Goal: Transaction & Acquisition: Download file/media

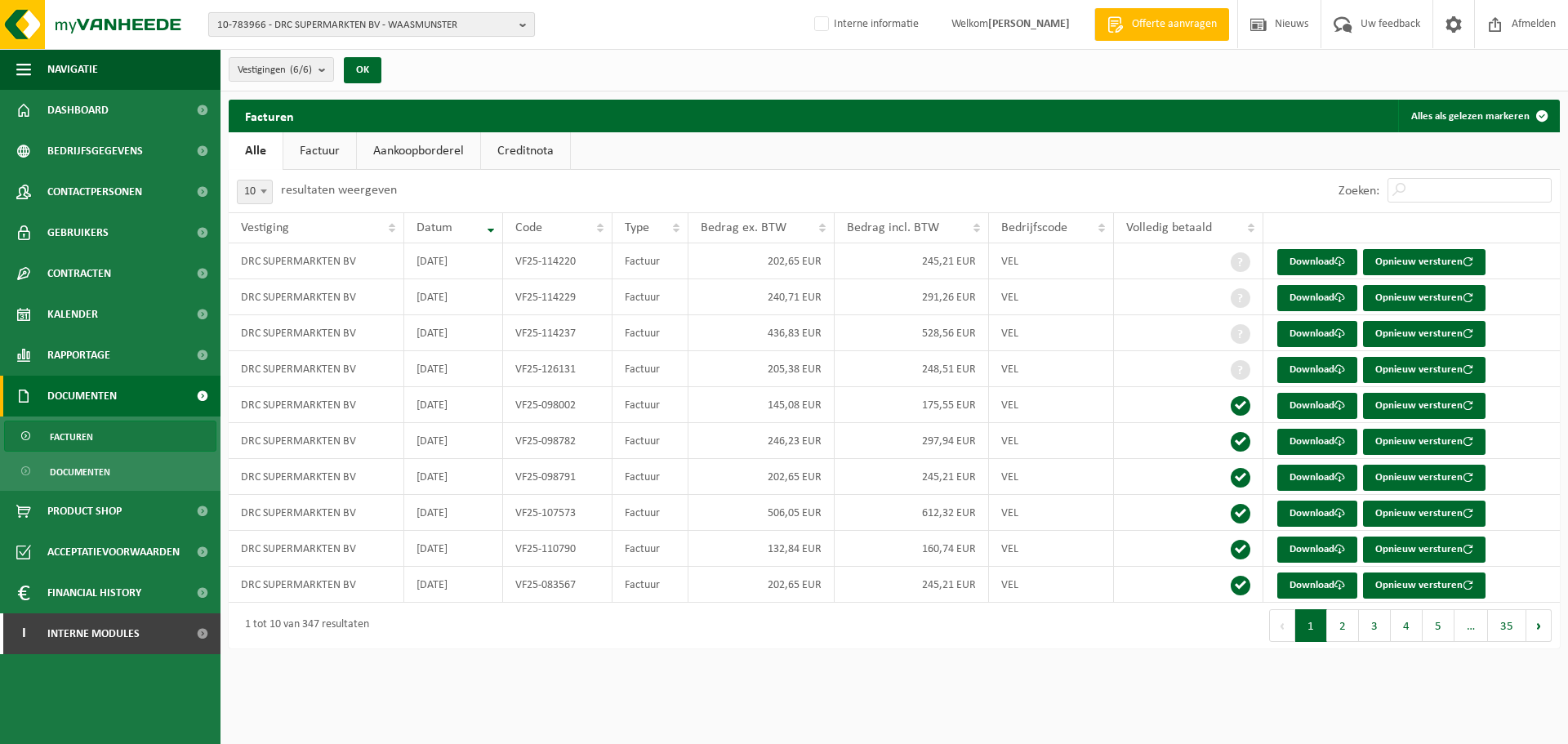
click at [477, 19] on span "10-783966 - DRC SUPERMARKTEN BV - WAASMUNSTER" at bounding box center [365, 26] width 296 height 25
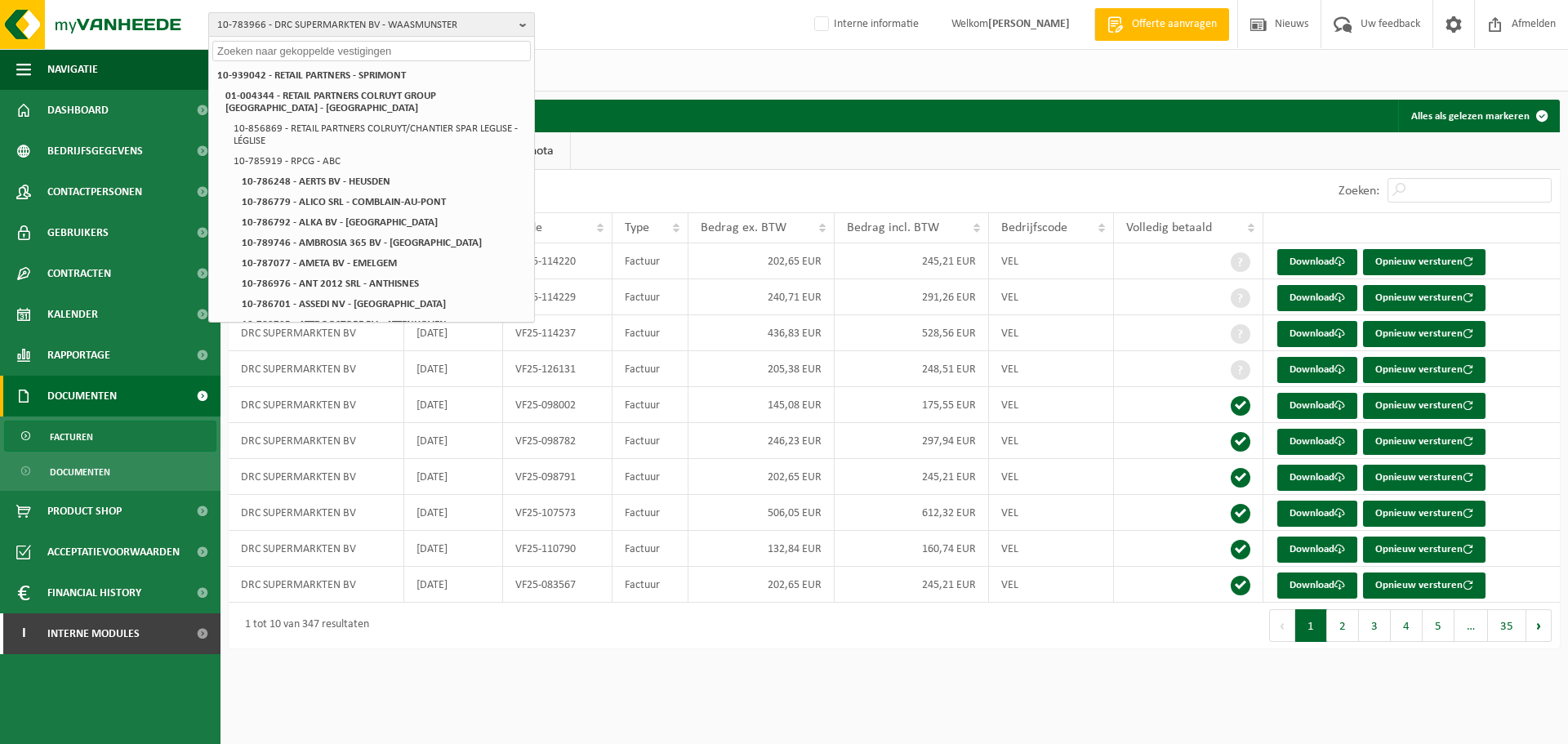
paste input "01-902917"
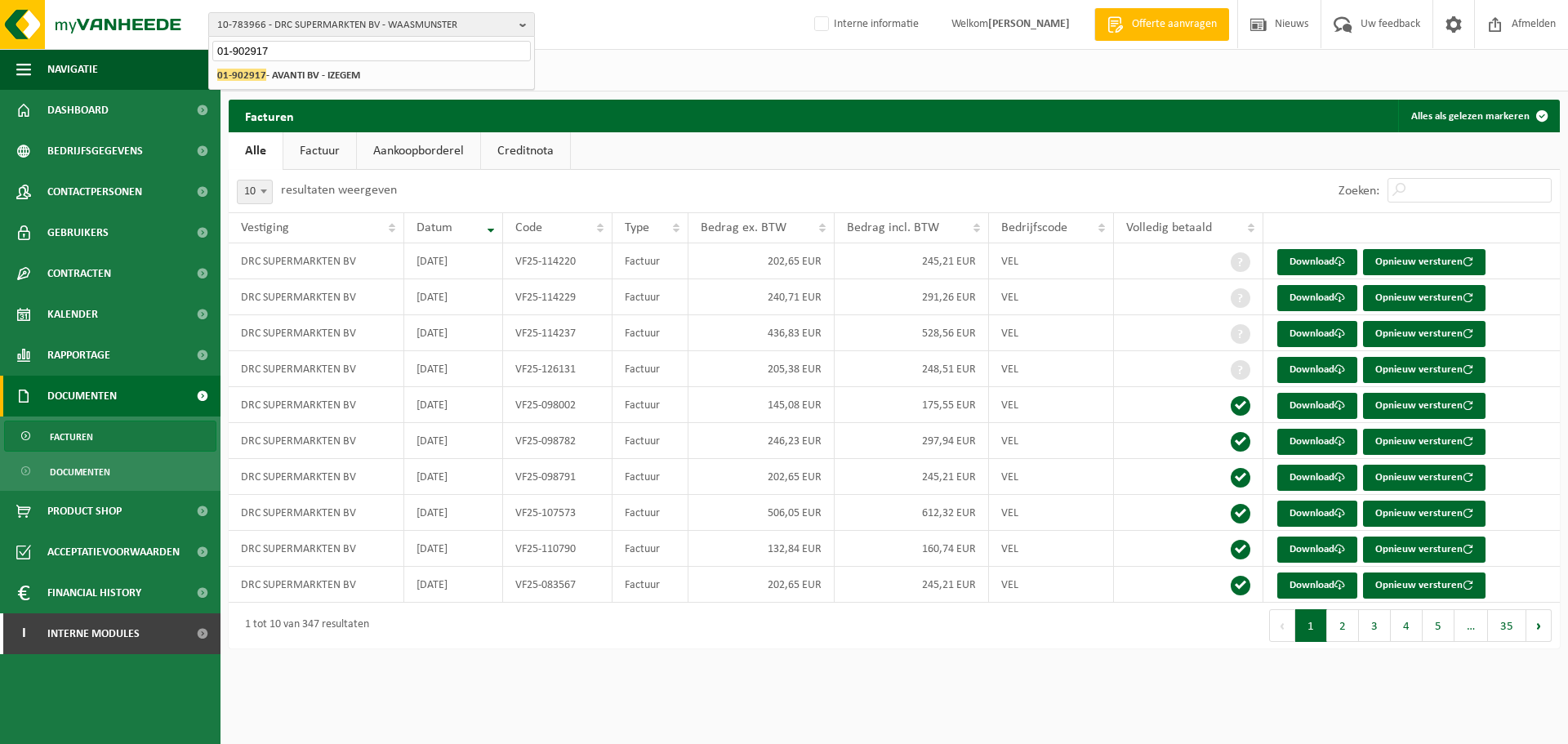
type input "01-902917"
click at [270, 77] on strong "01-902917 - AVANTI BV - IZEGEM" at bounding box center [288, 74] width 143 height 12
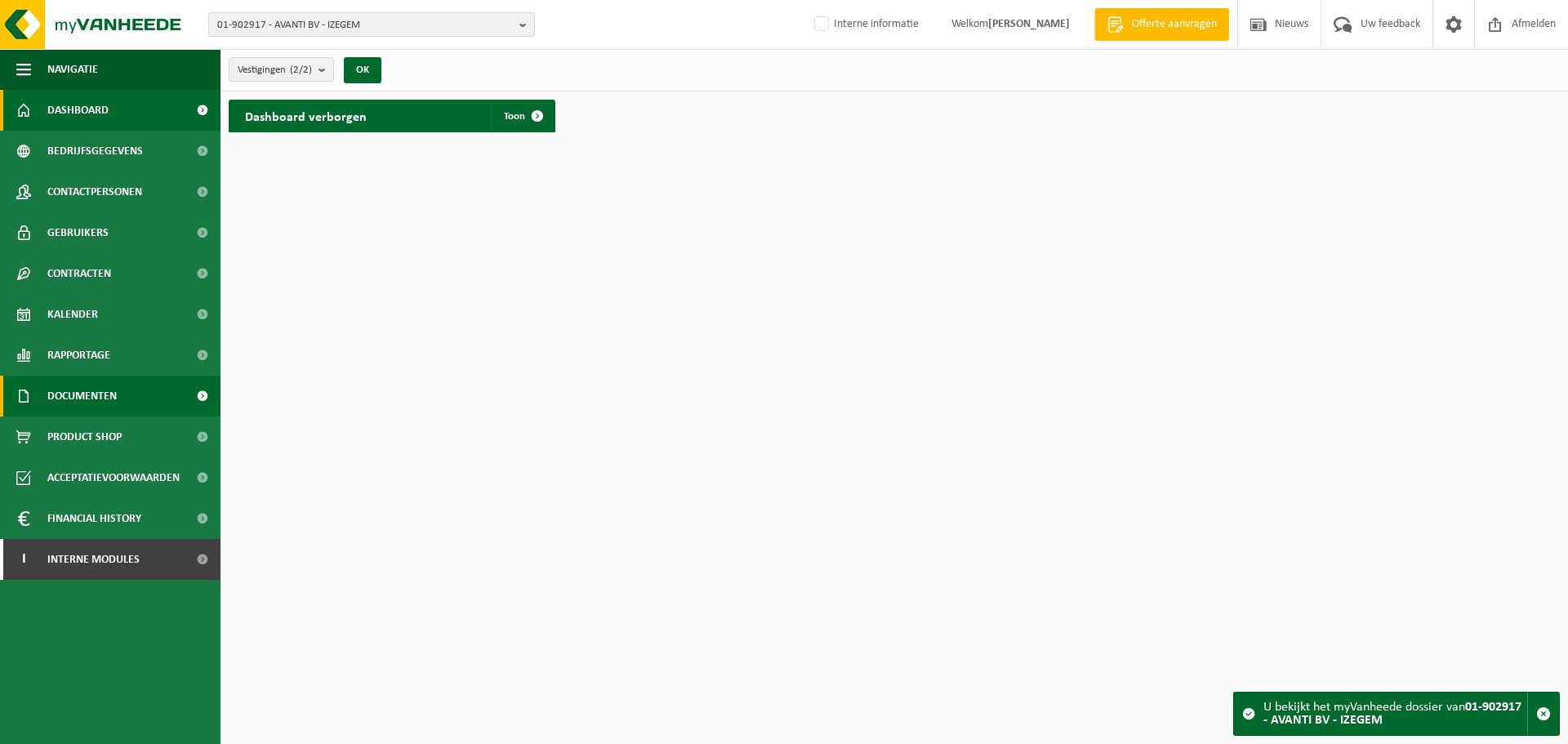
click at [138, 390] on link "Documenten" at bounding box center [110, 396] width 220 height 41
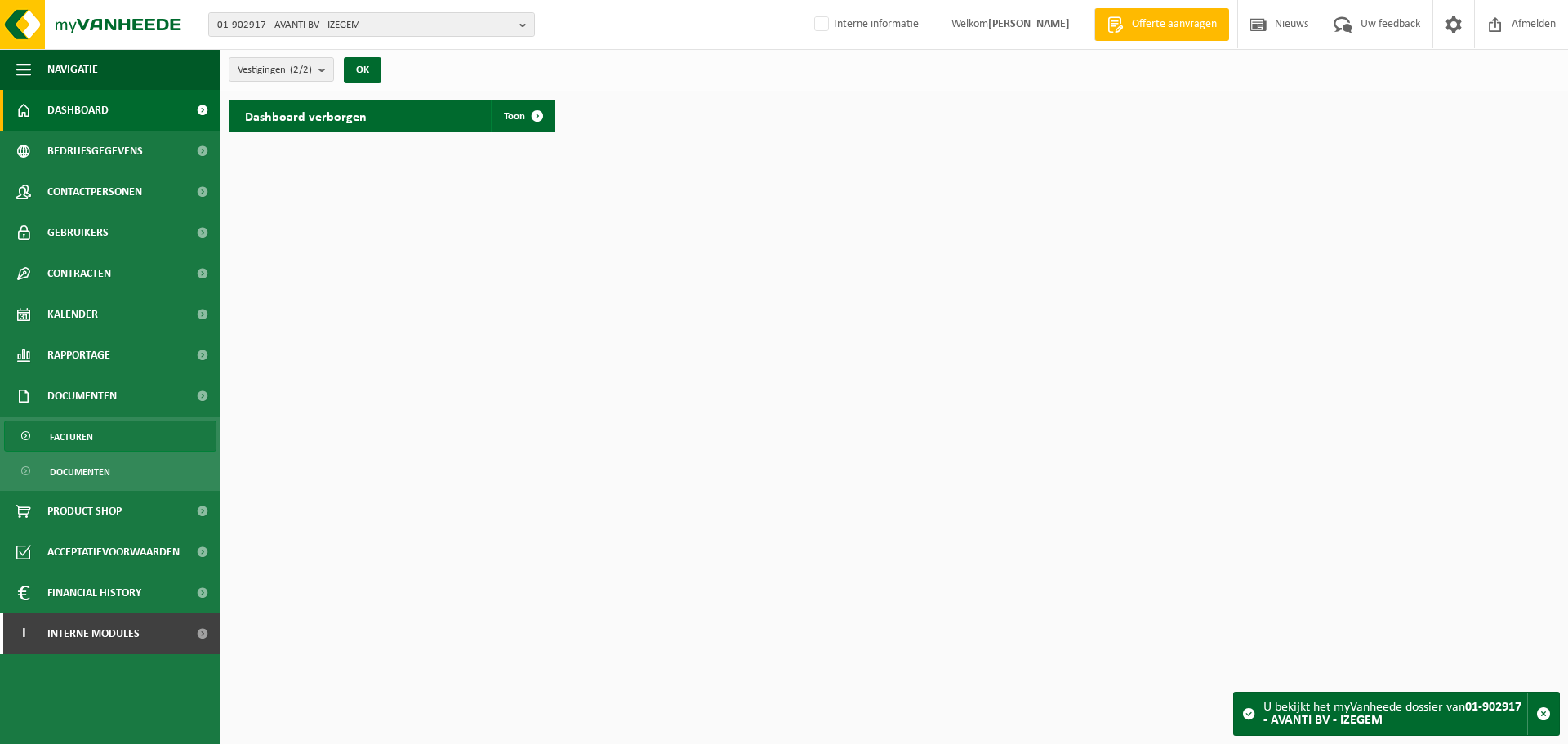
click at [83, 441] on span "Facturen" at bounding box center [72, 437] width 44 height 31
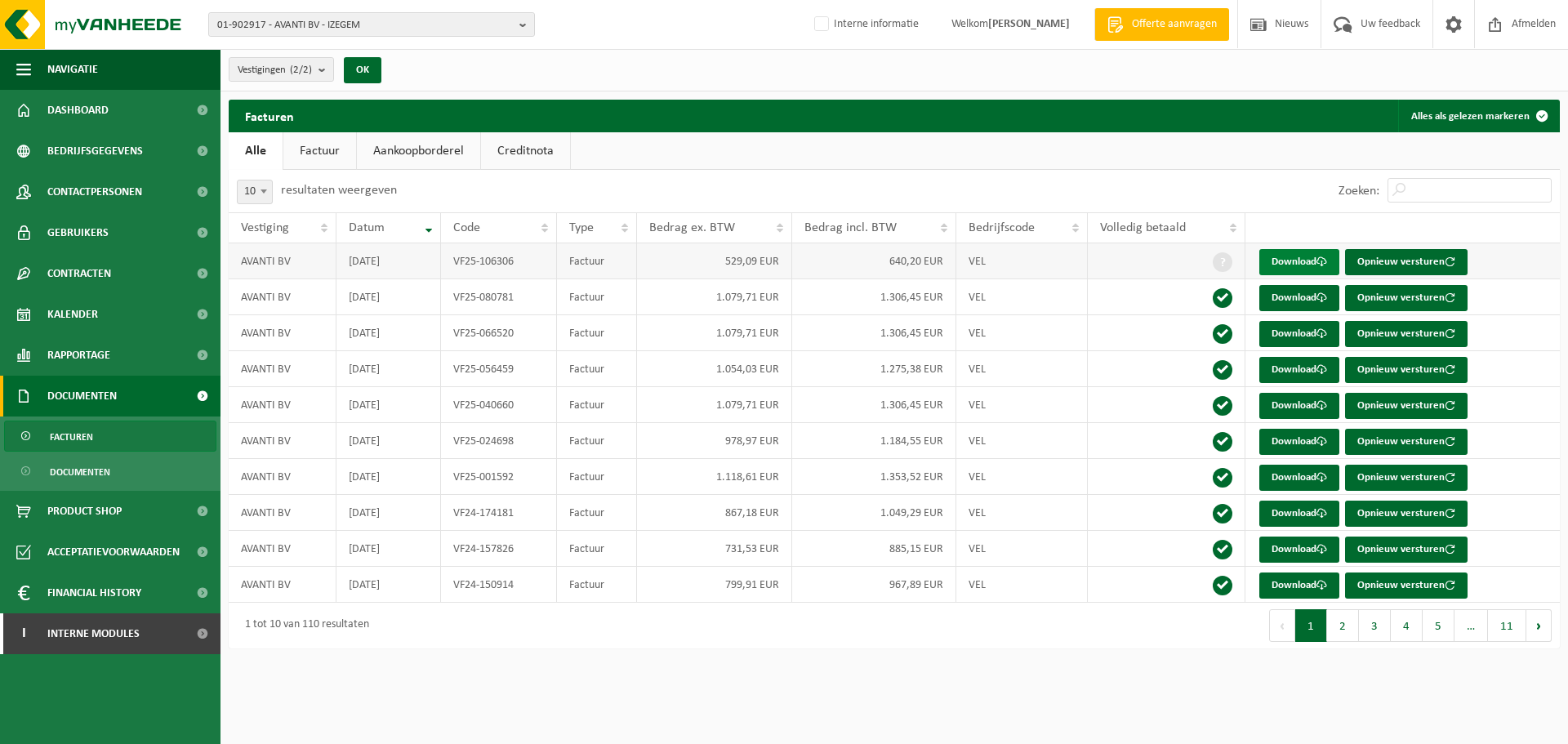
click at [1299, 260] on link "Download" at bounding box center [1299, 263] width 80 height 27
click at [371, 14] on span "01-902917 - AVANTI BV - IZEGEM" at bounding box center [365, 26] width 296 height 25
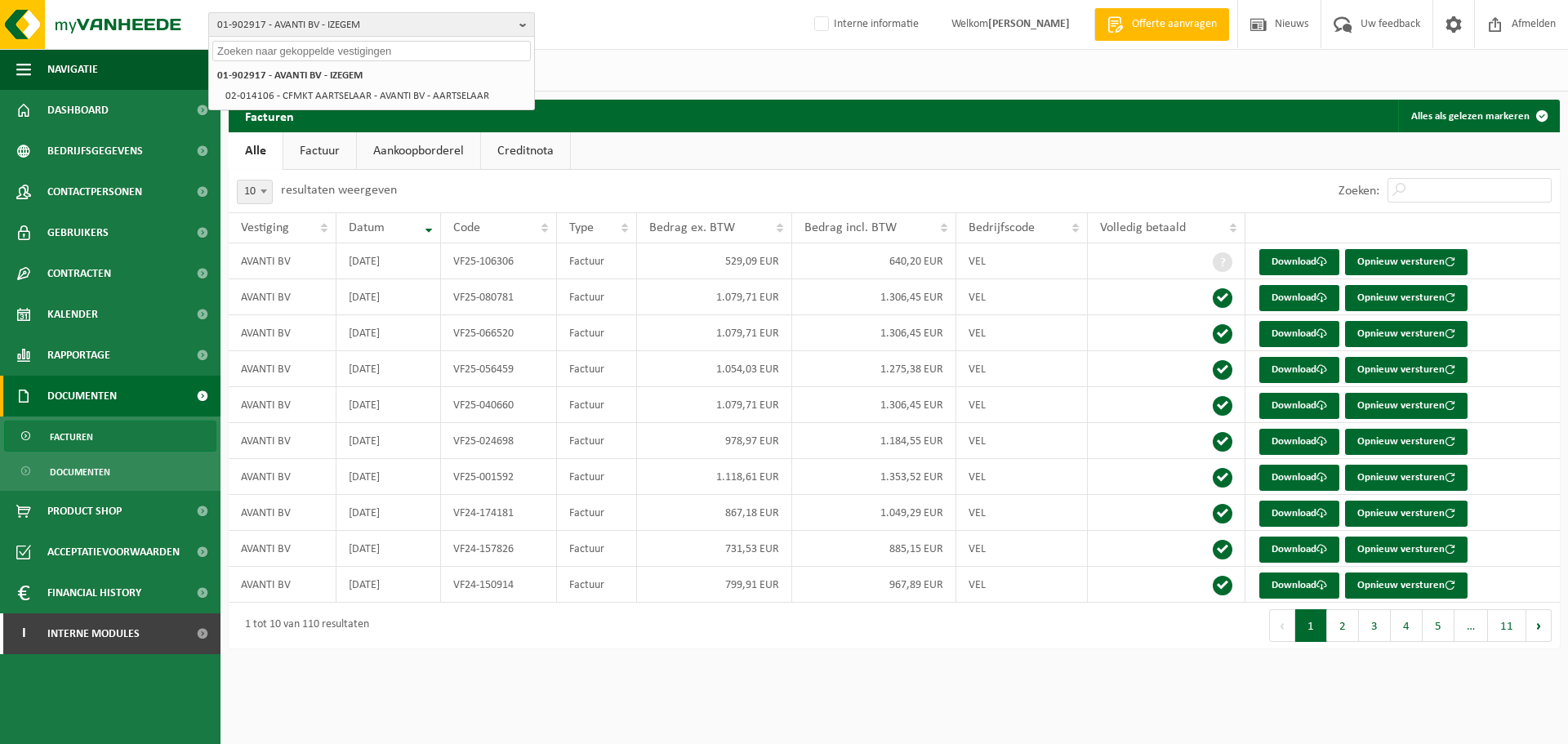
paste input "10-777985"
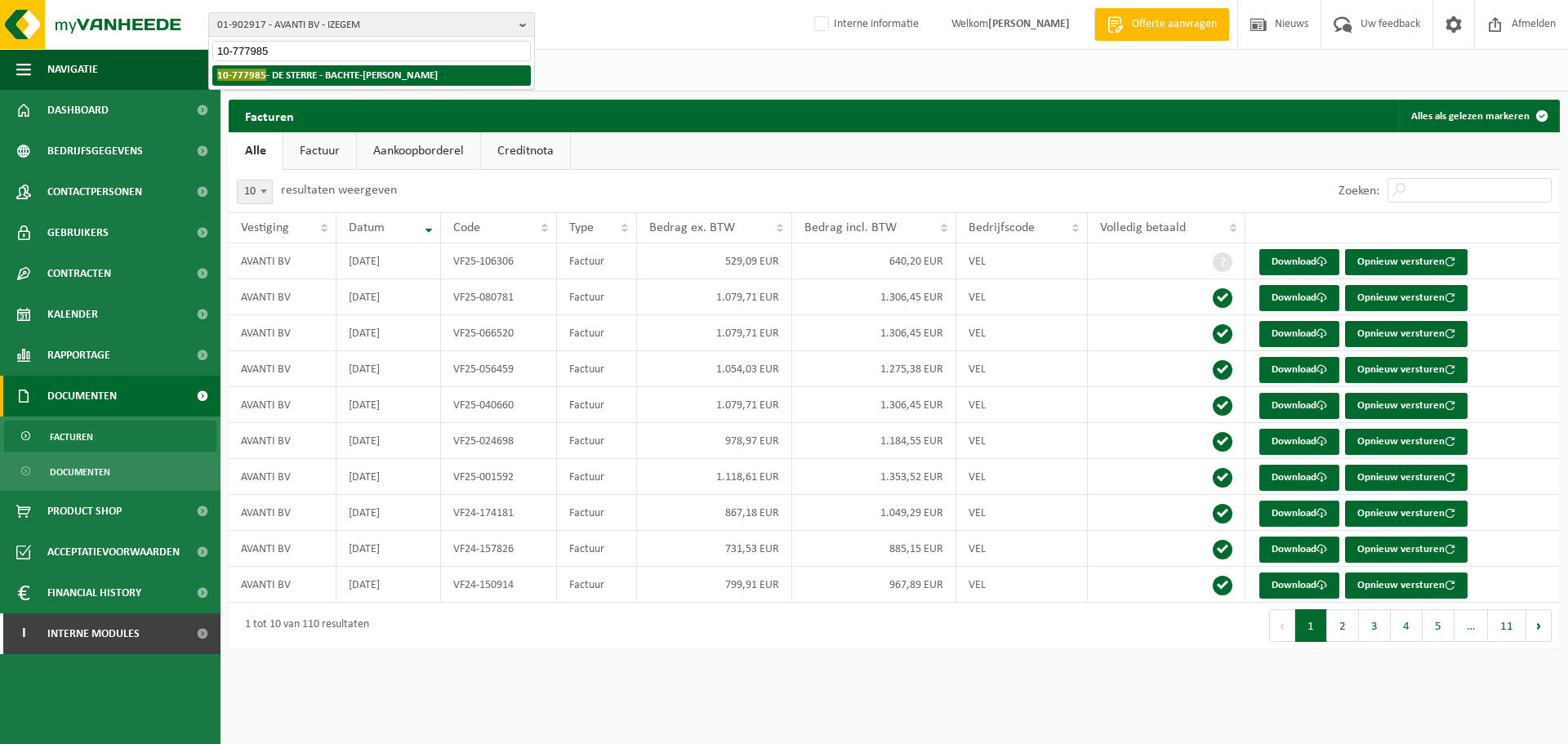
type input "10-777985"
click at [325, 83] on li "10-777985 - DE STERRE - BACHTE-MARIA-LEERNE" at bounding box center [372, 76] width 319 height 21
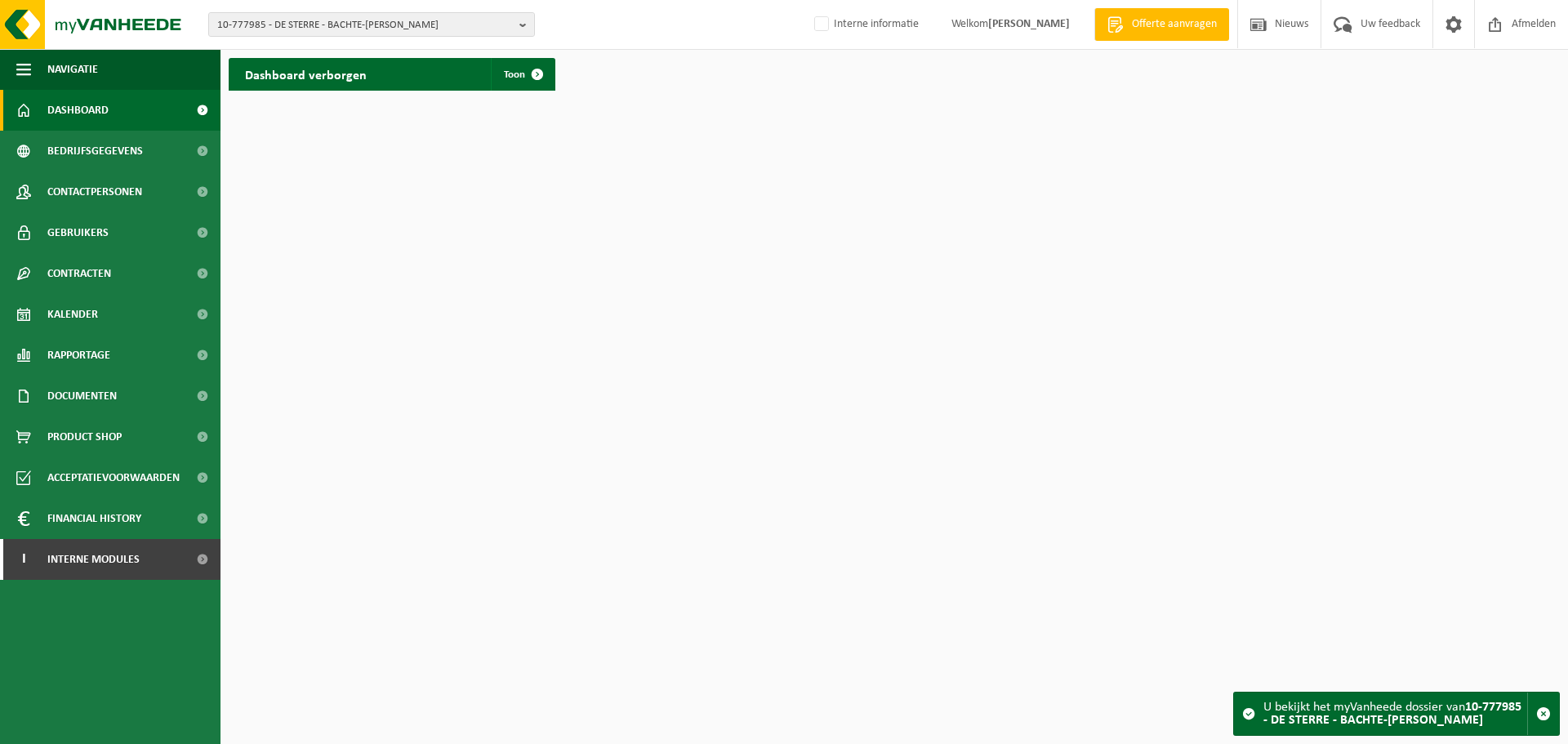
drag, startPoint x: 90, startPoint y: 403, endPoint x: 83, endPoint y: 432, distance: 29.8
click at [90, 403] on span "Documenten" at bounding box center [82, 396] width 69 height 41
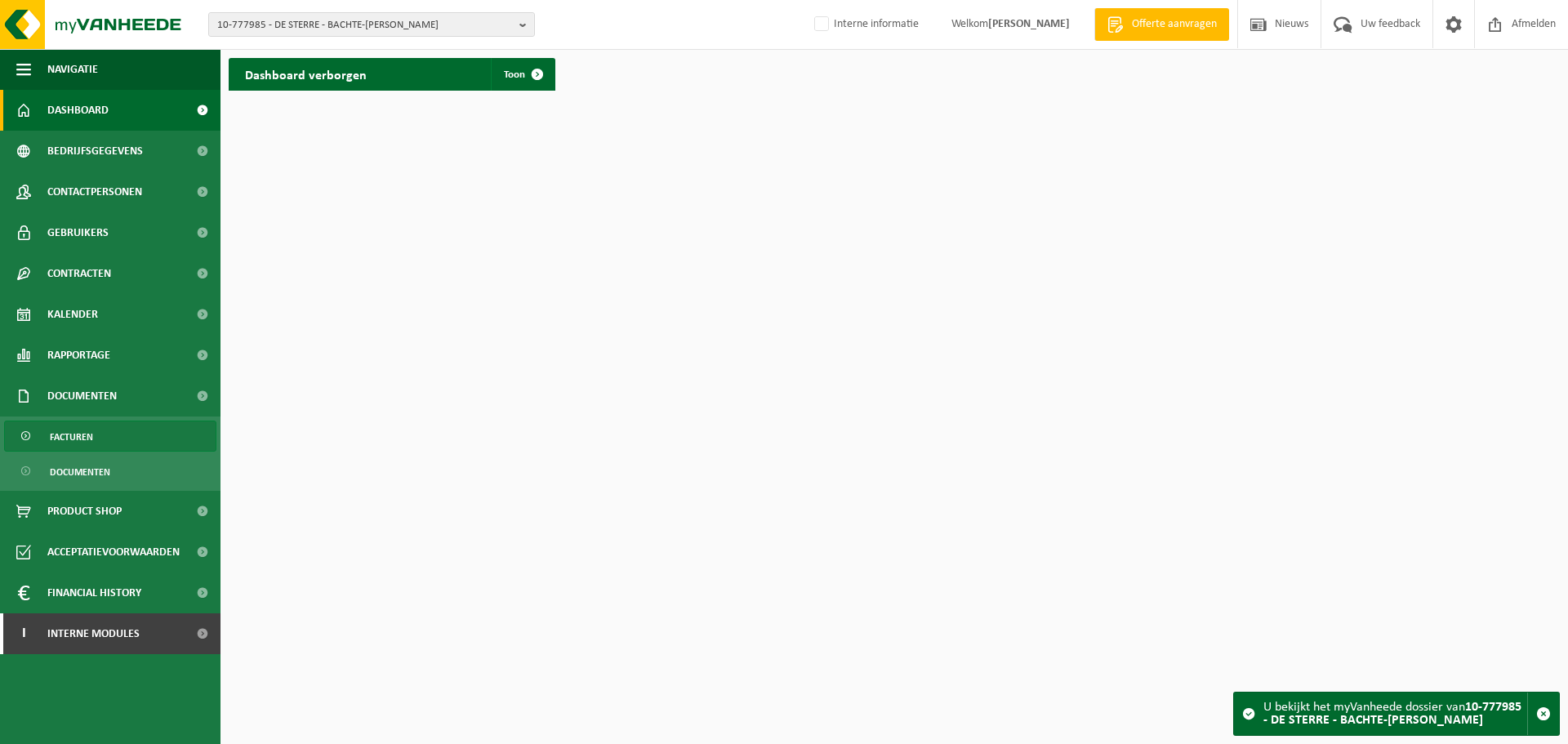
click at [67, 439] on span "Facturen" at bounding box center [72, 437] width 44 height 31
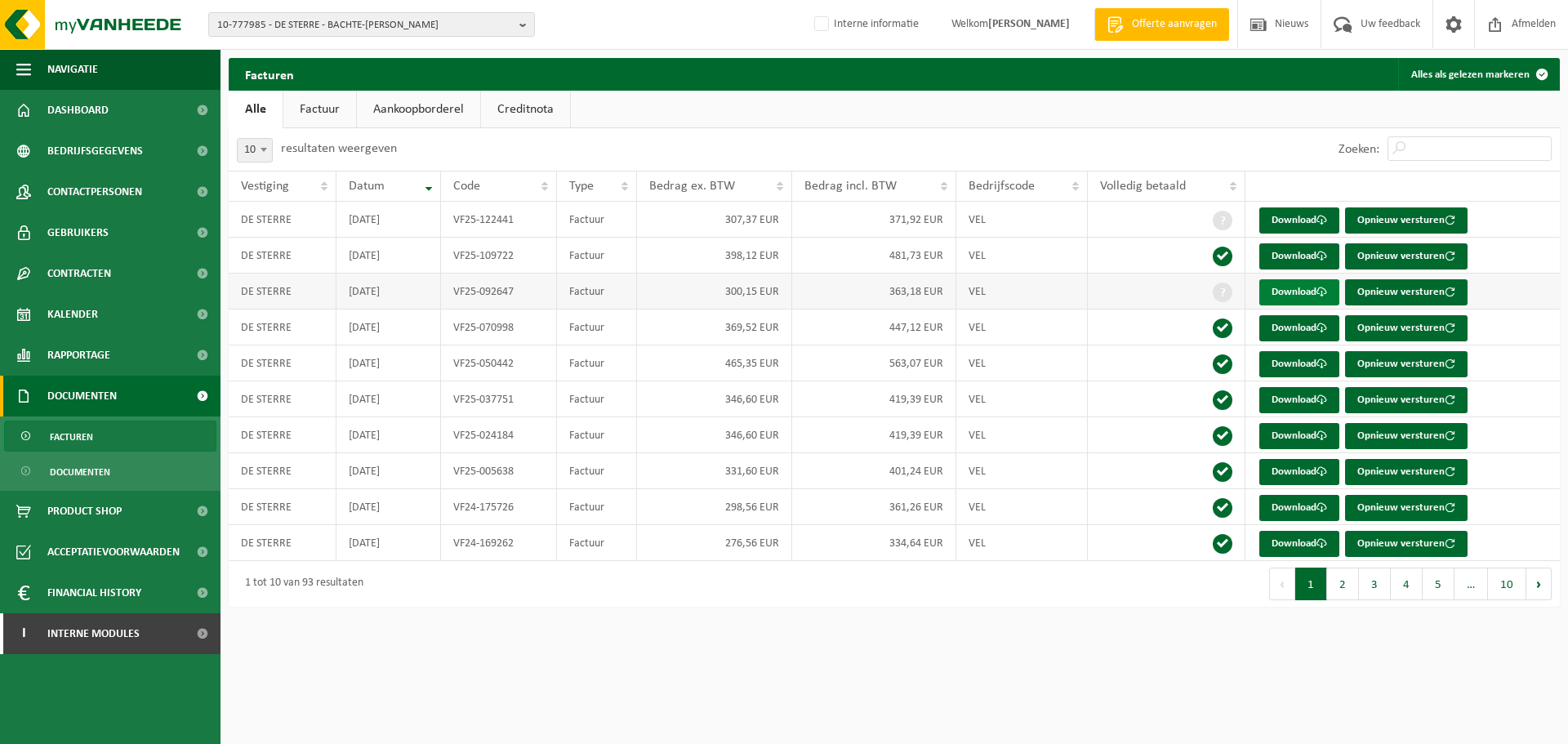
click at [1297, 298] on link "Download" at bounding box center [1299, 292] width 80 height 27
drag, startPoint x: 923, startPoint y: 732, endPoint x: 950, endPoint y: 683, distance: 55.9
click at [923, 732] on html "10-777985 - DE STERRE - BACHTE-MARIA-LEERNE 10-777985 - DE STERRE - BACHTE-MARI…" at bounding box center [784, 372] width 1568 height 744
click at [1282, 244] on link "Download" at bounding box center [1299, 257] width 80 height 27
click at [802, 597] on div "1 tot 10 van 93 resultaten" at bounding box center [562, 584] width 666 height 46
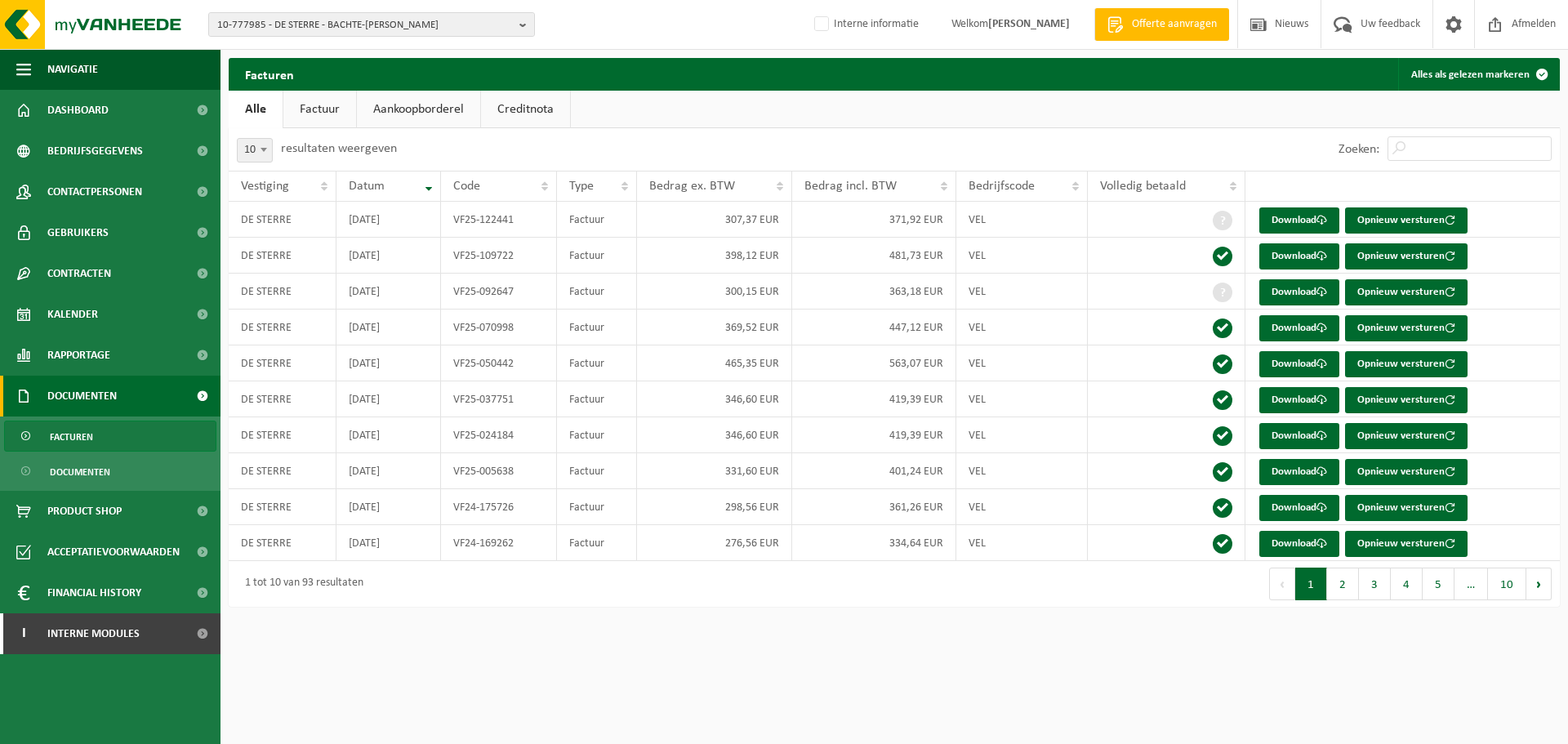
click at [578, 642] on html "10-777985 - DE STERRE - BACHTE-MARIA-LEERNE 10-777985 - DE STERRE - BACHTE-MARI…" at bounding box center [784, 372] width 1568 height 744
click at [732, 665] on html "10-777985 - DE STERRE - BACHTE-MARIA-LEERNE 10-777985 - DE STERRE - BACHTE-MARI…" at bounding box center [784, 372] width 1568 height 744
click at [694, 623] on div "Navigatie Offerte aanvragen Nieuws Uw feedback Afmelden Dashboard Bedrijfsgegev…" at bounding box center [784, 311] width 1568 height 623
click at [954, 666] on html "10-777985 - DE STERRE - BACHTE-MARIA-LEERNE 10-777985 - DE STERRE - BACHTE-MARI…" at bounding box center [784, 372] width 1568 height 744
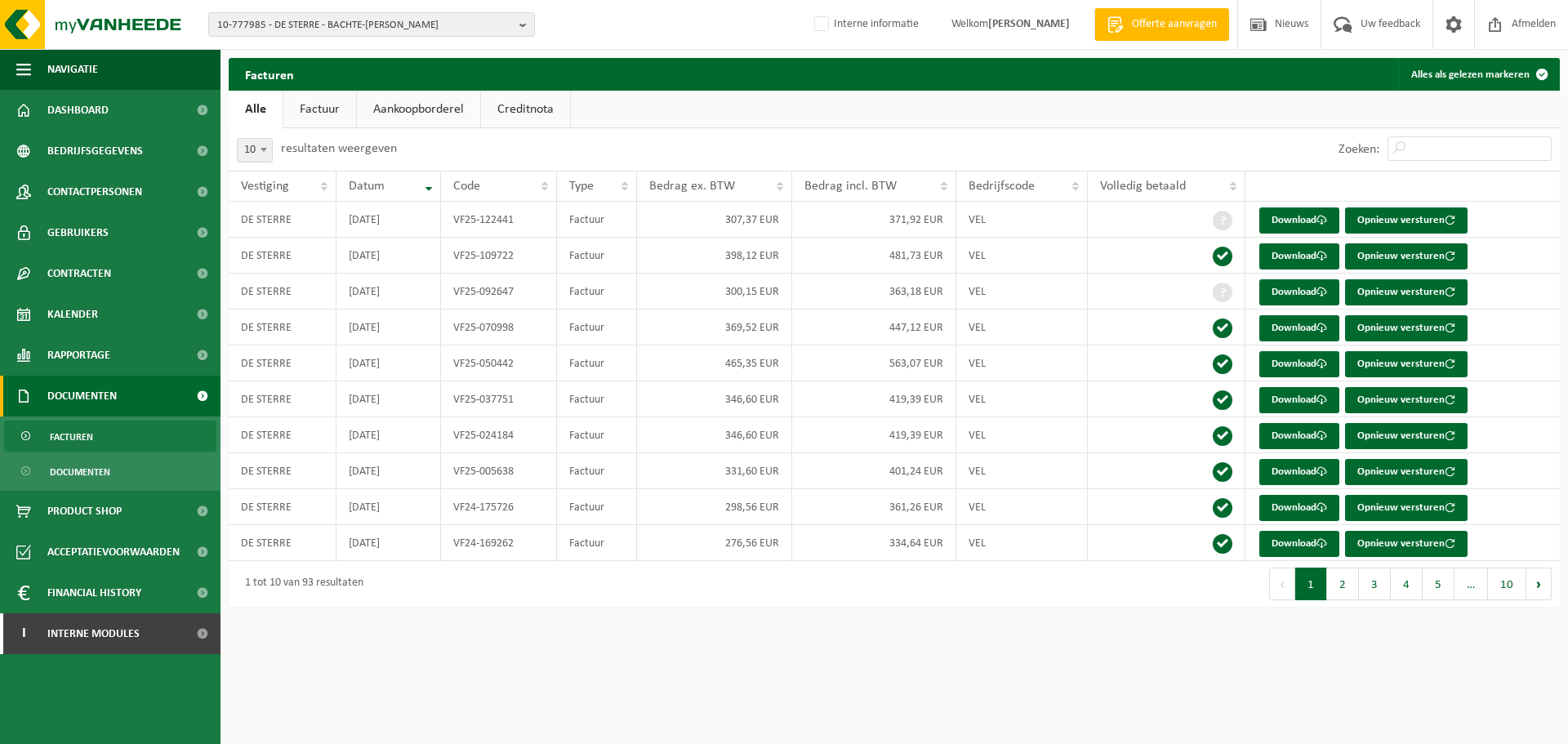
click at [553, 624] on html "10-777985 - DE STERRE - BACHTE-MARIA-LEERNE 10-777985 - DE STERRE - BACHTE-MARI…" at bounding box center [784, 372] width 1568 height 744
click at [516, 624] on html "10-777985 - DE STERRE - BACHTE-MARIA-LEERNE 10-777985 - DE STERRE - BACHTE-MARI…" at bounding box center [784, 372] width 1568 height 744
click at [929, 611] on div "Facturen Alles als gelezen markeren Even geduld. Door de grote hoeveelheid gege…" at bounding box center [894, 336] width 1347 height 557
click at [897, 632] on html "10-777985 - DE STERRE - BACHTE-MARIA-LEERNE 10-777985 - DE STERRE - BACHTE-MARI…" at bounding box center [784, 372] width 1568 height 744
click at [641, 625] on html "10-777985 - DE STERRE - BACHTE-MARIA-LEERNE 10-777985 - DE STERRE - BACHTE-MARI…" at bounding box center [784, 372] width 1568 height 744
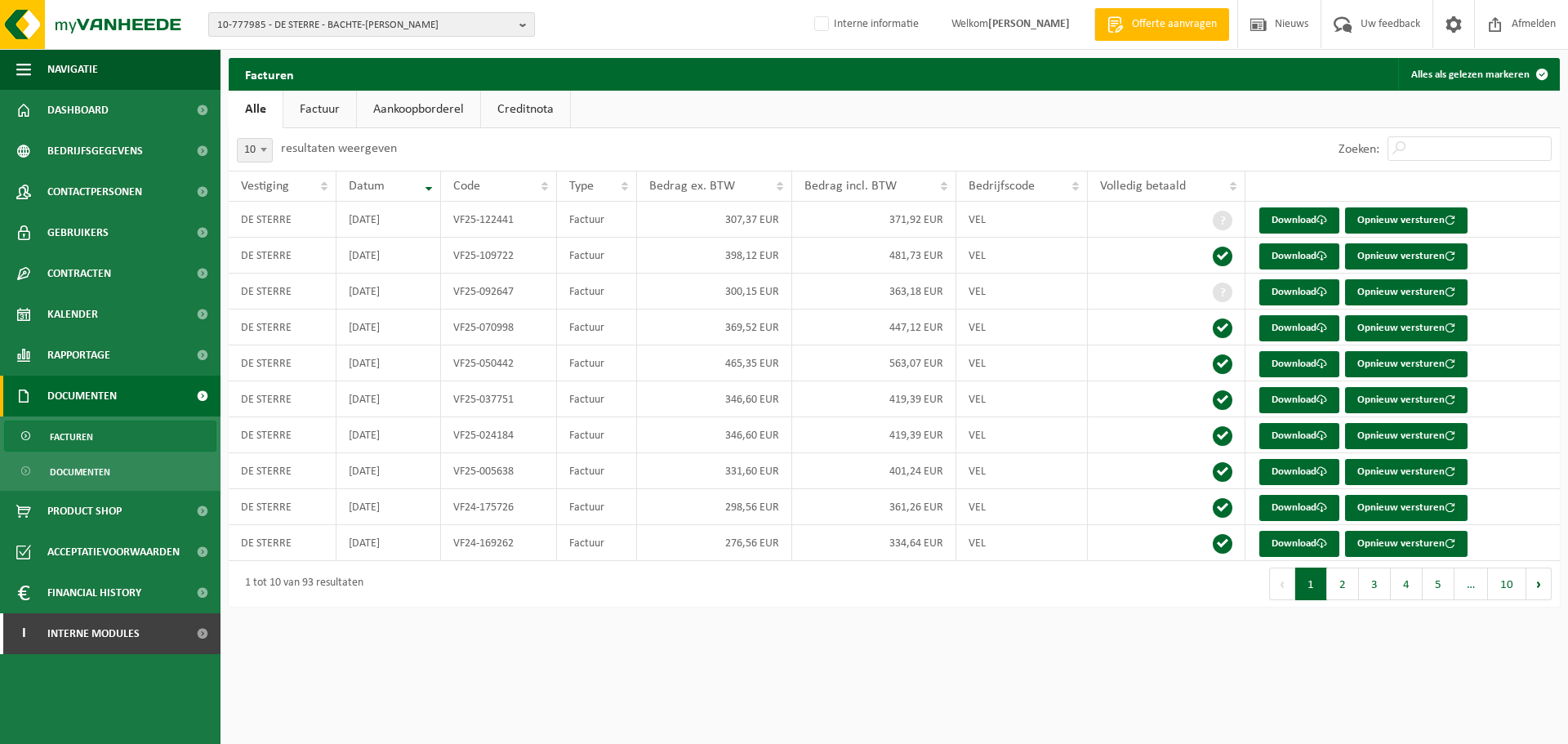
click at [384, 22] on span "10-777985 - DE STERRE - BACHTE-MARIA-LEERNE" at bounding box center [365, 26] width 296 height 25
paste input "01-070098"
type input "01-070098"
click at [306, 82] on li "01-070098 - VZW ORGANISATIE BROEDERS VAN LIEFDE - GENT" at bounding box center [372, 76] width 319 height 21
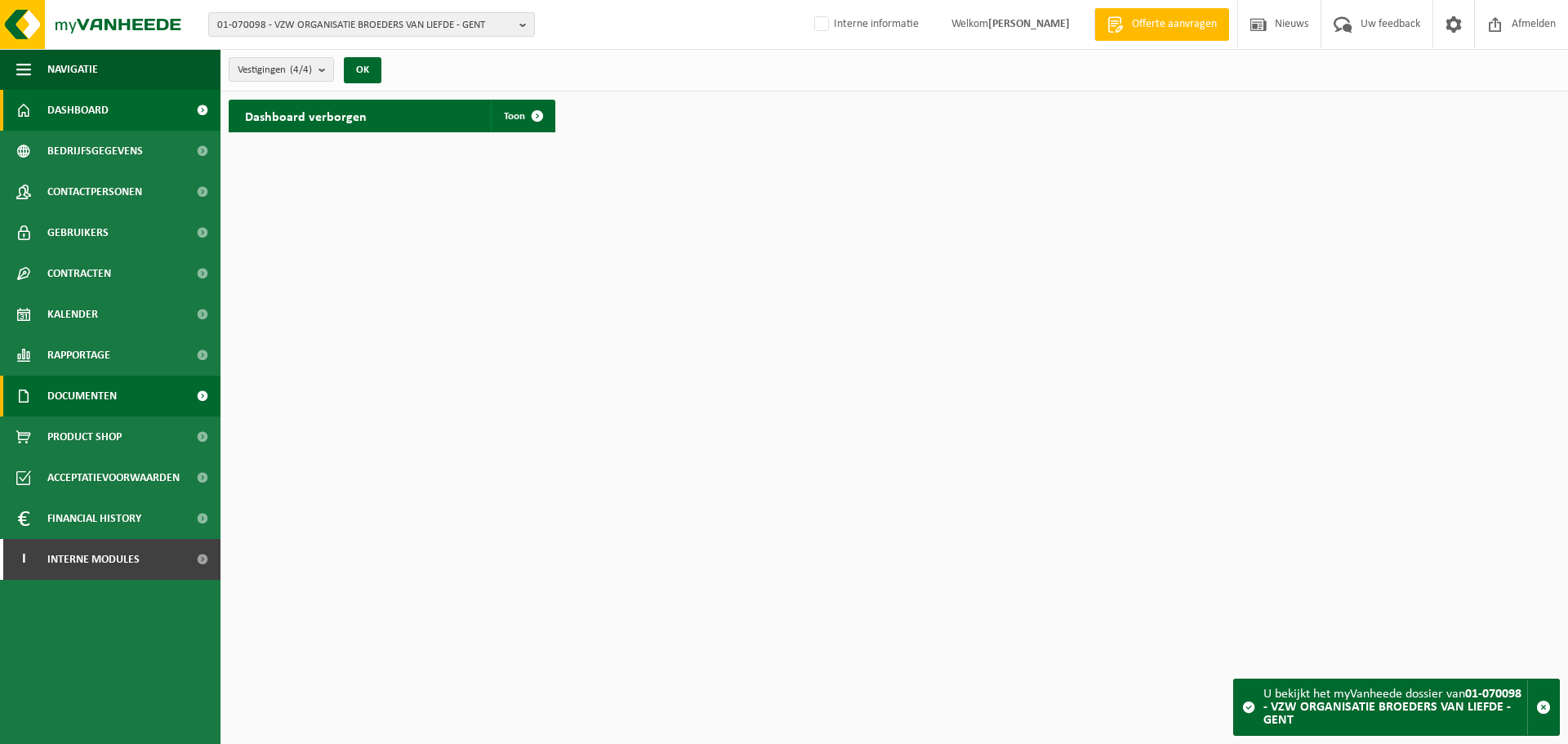
click at [86, 391] on span "Documenten" at bounding box center [82, 396] width 69 height 41
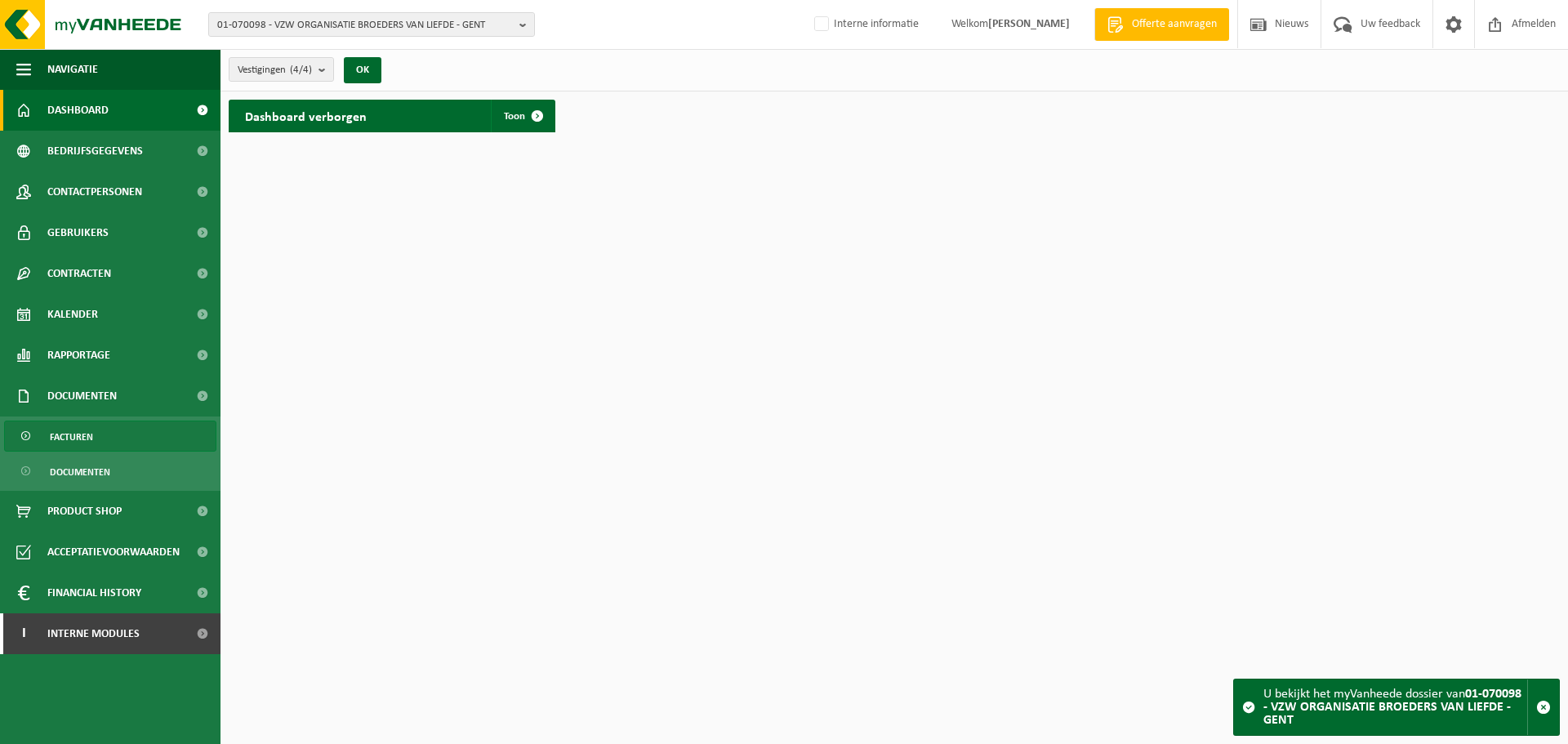
click at [89, 440] on span "Facturen" at bounding box center [72, 437] width 44 height 31
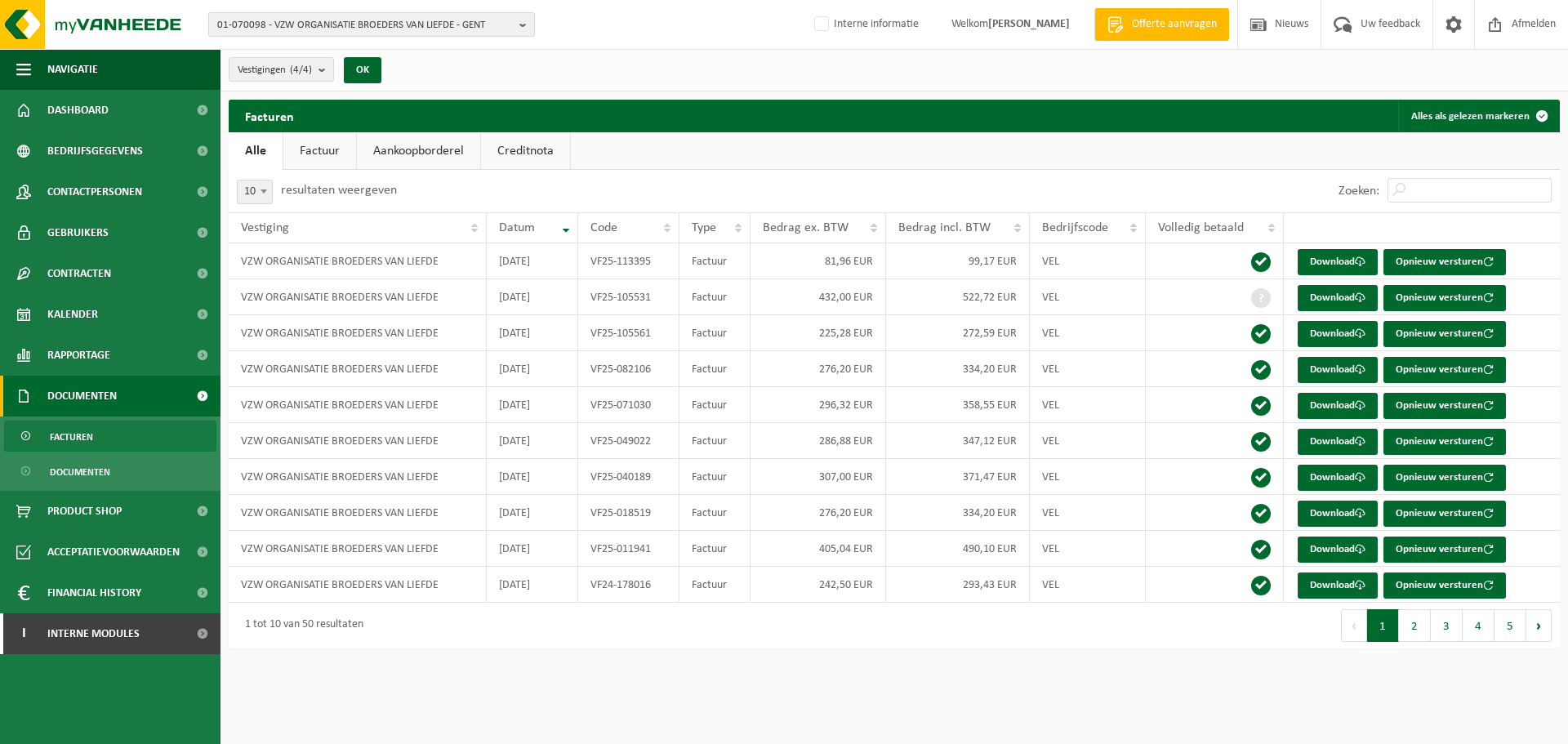
click at [452, 28] on span "01-070098 - VZW ORGANISATIE BROEDERS VAN LIEFDE - GENT" at bounding box center [365, 26] width 296 height 25
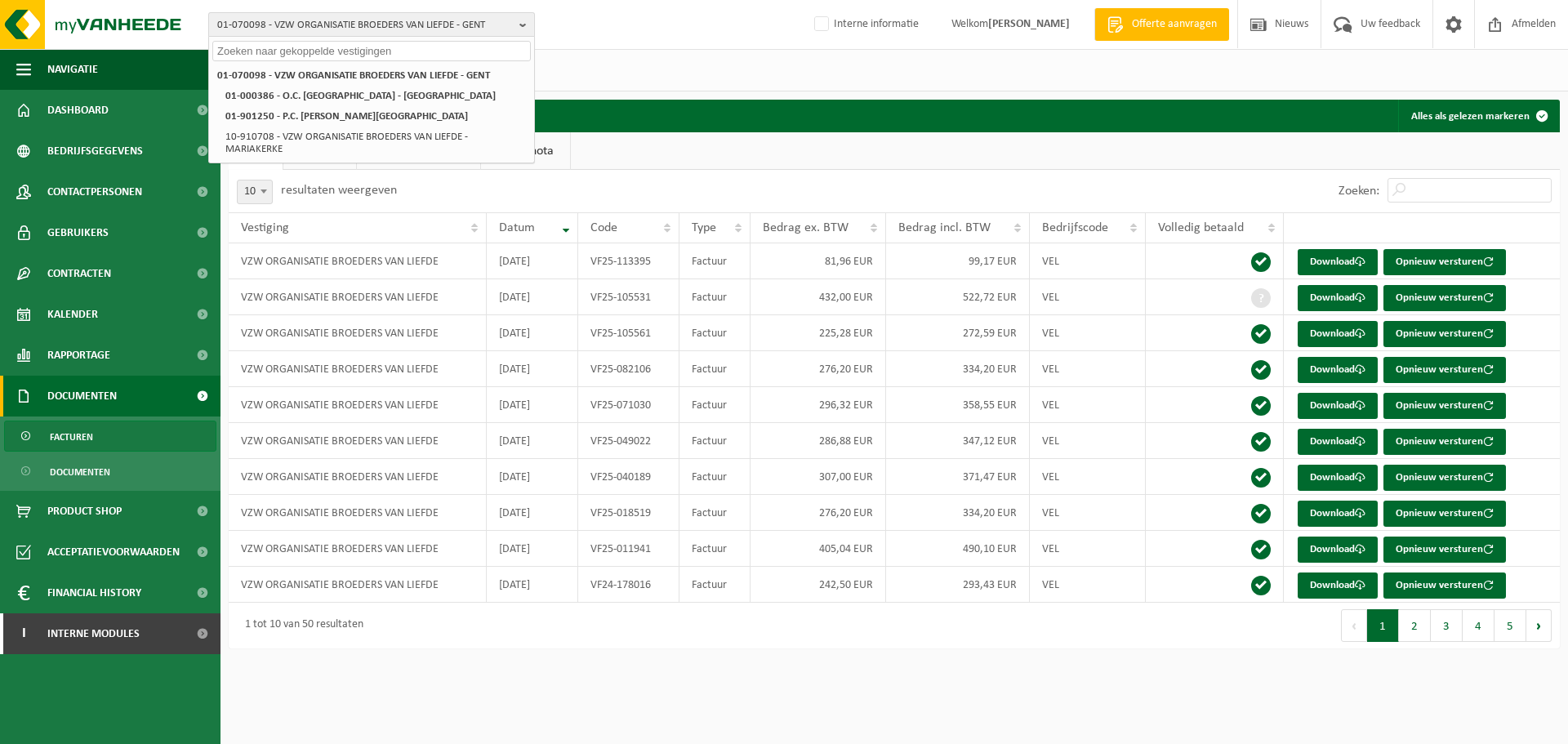
paste input "10-837810"
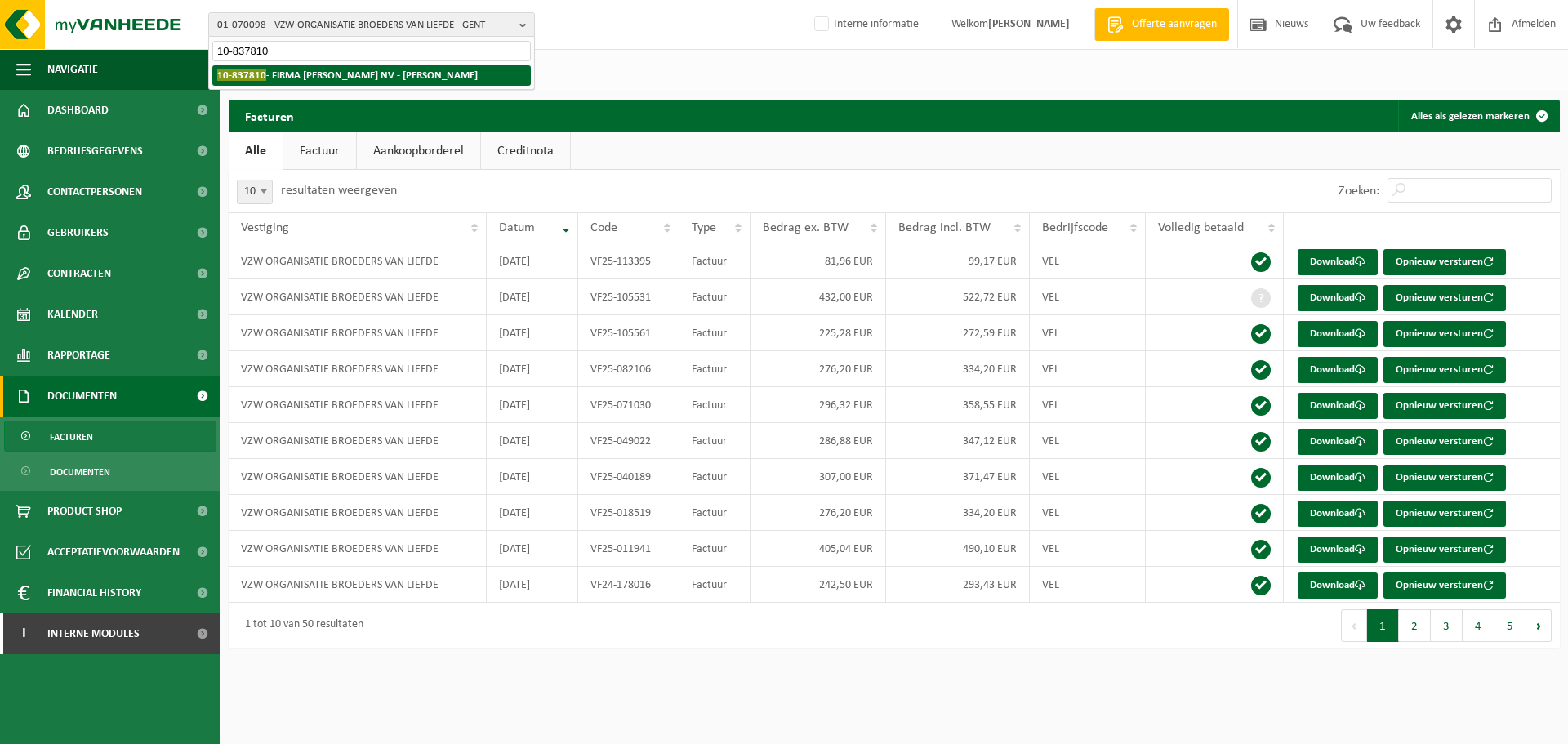
type input "10-837810"
click at [273, 69] on strong "10-837810 - FIRMA VANBEVER NV - HAREN" at bounding box center [347, 74] width 261 height 12
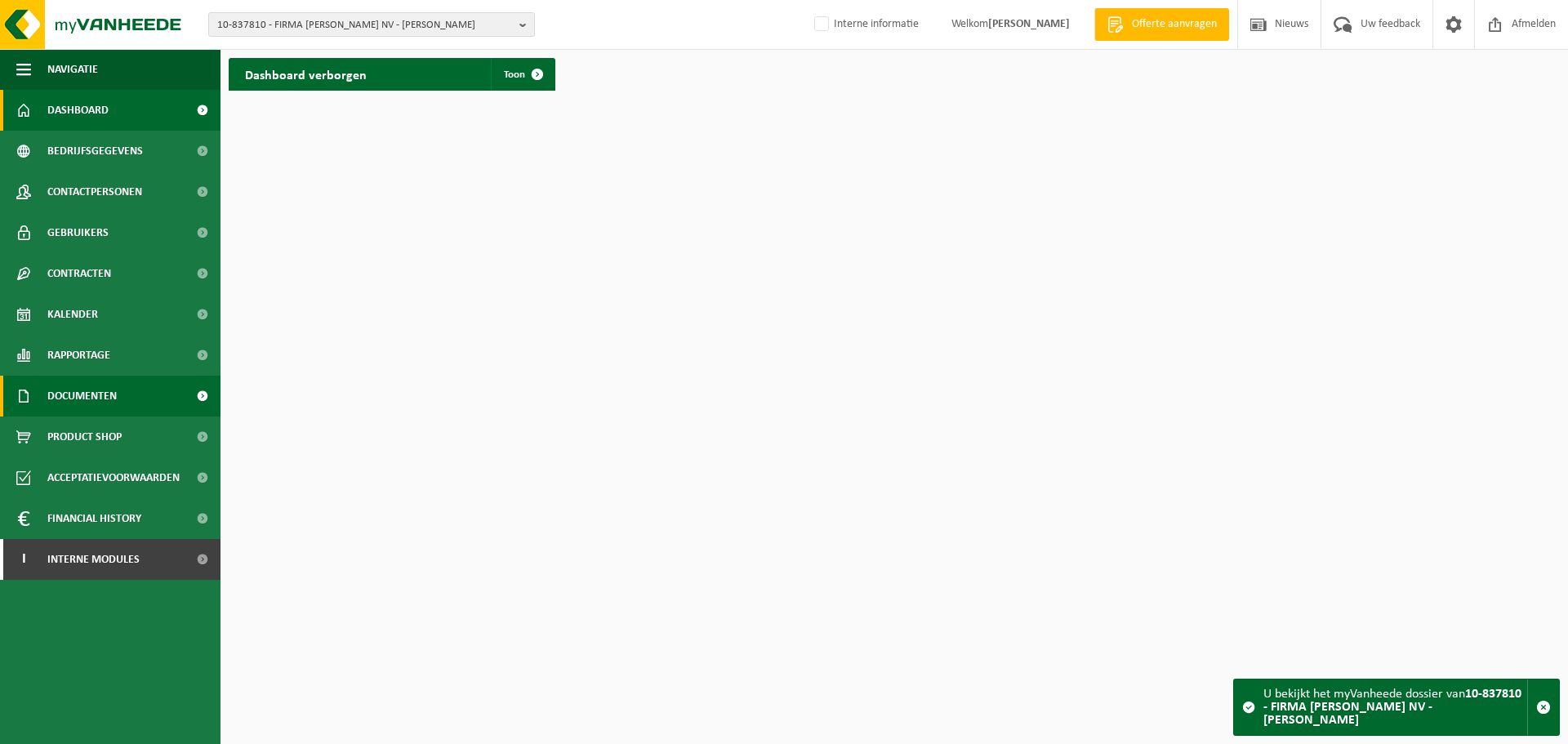
click at [87, 395] on span "Documenten" at bounding box center [82, 396] width 69 height 41
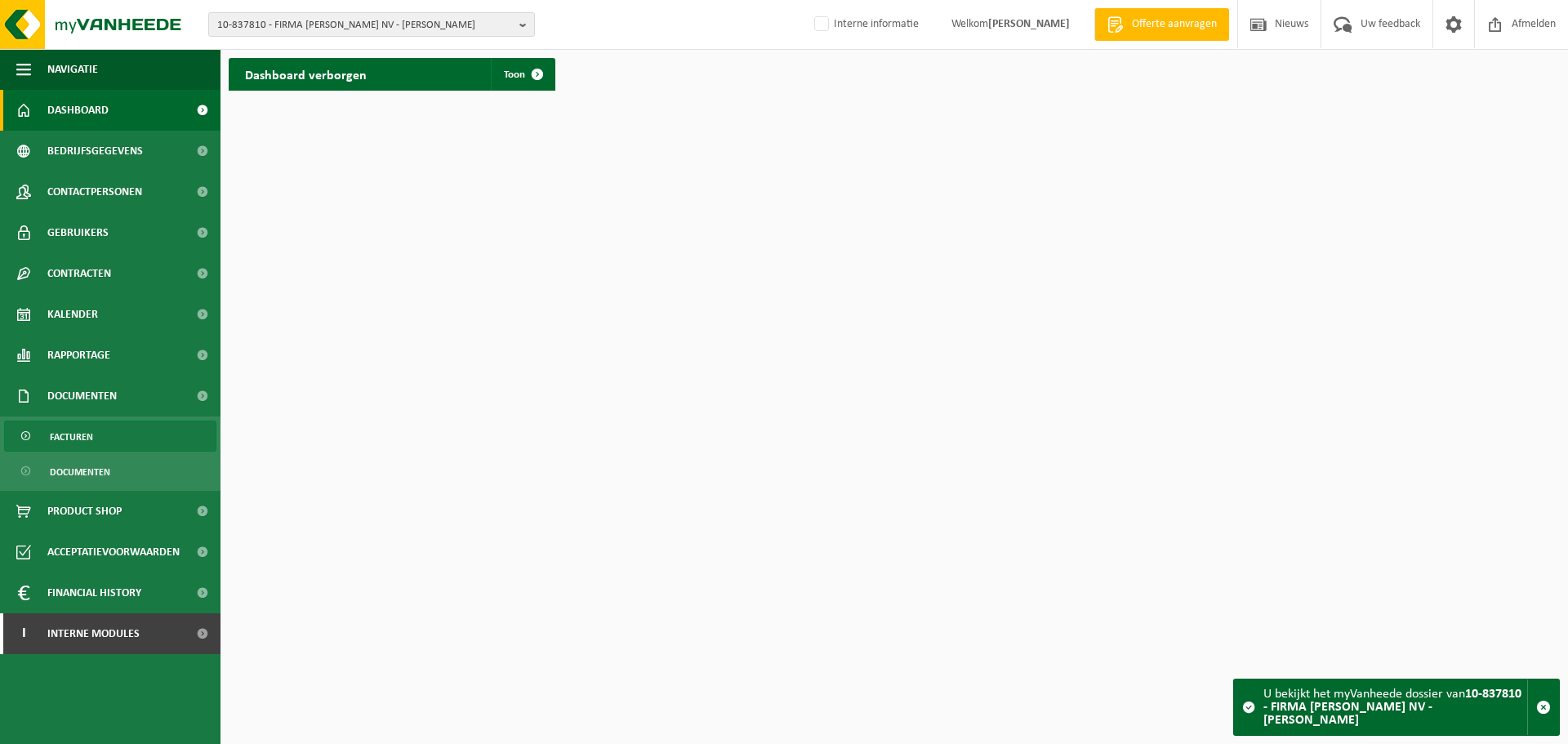
click at [93, 434] on link "Facturen" at bounding box center [110, 436] width 212 height 31
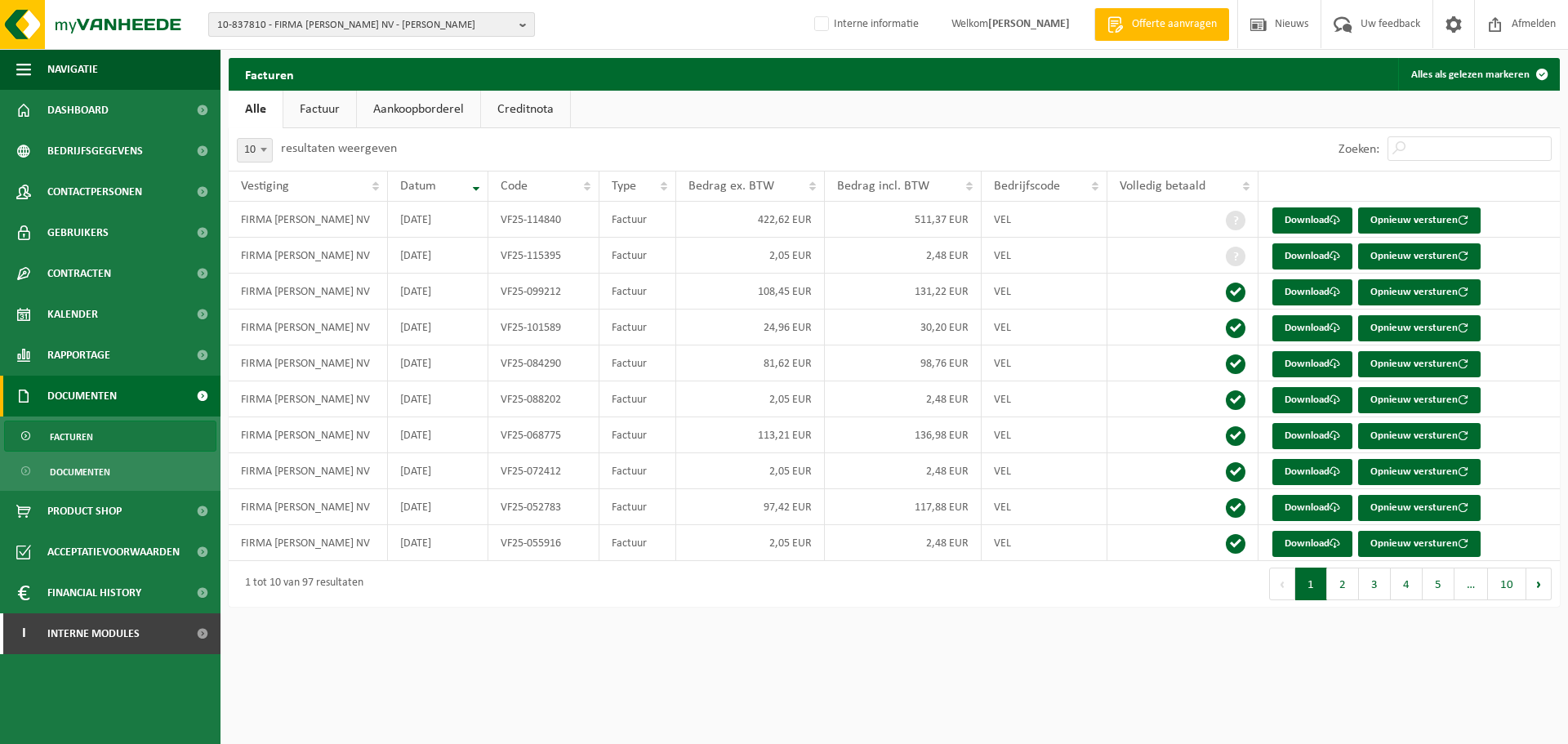
click at [269, 21] on span "10-837810 - FIRMA [PERSON_NAME] NV - [PERSON_NAME]" at bounding box center [365, 26] width 296 height 25
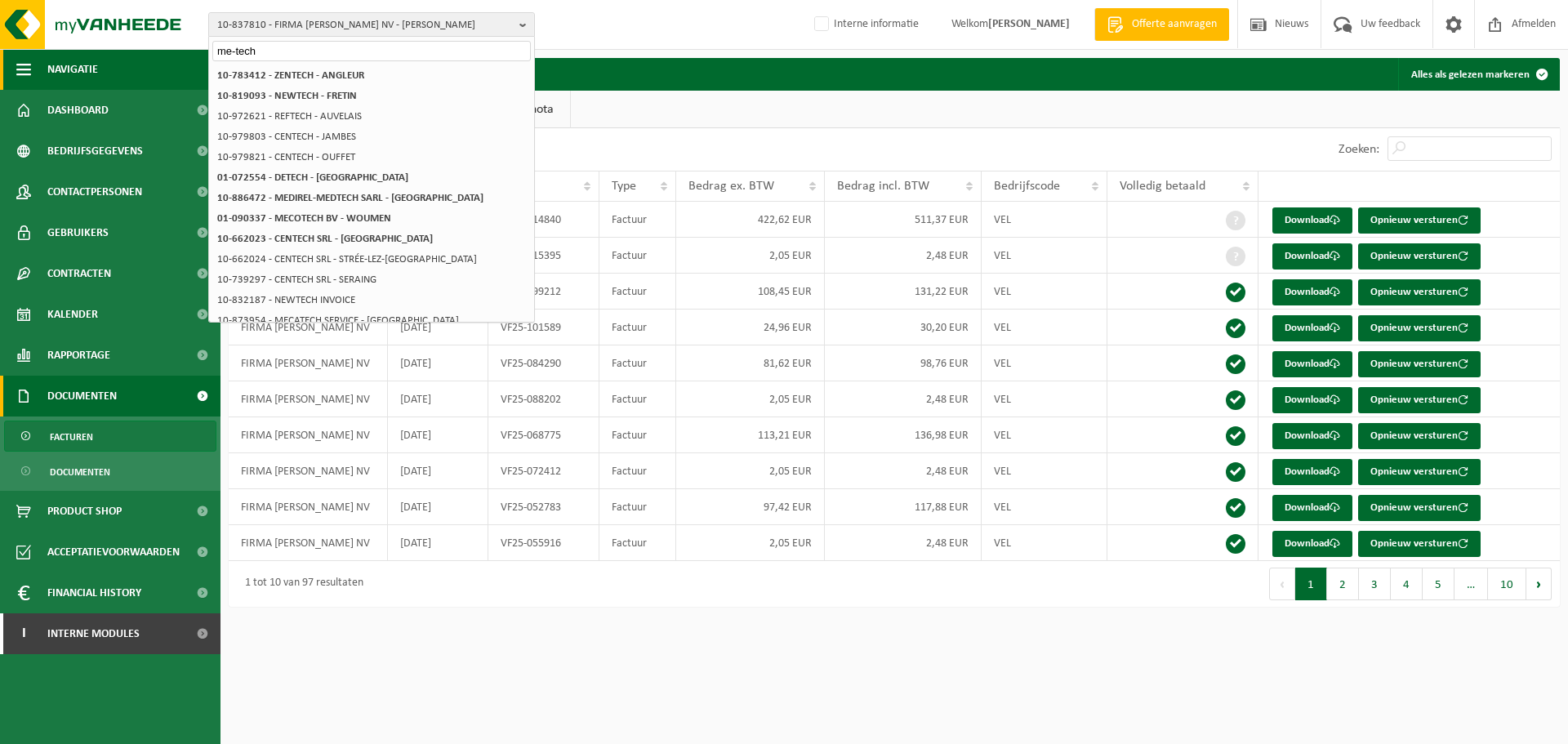
drag, startPoint x: 274, startPoint y: 51, endPoint x: 73, endPoint y: 65, distance: 201.5
click at [73, 65] on div "10-837810 - FIRMA [PERSON_NAME] NV - [GEOGRAPHIC_DATA] me-tech 10-837810 - FIRM…" at bounding box center [784, 311] width 1568 height 623
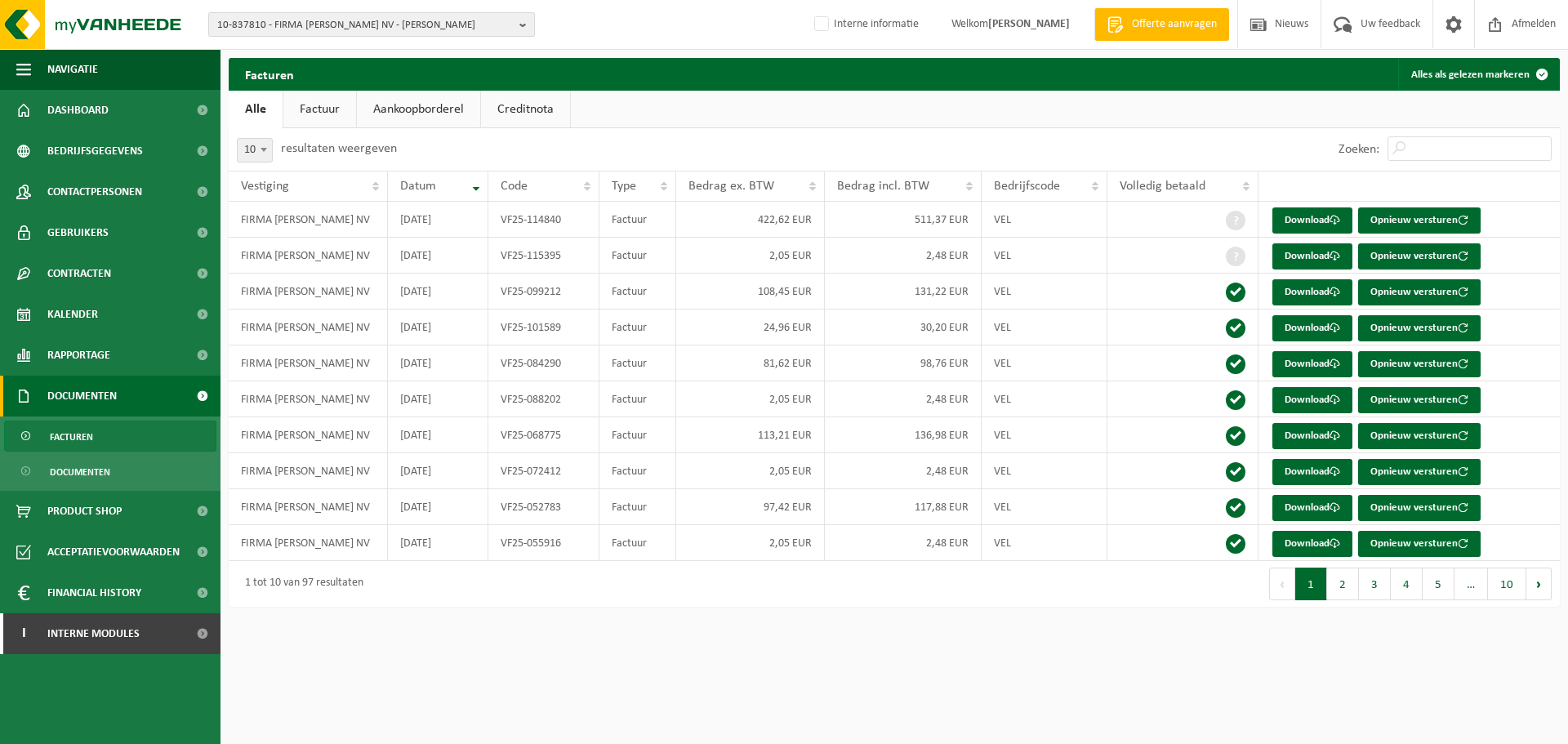
click at [484, 29] on span "10-837810 - FIRMA [PERSON_NAME] NV - [PERSON_NAME]" at bounding box center [365, 26] width 296 height 25
type input "atomiumstraat"
click at [448, 66] on li "10-984020 - ME-TECH BV - SINT-NIKLAAS" at bounding box center [372, 76] width 319 height 21
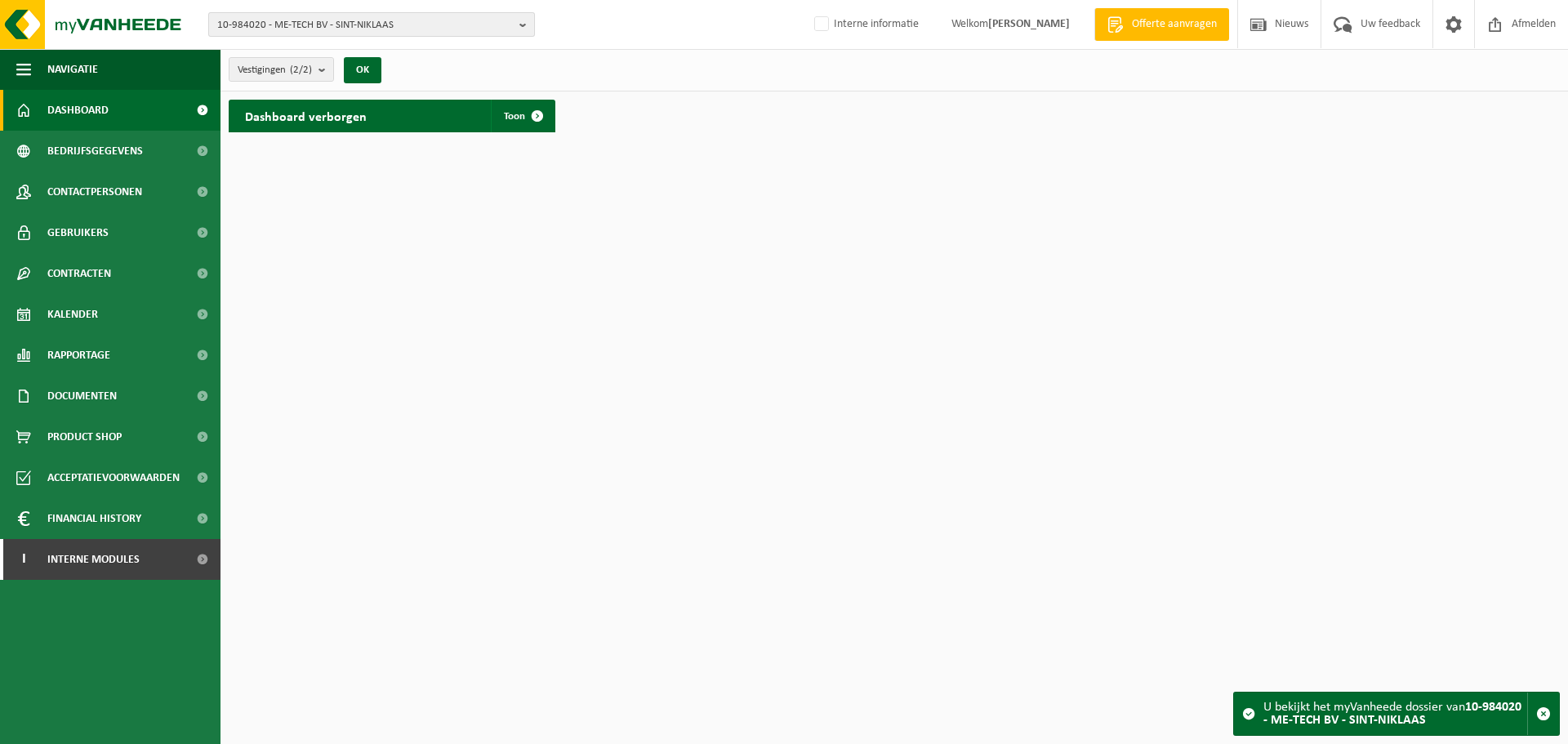
click at [436, 15] on span "10-984020 - ME-TECH BV - SINT-NIKLAAS" at bounding box center [365, 26] width 296 height 25
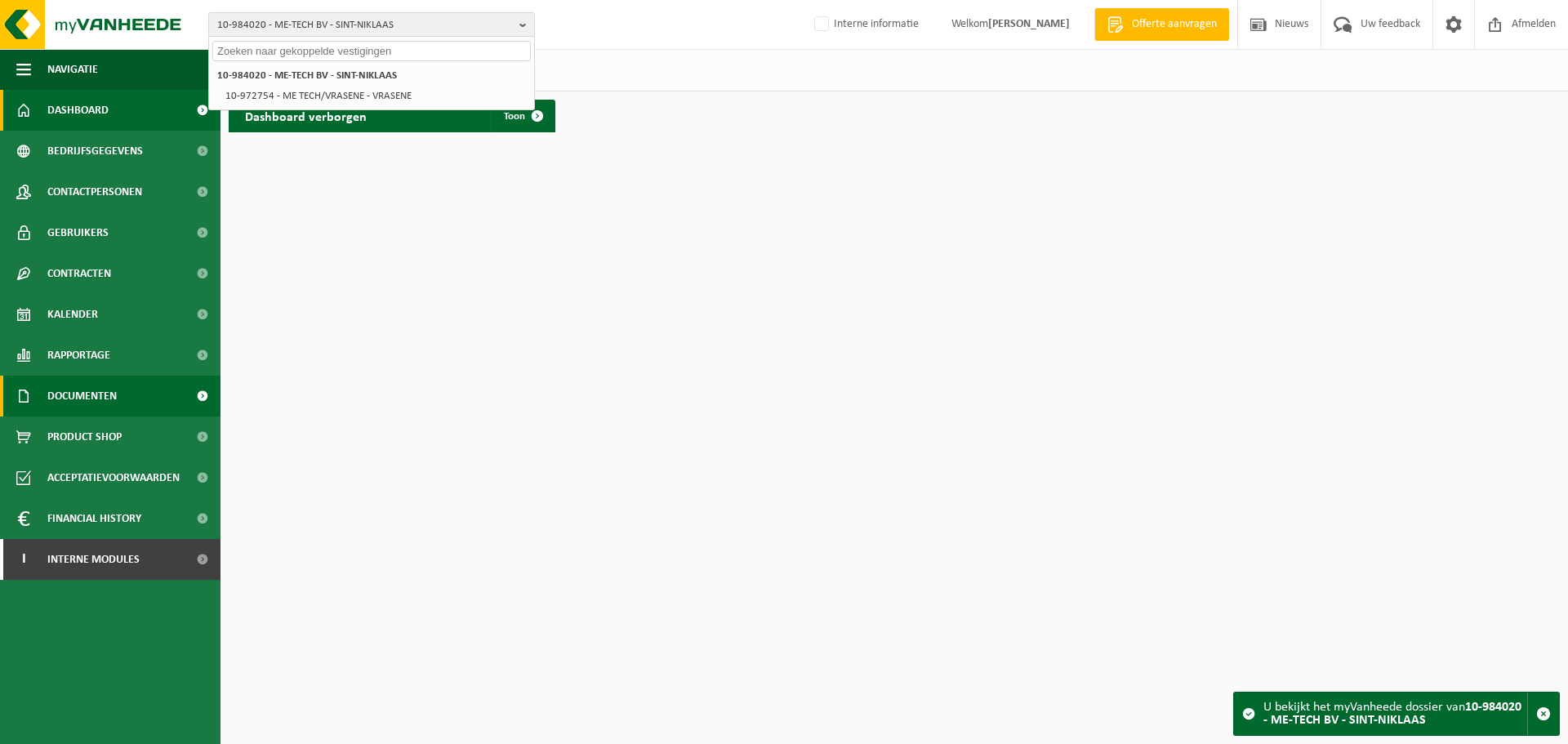
click at [62, 394] on span "Documenten" at bounding box center [82, 396] width 69 height 41
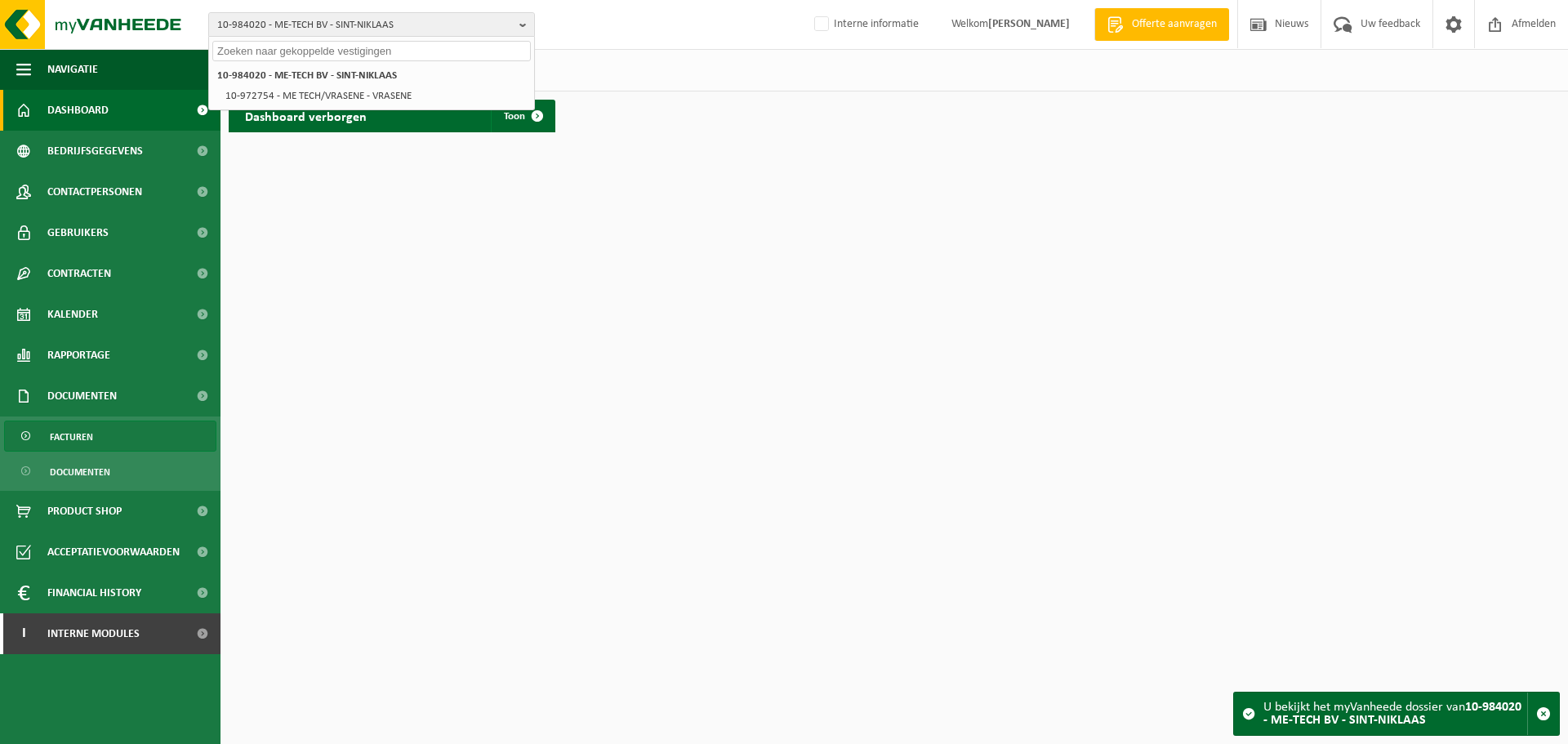
click at [81, 433] on span "Facturen" at bounding box center [72, 437] width 44 height 31
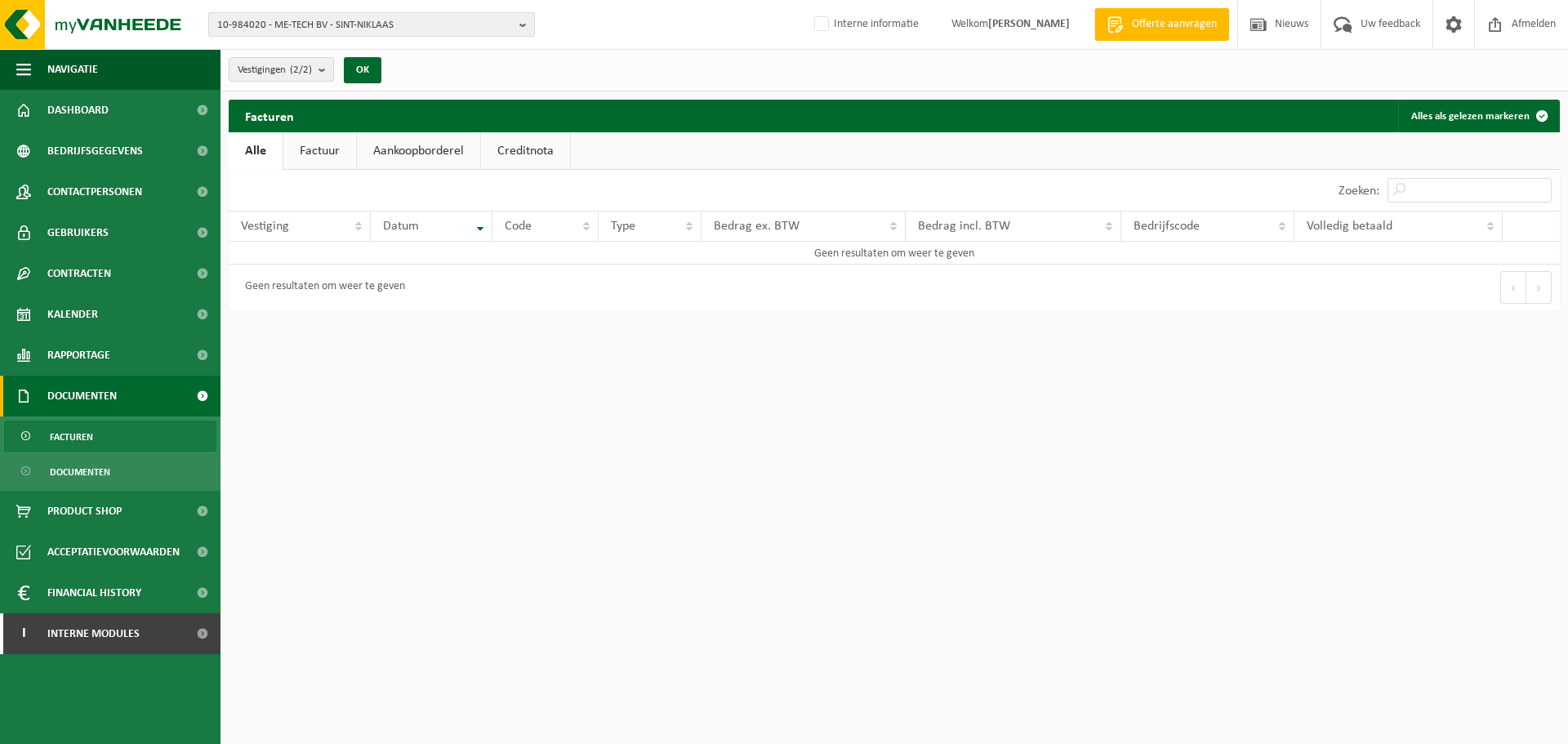
click at [324, 14] on span "10-984020 - ME-TECH BV - SINT-NIKLAAS" at bounding box center [365, 26] width 296 height 25
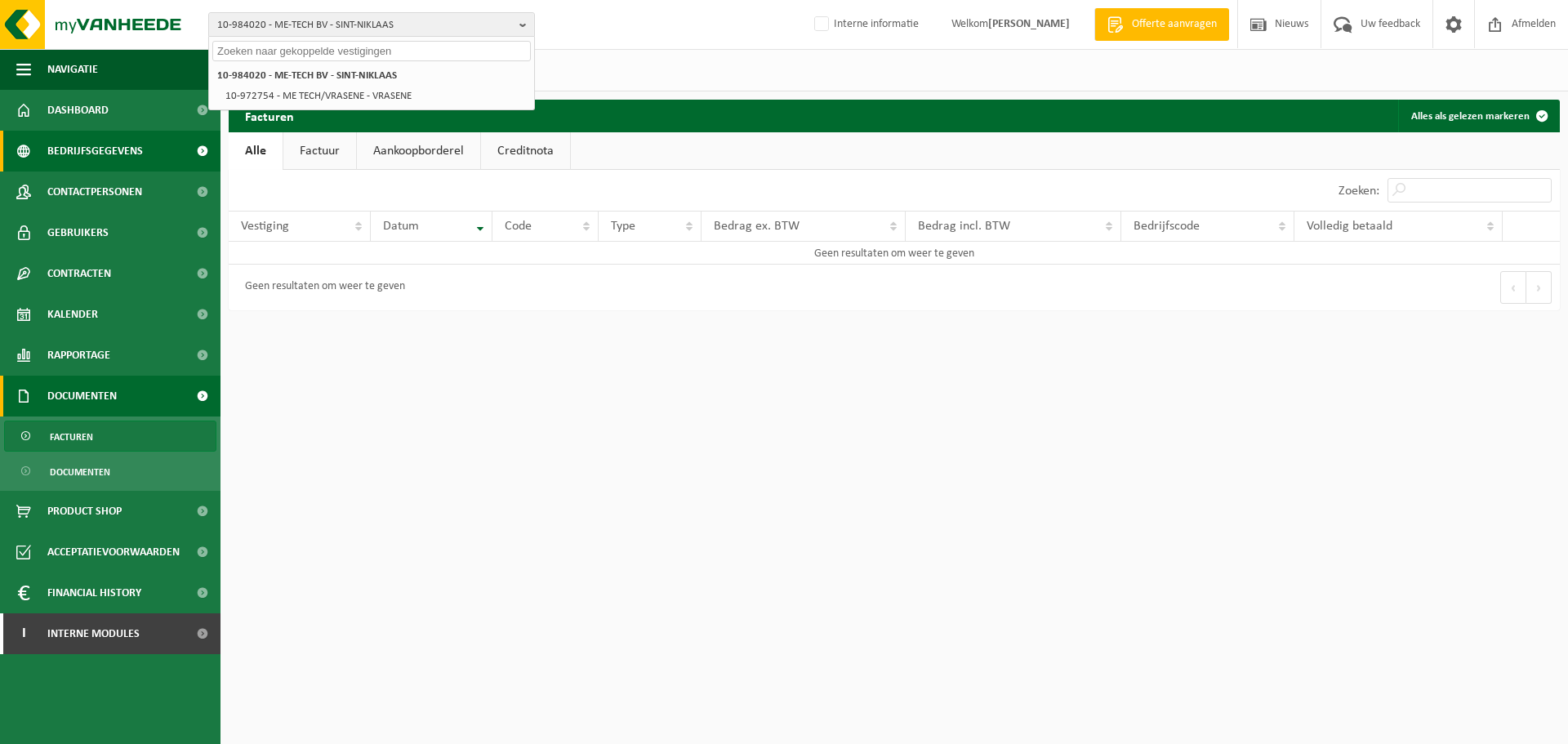
click at [138, 157] on span "Bedrijfsgegevens" at bounding box center [95, 151] width 96 height 41
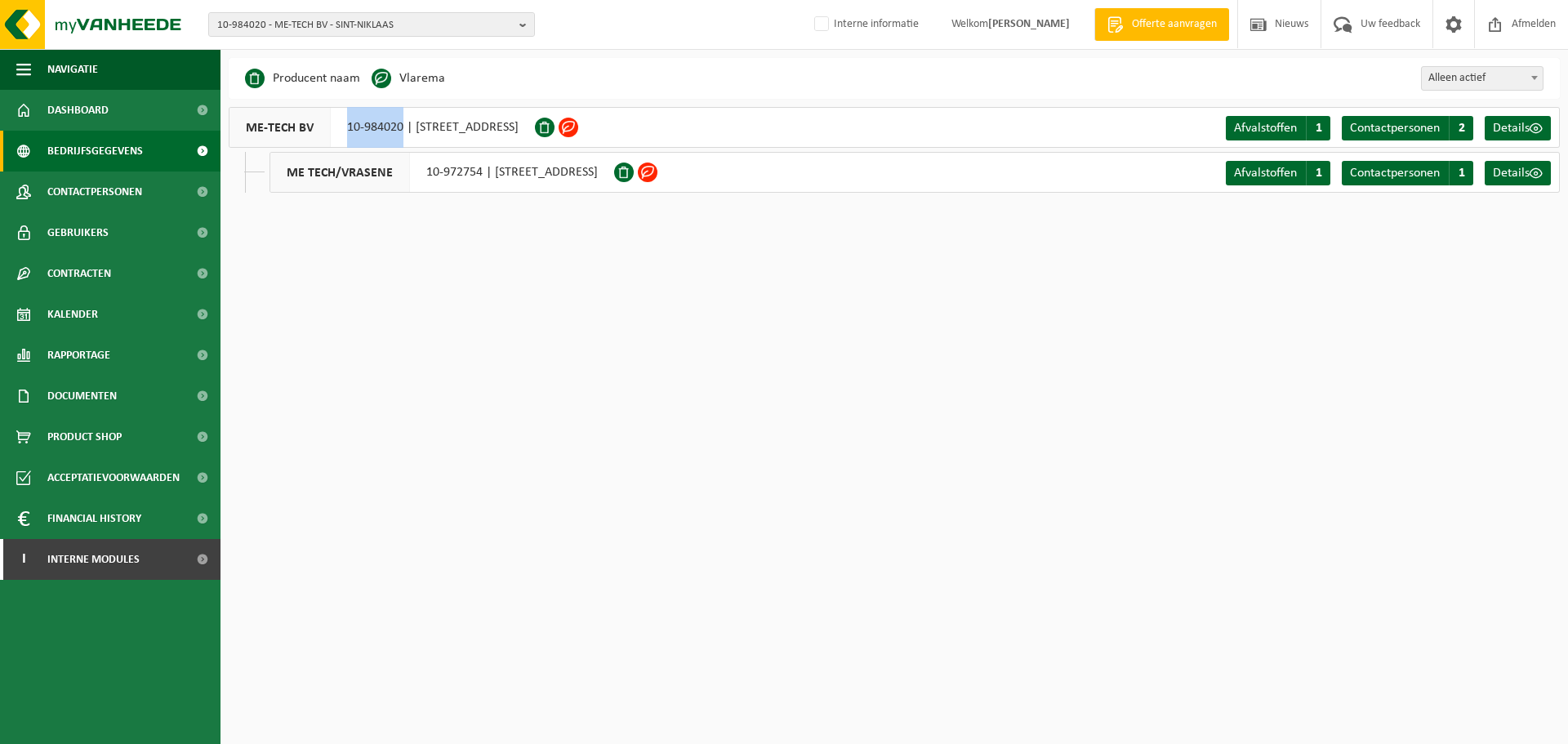
drag, startPoint x: 332, startPoint y: 124, endPoint x: 403, endPoint y: 139, distance: 72.6
click at [403, 139] on div "ME-TECH BV 10-984020 | ATOMIUMSTRAAT 6, 9100 SINT-NIKLAAS" at bounding box center [381, 127] width 306 height 41
copy div "10-984020"
click at [422, 21] on span "10-984020 - ME-TECH BV - SINT-NIKLAAS" at bounding box center [365, 26] width 296 height 25
paste input "10-939846"
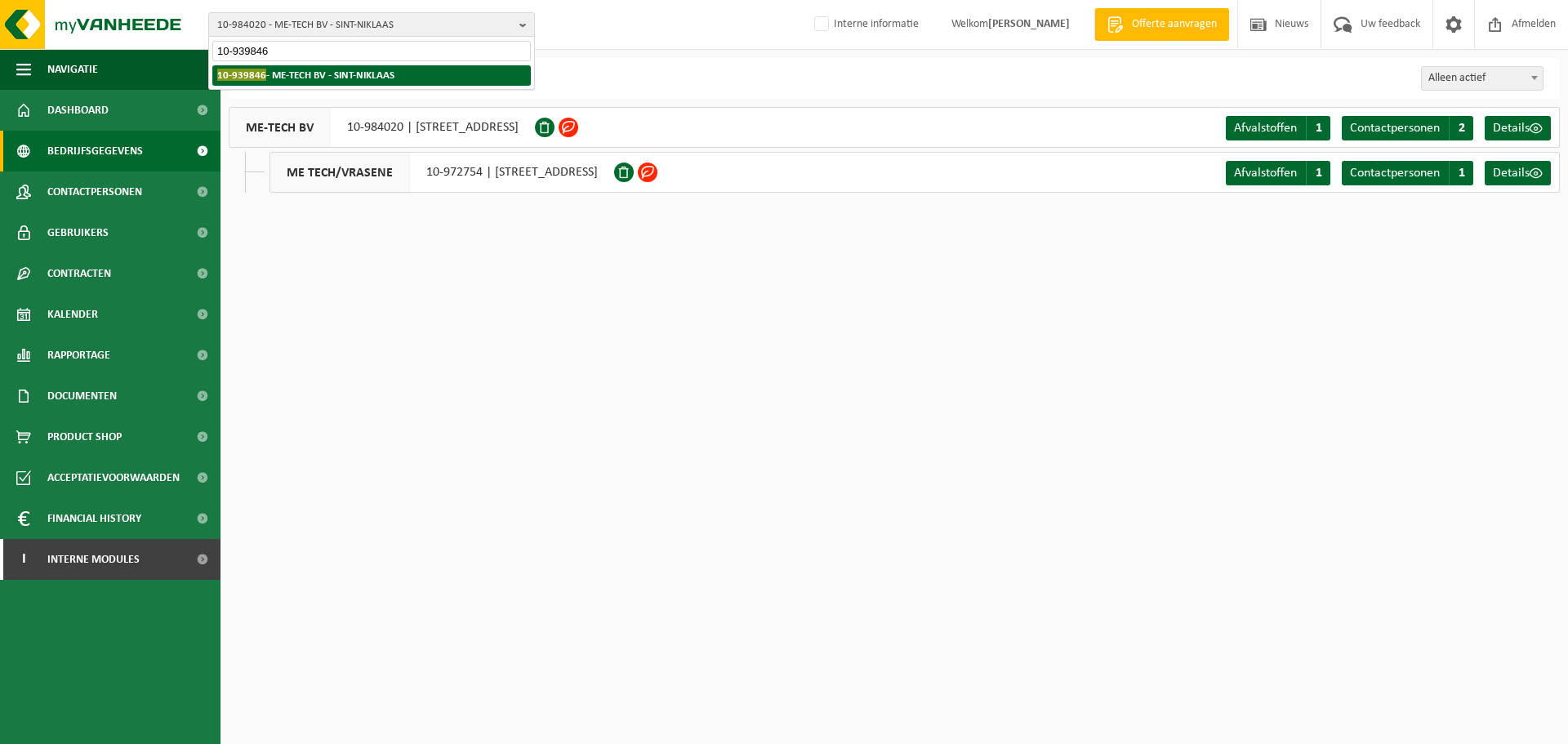
type input "10-939846"
click at [302, 78] on strong "10-939846 - ME-TECH BV - SINT-NIKLAAS" at bounding box center [305, 74] width 177 height 12
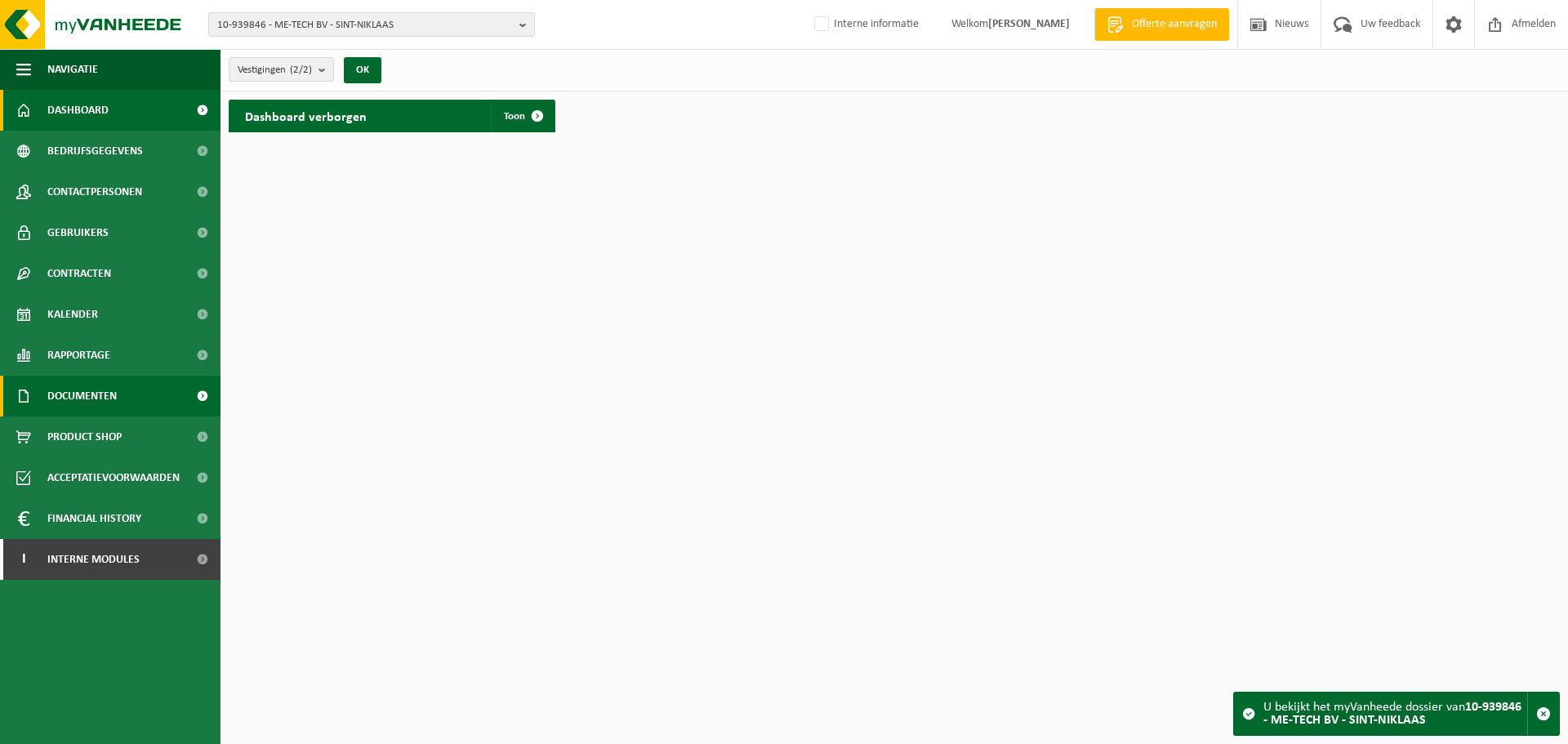
click at [106, 404] on span "Documenten" at bounding box center [82, 396] width 69 height 41
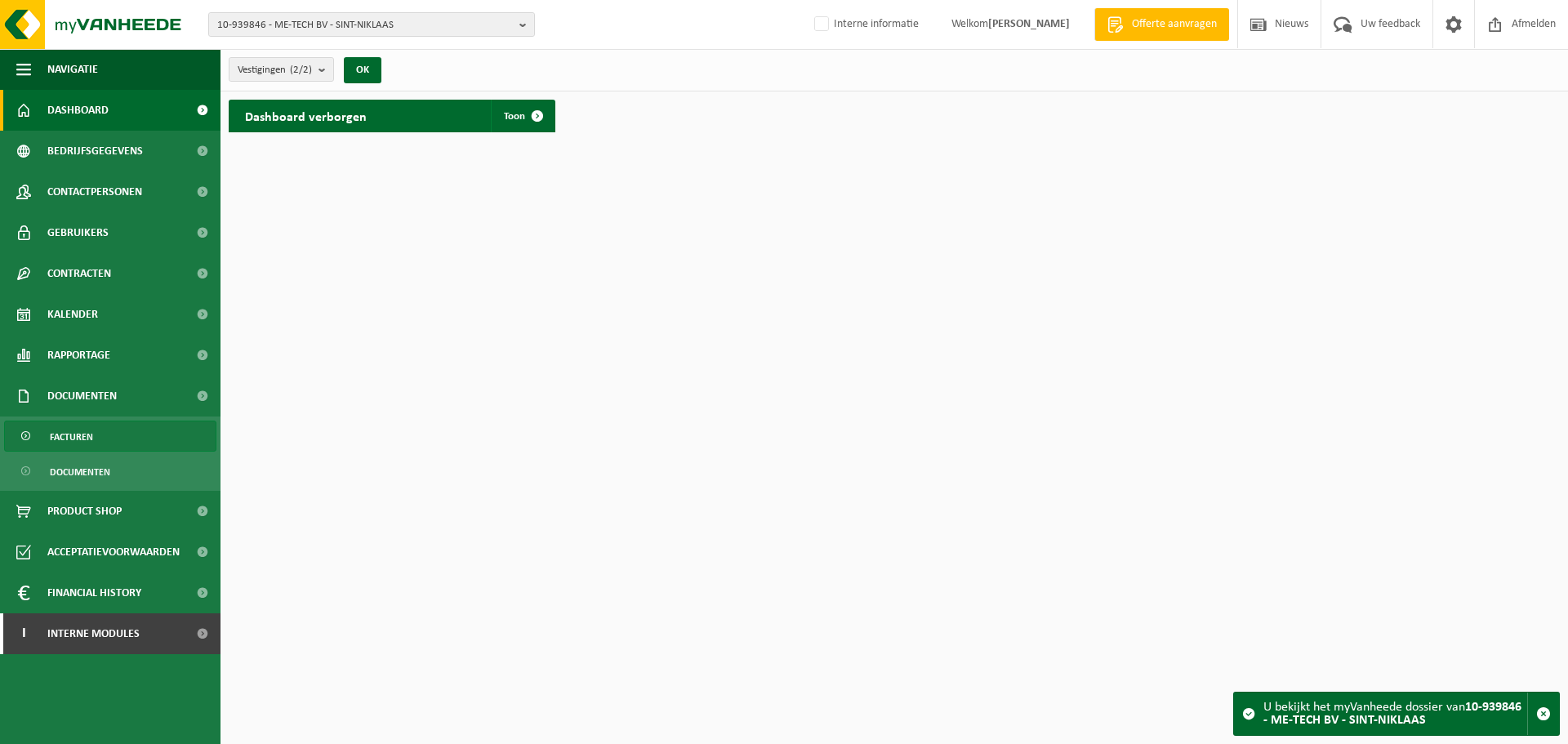
click at [82, 445] on span "Facturen" at bounding box center [72, 437] width 44 height 31
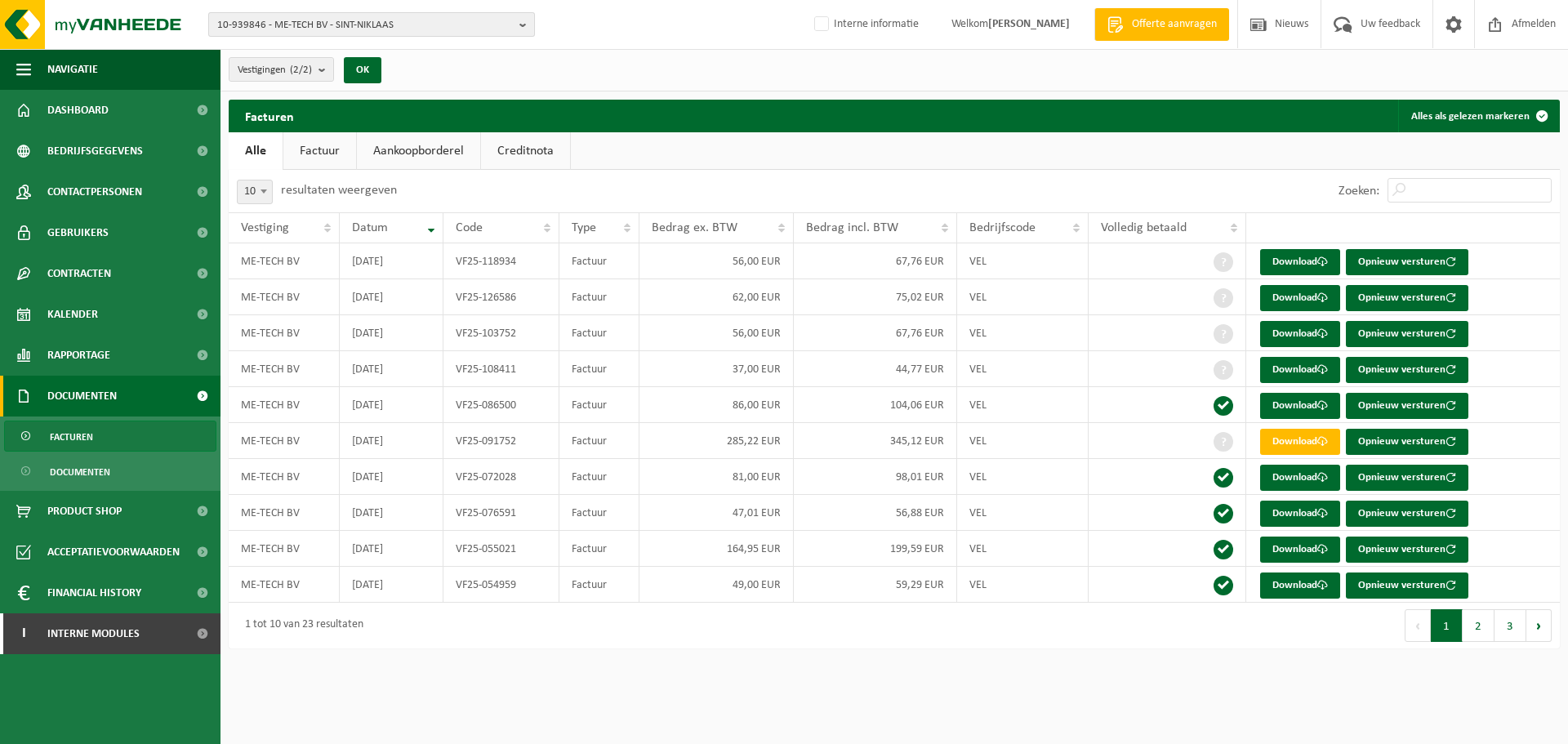
click at [480, 21] on span "10-939846 - ME-TECH BV - SINT-NIKLAAS" at bounding box center [365, 26] width 296 height 25
click at [112, 186] on span "Contactpersonen" at bounding box center [95, 192] width 95 height 41
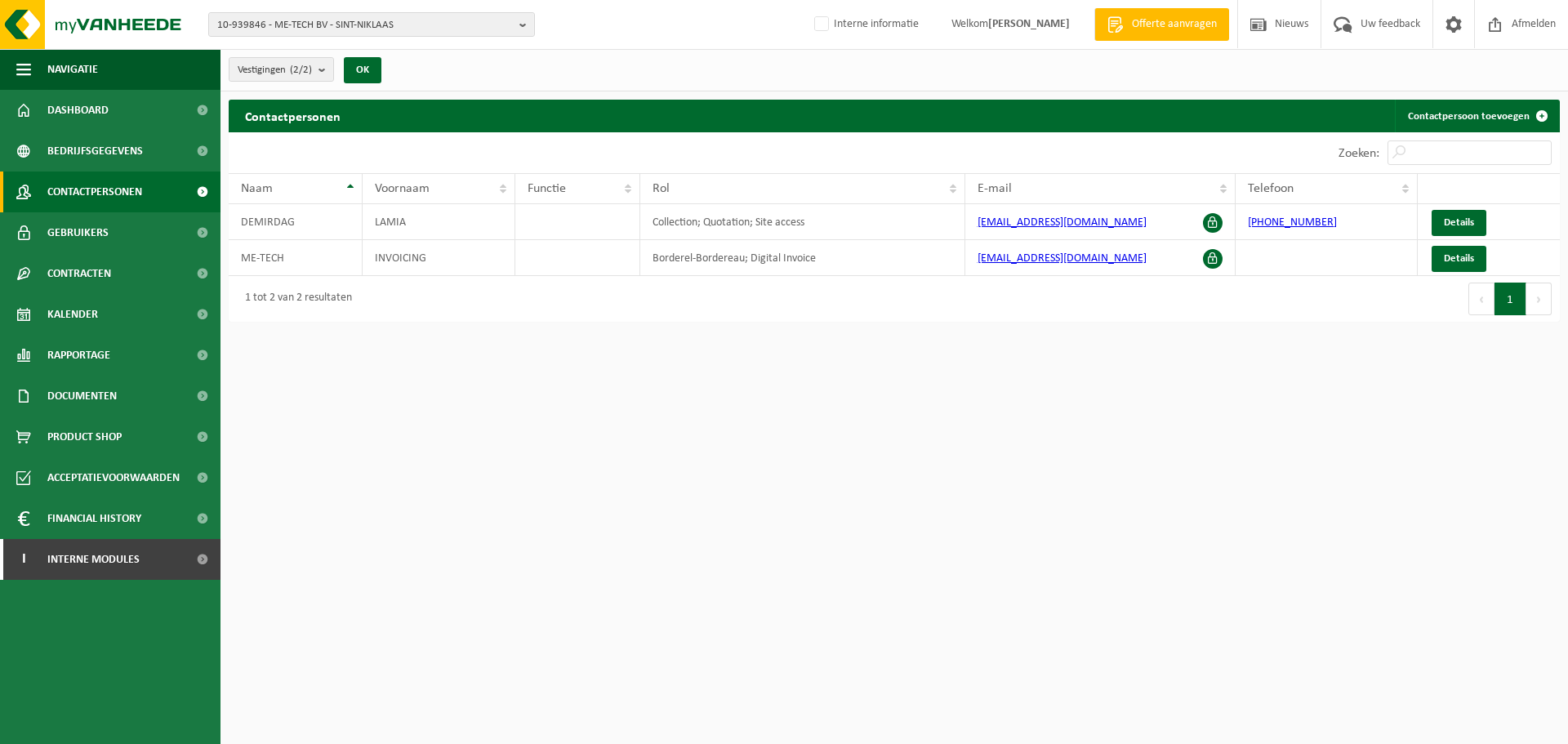
click at [419, 9] on div "10-939846 - ME-TECH BV - SINT-NIKLAAS 10-939846 - ME-TECH BV - SINT-NIKLAAS 10-…" at bounding box center [784, 25] width 1568 height 50
click at [419, 22] on span "10-939846 - ME-TECH BV - SINT-NIKLAAS" at bounding box center [365, 26] width 296 height 25
paste input "lant Nr 10-778380"
drag, startPoint x: 250, startPoint y: 51, endPoint x: 3, endPoint y: 55, distance: 247.0
click at [3, 55] on div "10-939846 - ME-TECH BV - SINT-NIKLAAS lant Nr 10-778380 10-939846 - ME-TECH BV …" at bounding box center [784, 165] width 1568 height 330
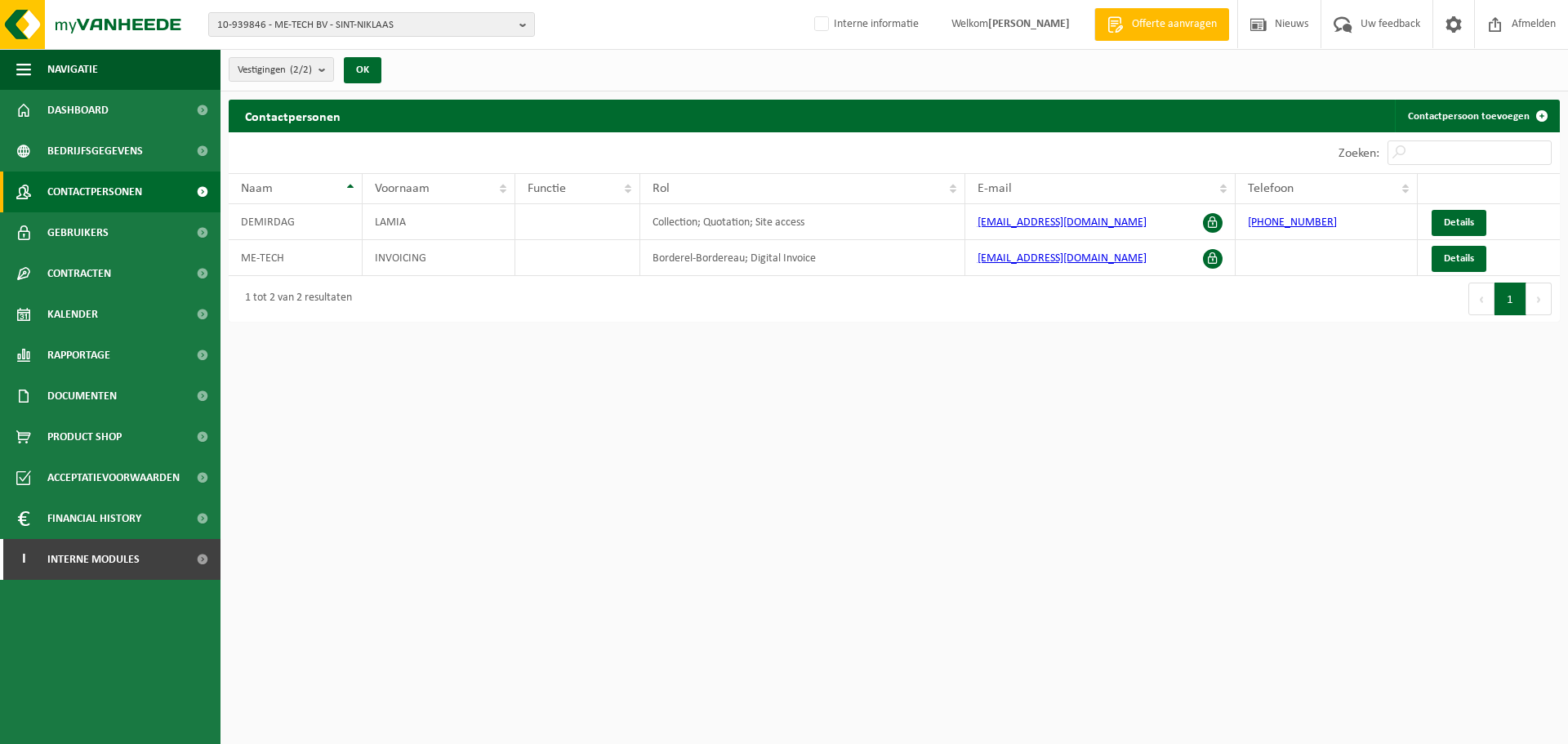
click at [384, 42] on div "10-939846 - ME-TECH BV - SINT-NIKLAAS 10-939846 - ME-TECH BV - SINT-NIKLAAS 10-…" at bounding box center [784, 25] width 1568 height 50
click at [375, 26] on span "10-939846 - ME-TECH BV - SINT-NIKLAAS" at bounding box center [365, 26] width 296 height 25
paste input "lant Nr 10-778380"
click at [249, 44] on input "lant Nr 10-778380" at bounding box center [372, 51] width 319 height 21
type input "10-778380"
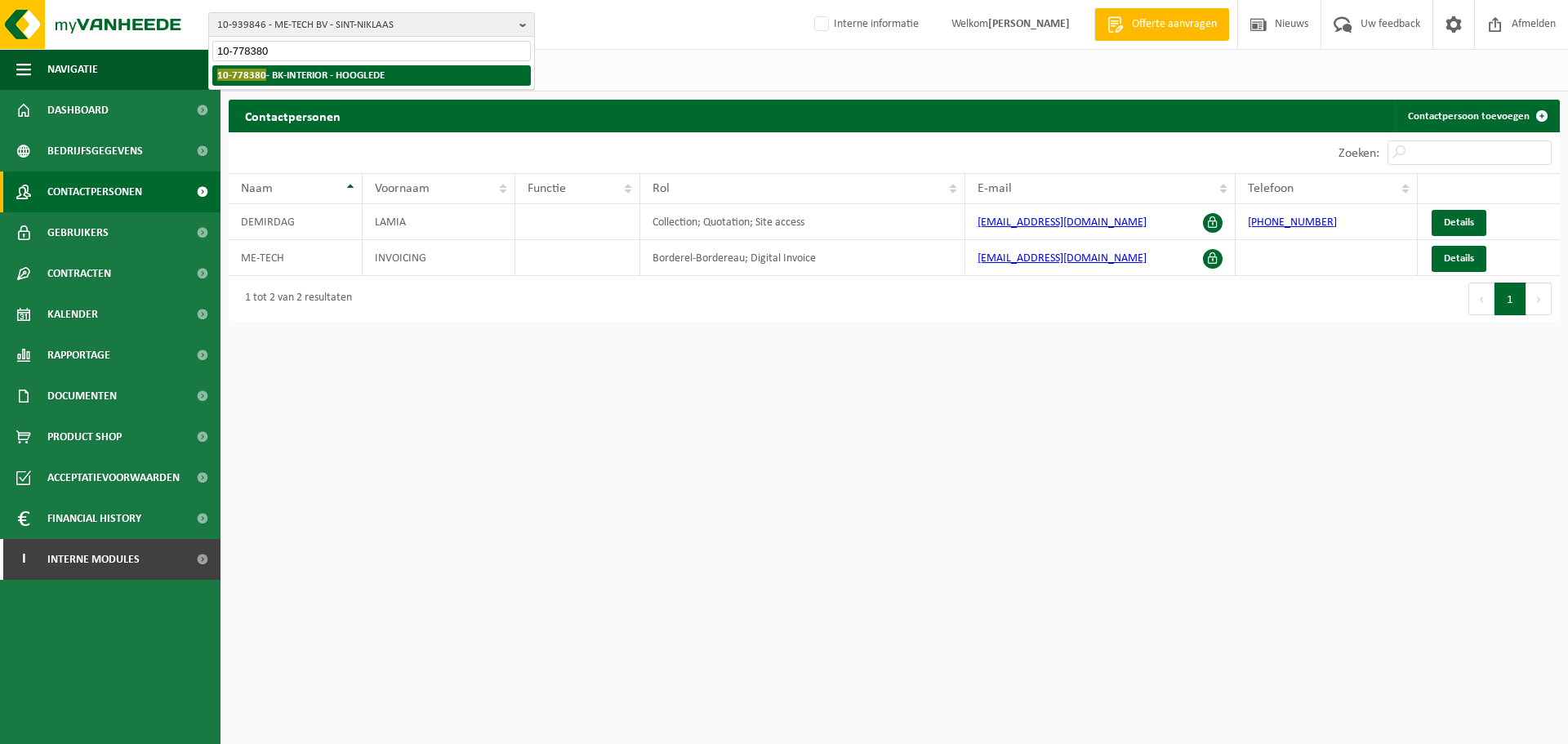
click at [319, 80] on strong "10-778380 - BK-INTERIOR - HOOGLEDE" at bounding box center [301, 74] width 167 height 12
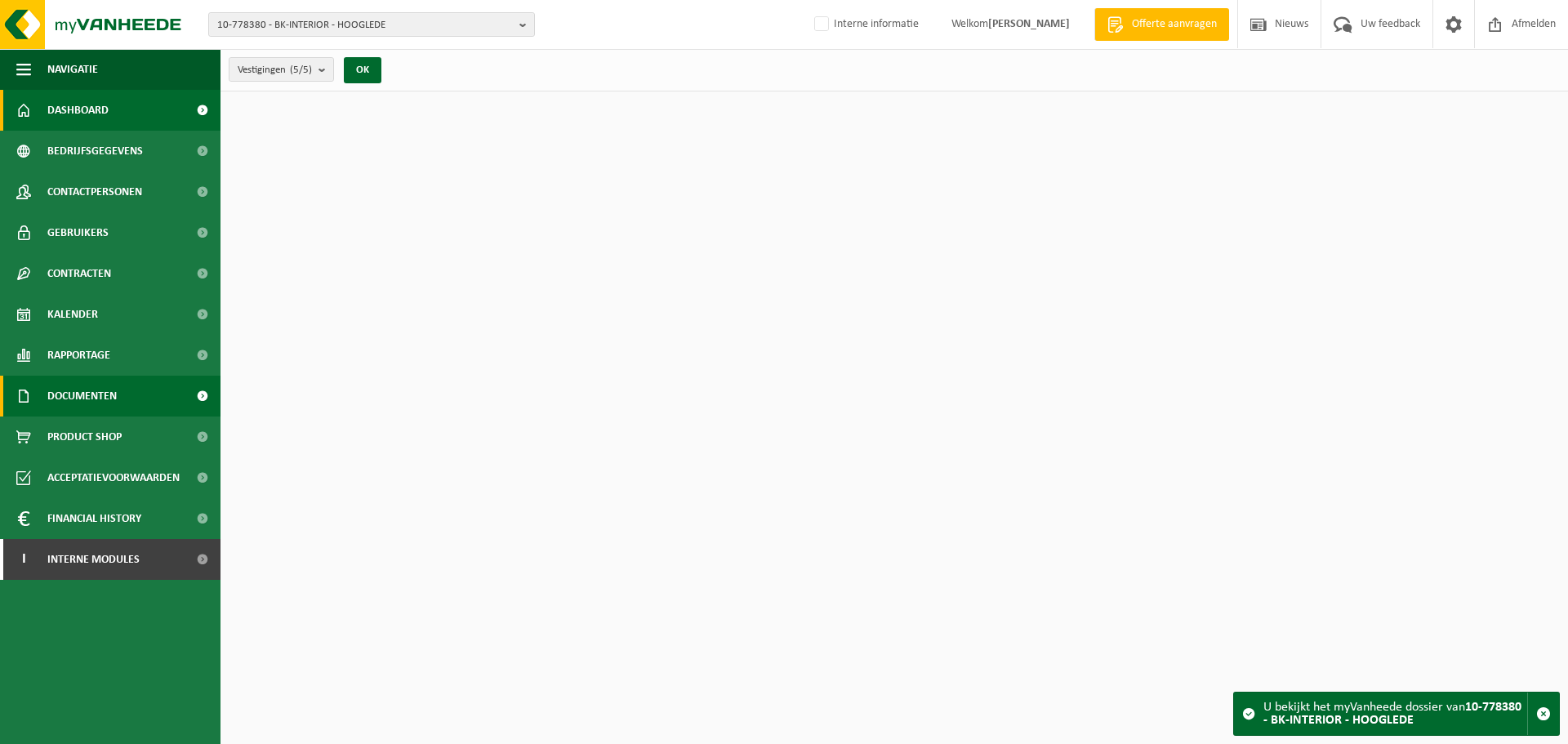
click at [123, 402] on link "Documenten" at bounding box center [110, 396] width 220 height 41
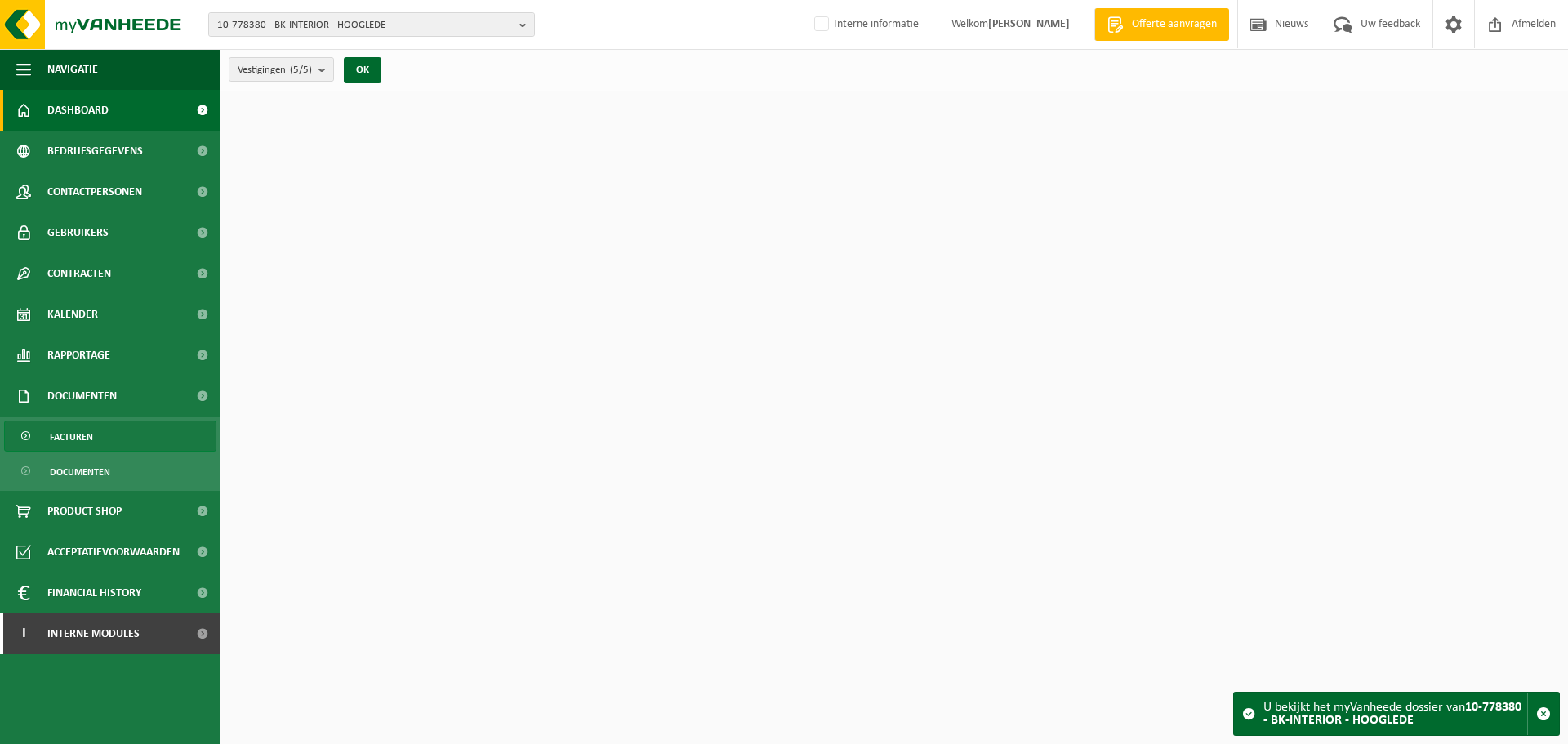
click at [91, 442] on span "Facturen" at bounding box center [72, 437] width 44 height 31
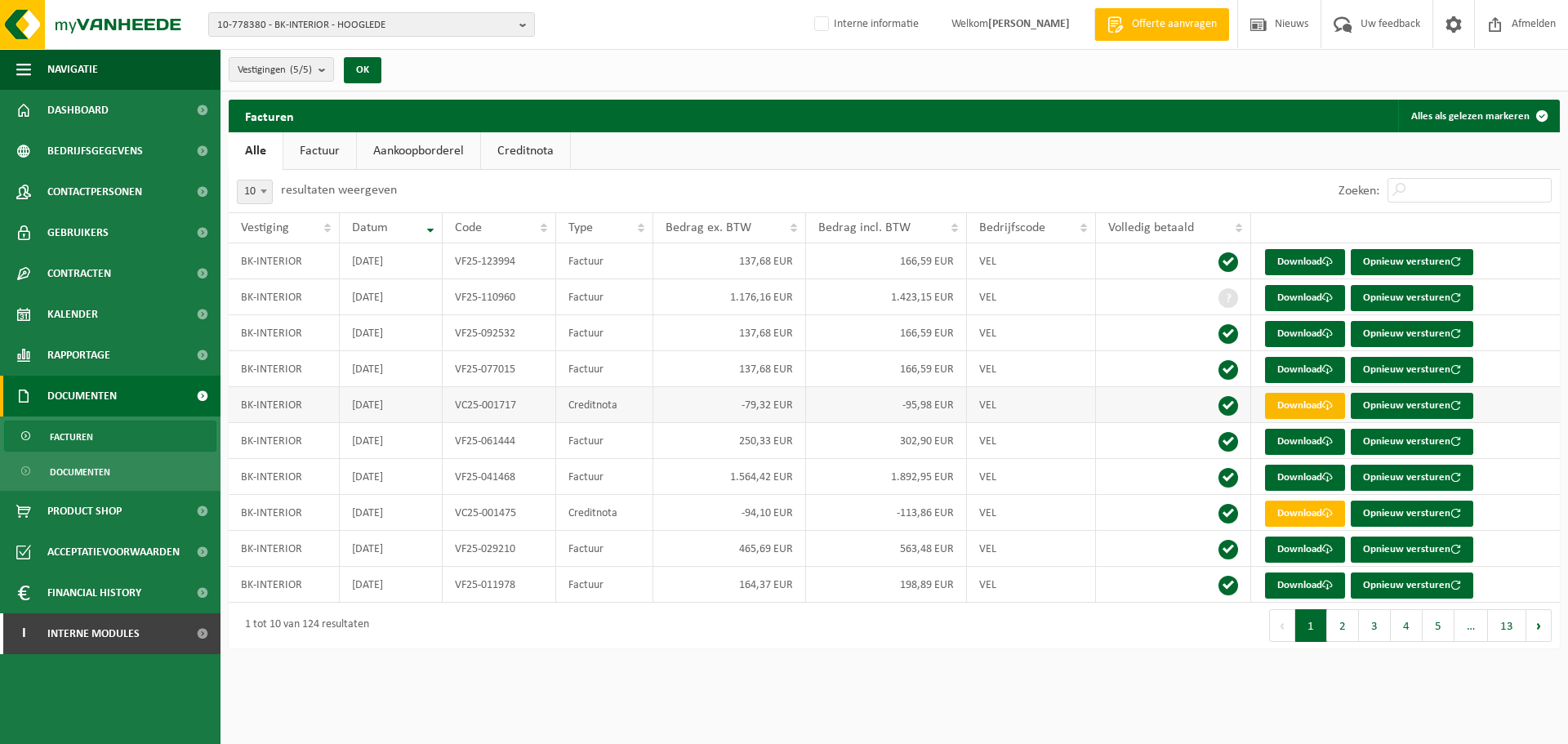
click at [1301, 405] on link "Download" at bounding box center [1304, 406] width 80 height 27
click at [512, 26] on span "10-778380 - BK-INTERIOR - HOOGLEDE" at bounding box center [365, 26] width 296 height 25
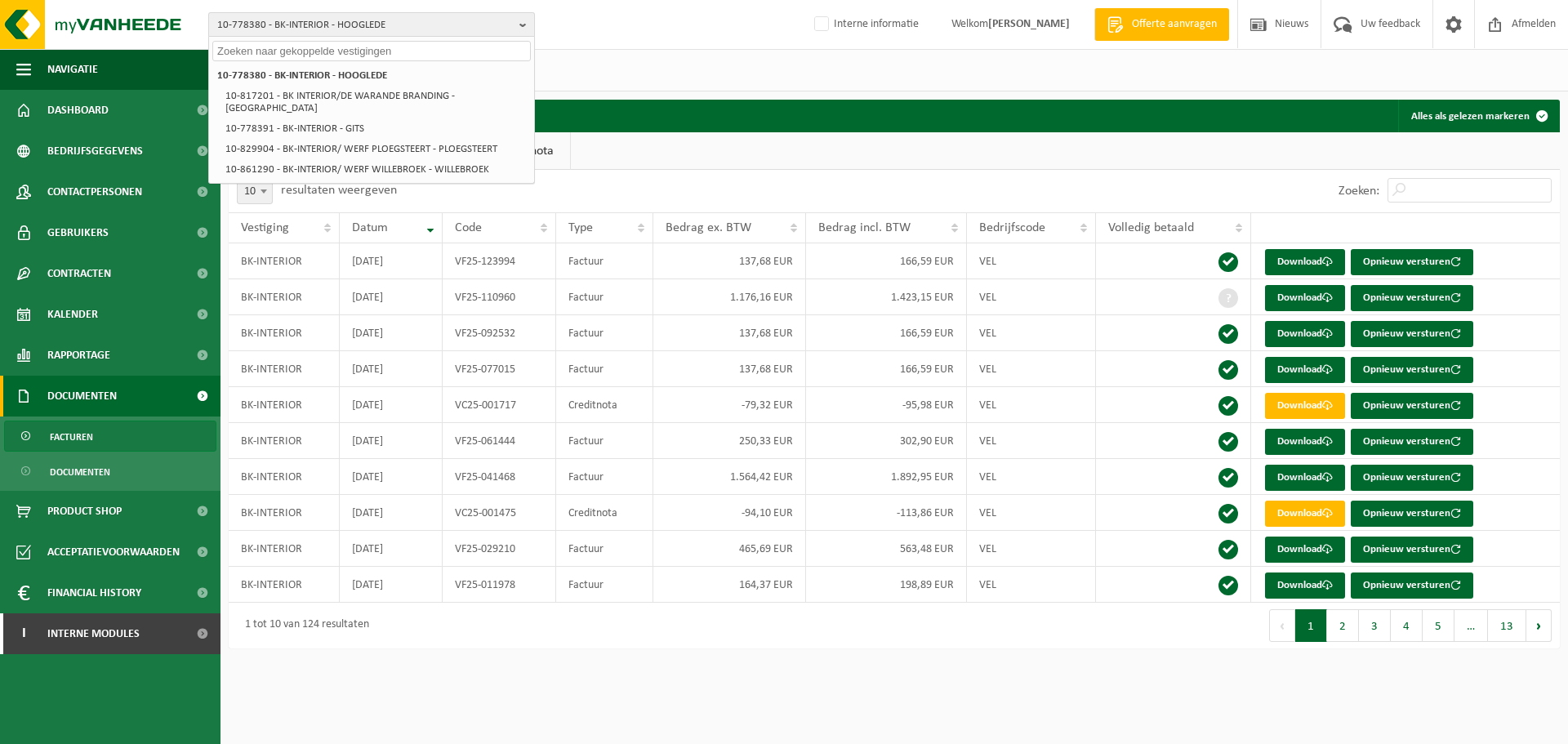
paste input "10-819046"
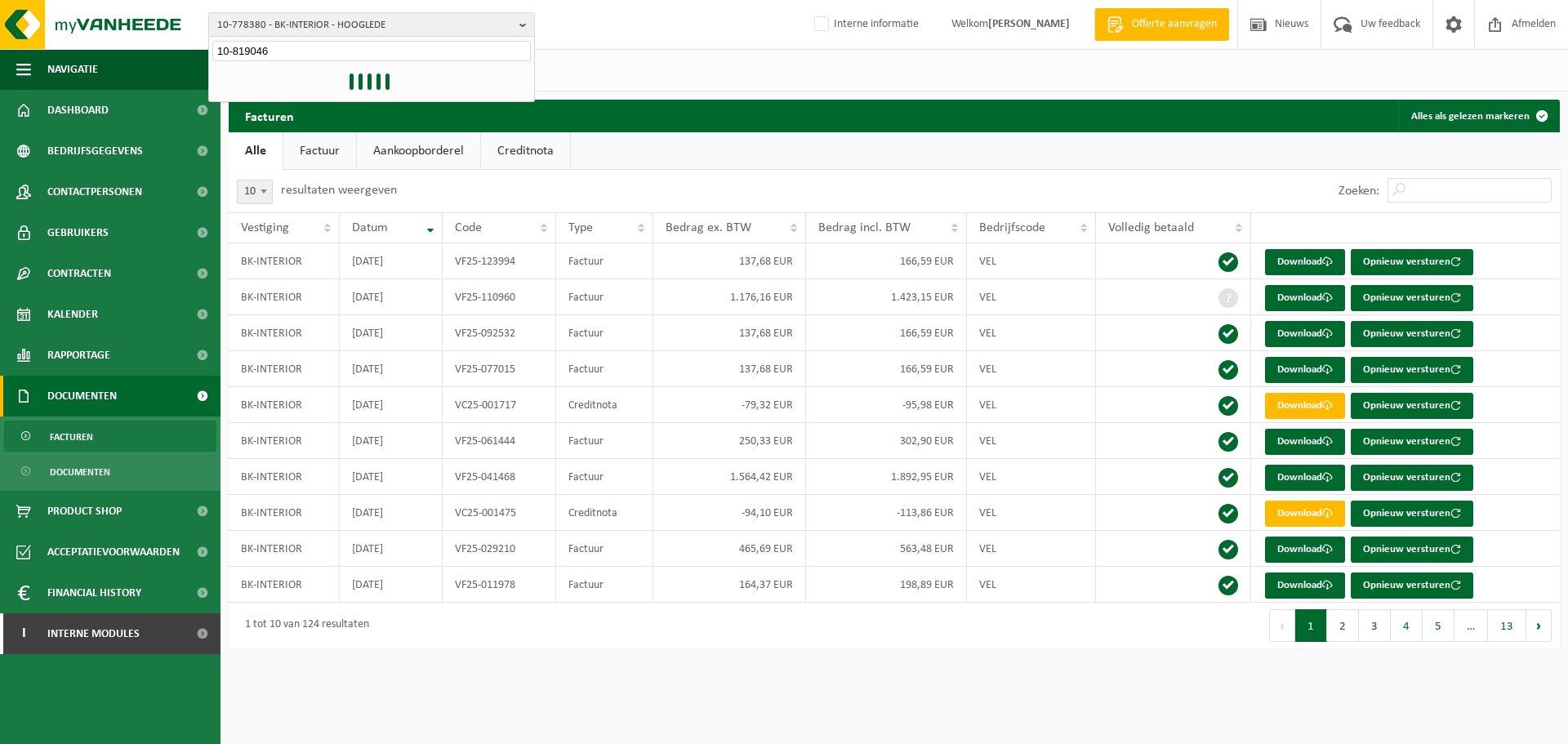
type input "10-819046"
click at [345, 63] on div "10-778380 - BK-INTERIOR - HOOGLEDE 10-817201 - BK INTERIOR/DE WARANDE BRANDING …" at bounding box center [371, 75] width 325 height 27
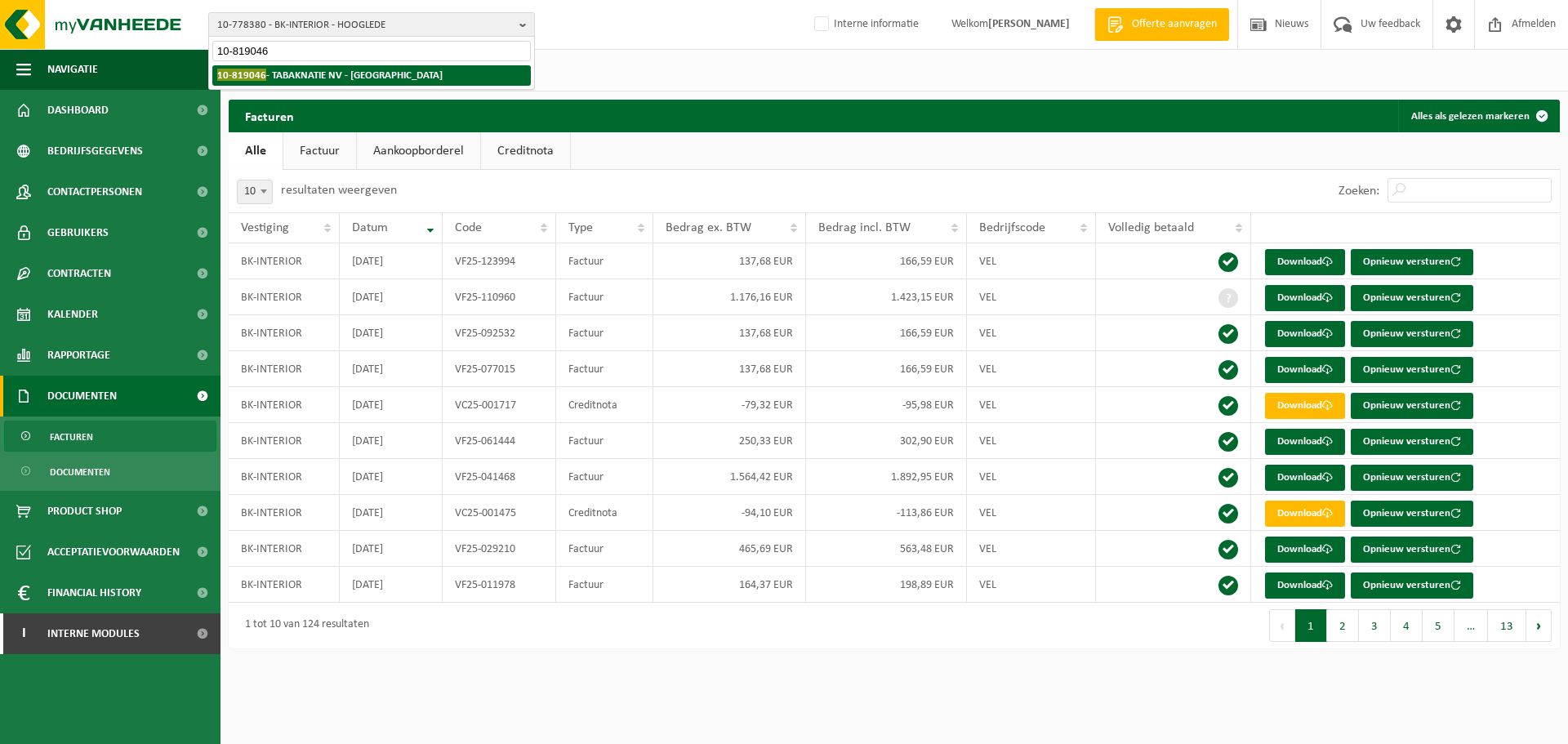
click at [344, 73] on strong "10-819046 - TABAKNATIE NV - ANTWERPEN" at bounding box center [330, 74] width 226 height 12
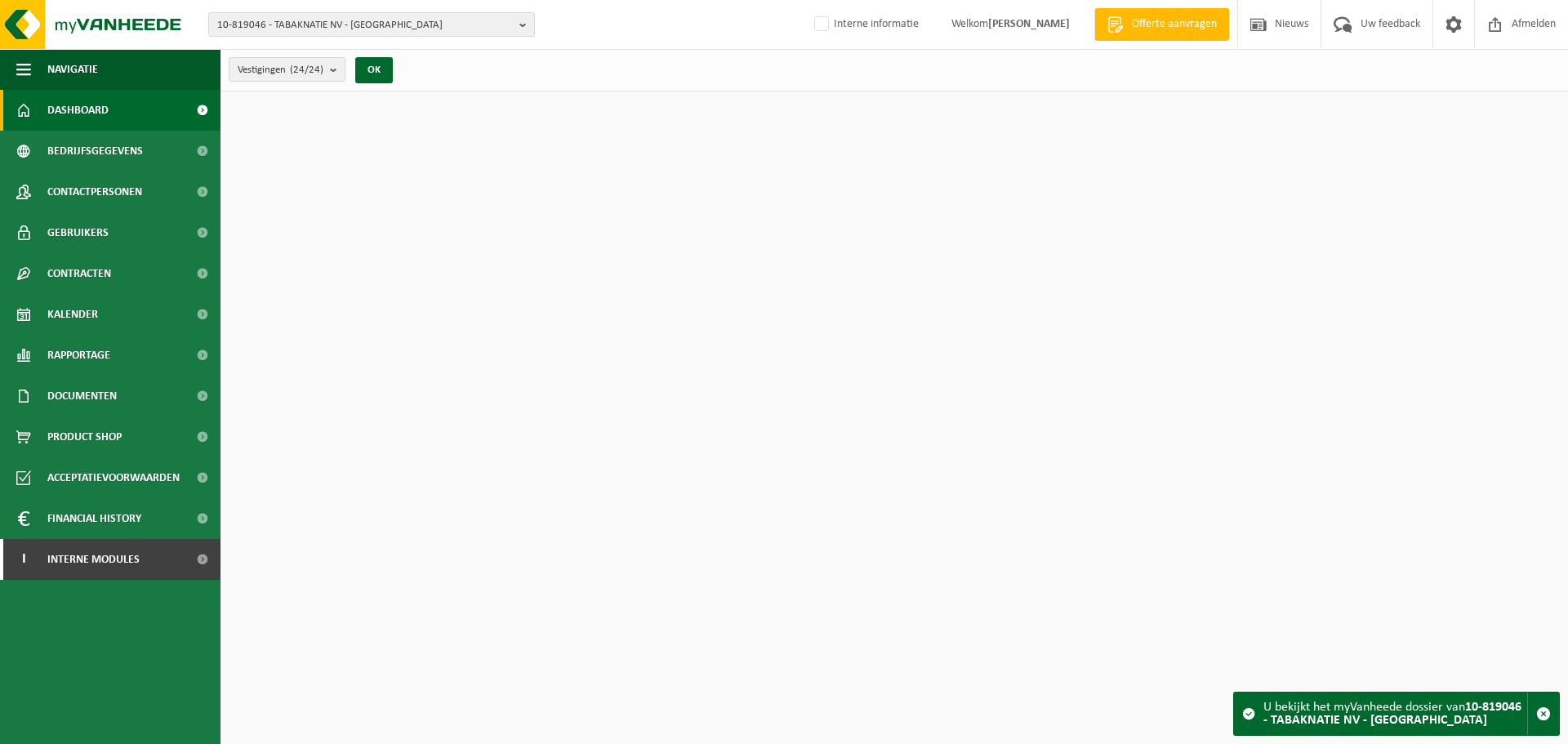
click at [126, 396] on link "Documenten" at bounding box center [110, 396] width 220 height 41
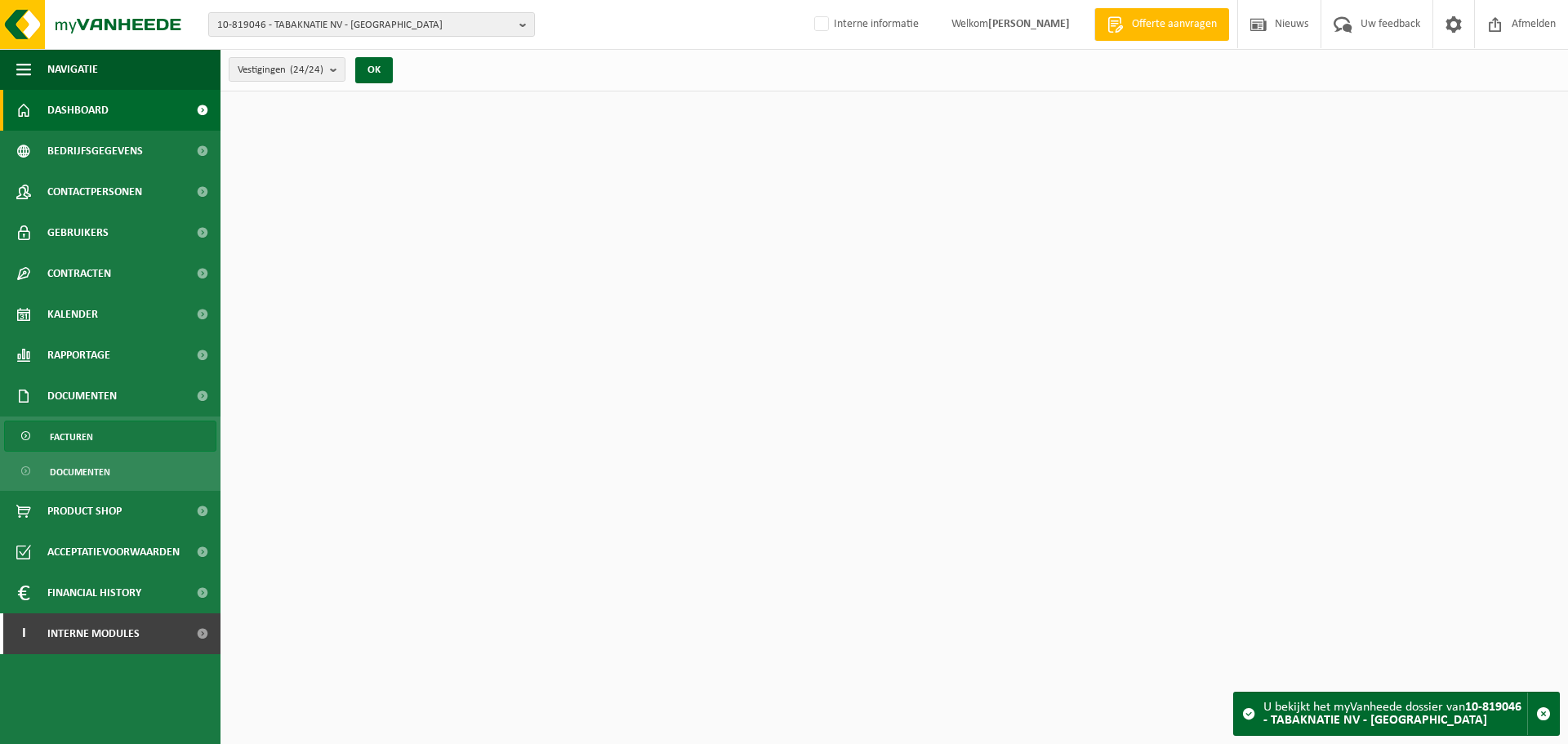
click at [83, 448] on span "Facturen" at bounding box center [72, 437] width 44 height 31
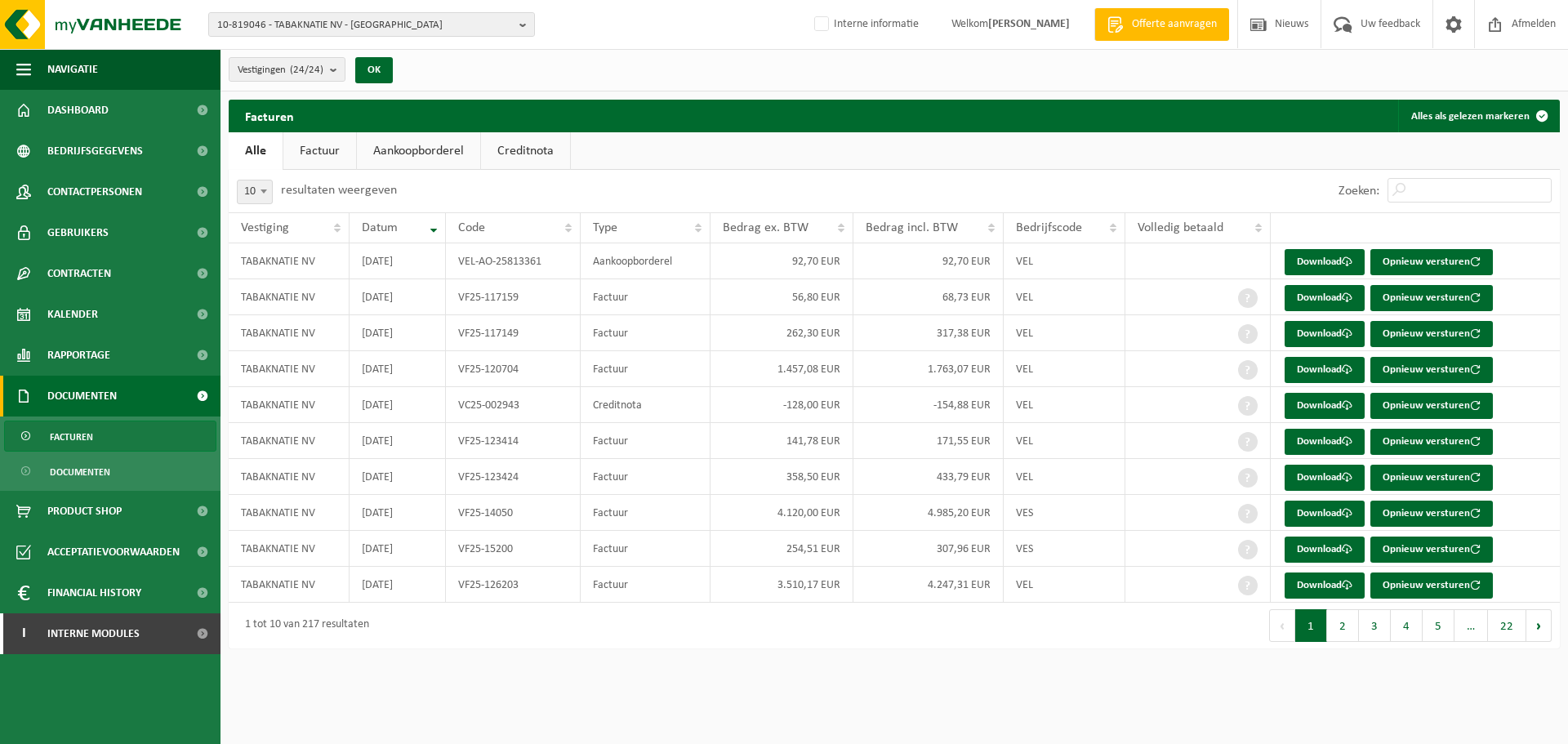
click at [536, 151] on link "Creditnota" at bounding box center [526, 151] width 89 height 38
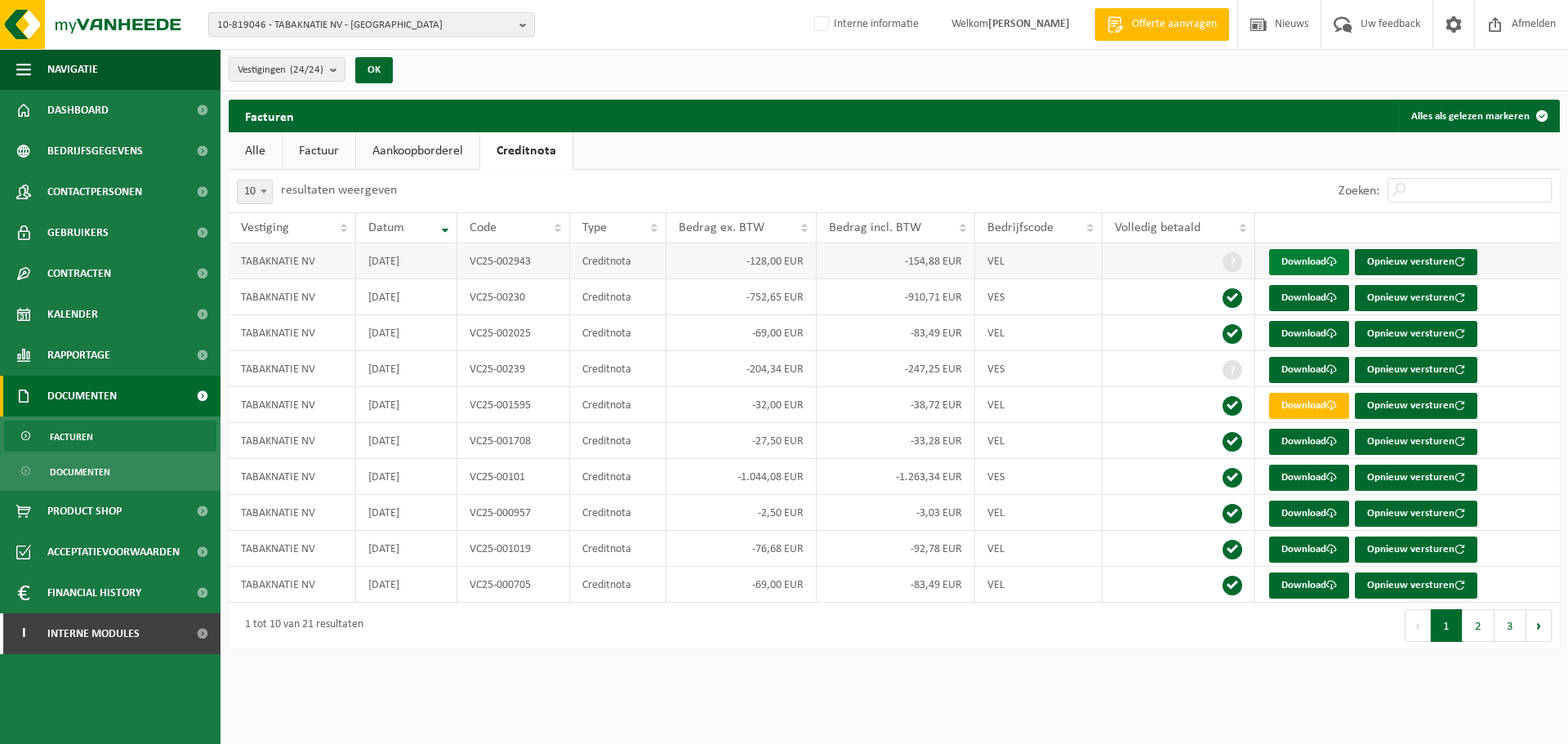
click at [1321, 263] on link "Download" at bounding box center [1309, 263] width 80 height 27
click at [589, 734] on html "10-819046 - TABAKNATIE NV - ANTWERPEN 10-819046 - TABAKNATIE NV - ANTWERPEN 10-…" at bounding box center [784, 372] width 1568 height 744
click at [1430, 188] on input "Zoeken:" at bounding box center [1469, 191] width 164 height 25
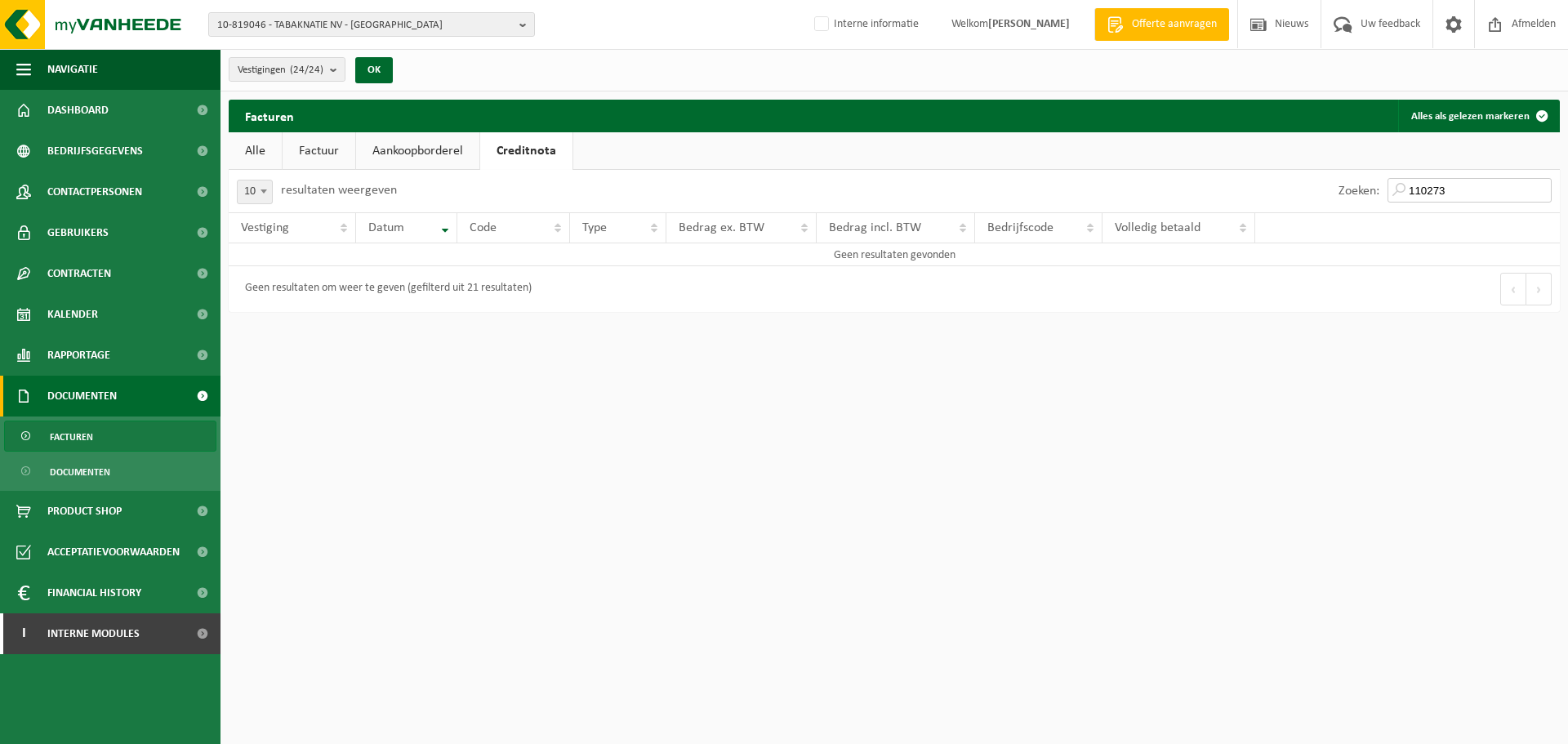
type input "110273"
click at [1112, 341] on html "10-819046 - TABAKNATIE NV - ANTWERPEN 10-819046 - TABAKNATIE NV - ANTWERPEN 10-…" at bounding box center [784, 372] width 1568 height 744
click at [267, 150] on link "Alle" at bounding box center [255, 151] width 53 height 38
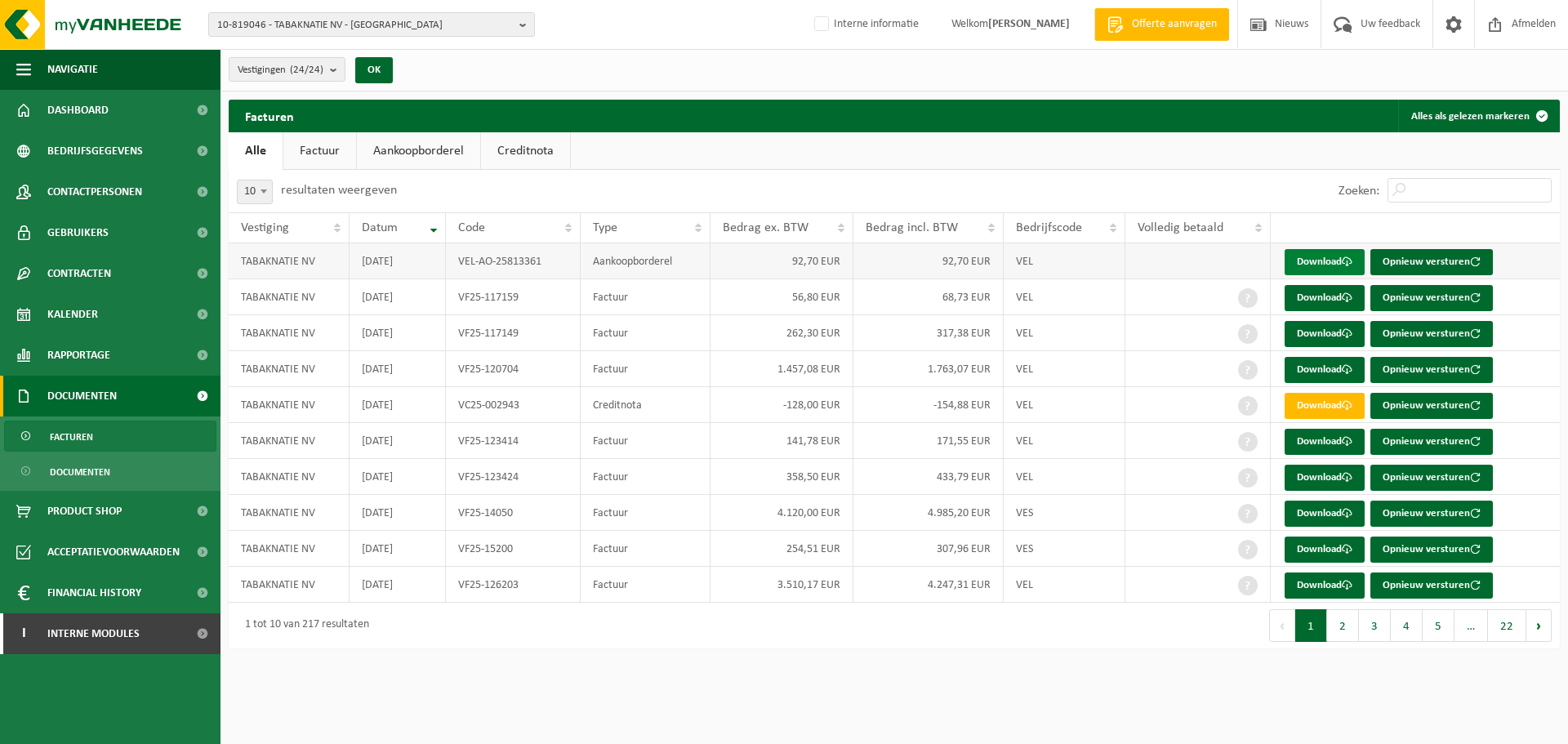
click at [1319, 257] on link "Download" at bounding box center [1324, 263] width 80 height 27
click at [1319, 397] on link "Download" at bounding box center [1324, 406] width 80 height 27
click at [288, 32] on span "10-819046 - TABAKNATIE NV - ANTWERPEN" at bounding box center [365, 26] width 296 height 25
drag, startPoint x: 349, startPoint y: 50, endPoint x: 138, endPoint y: 45, distance: 211.1
click at [138, 45] on div "10-819046 - TABAKNATIE NV - ANTWERPEN everaert-cooreman 10-819046 - TABAKNATIE …" at bounding box center [784, 25] width 1568 height 50
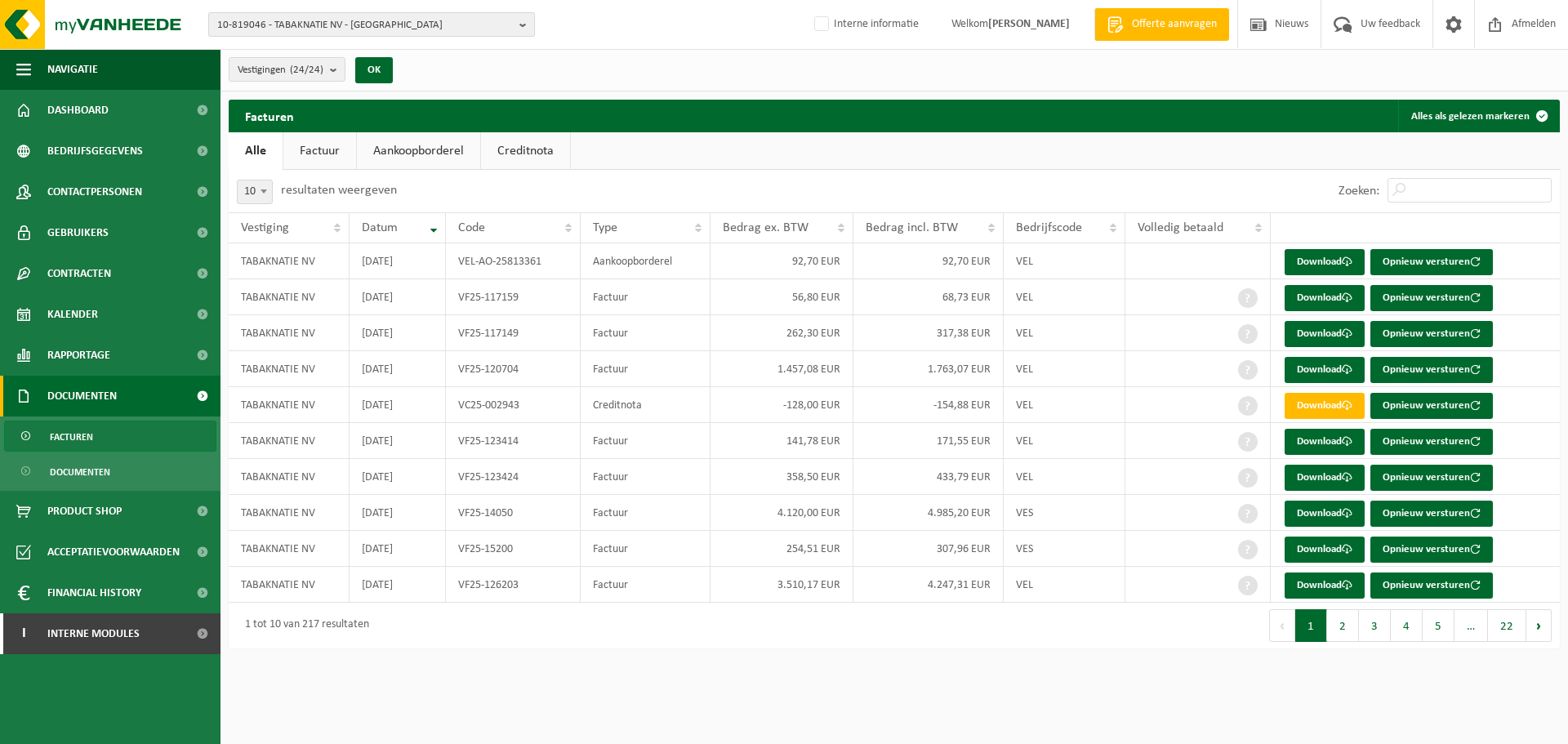
click at [255, 36] on span "10-819046 - TABAKNATIE NV - ANTWERPEN" at bounding box center [365, 26] width 296 height 25
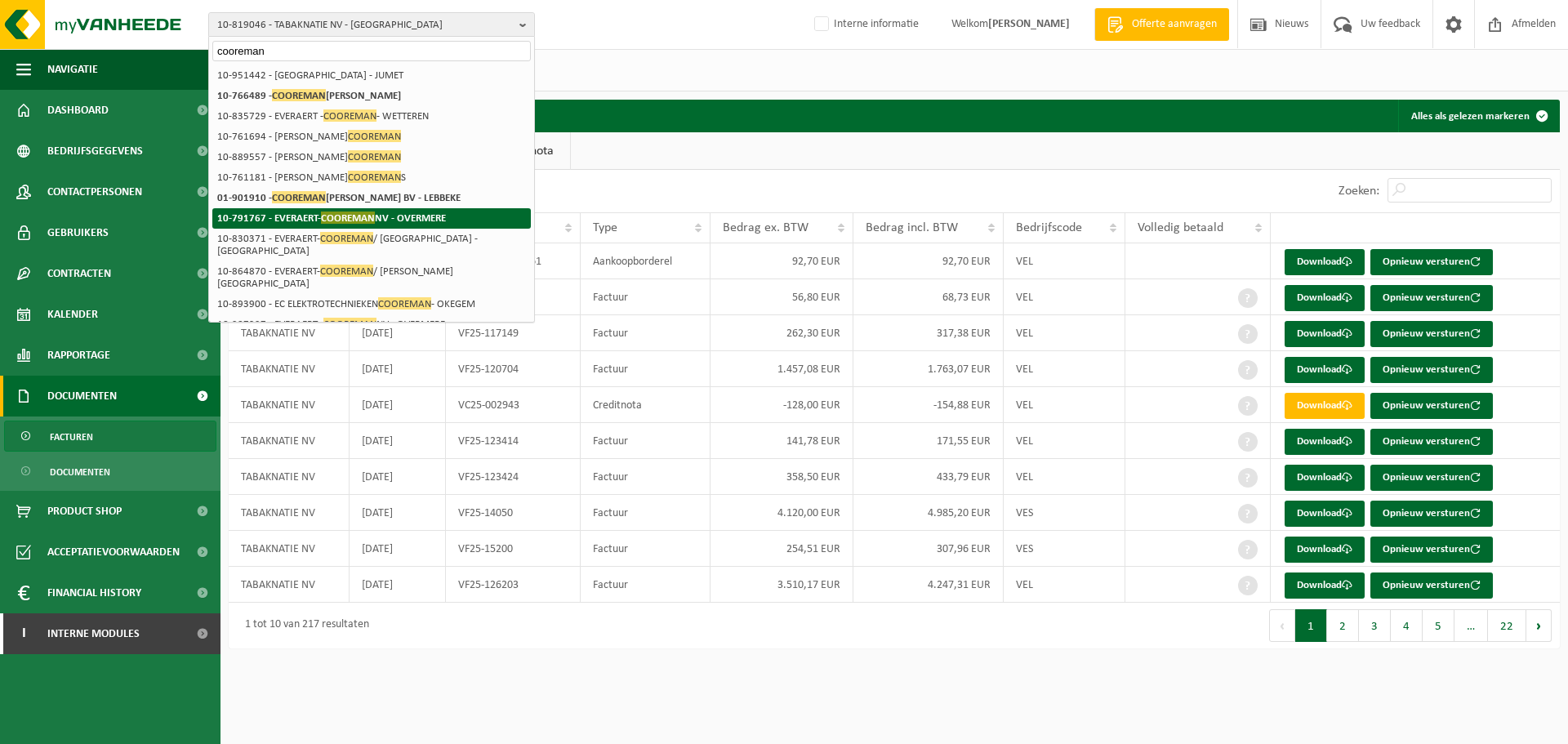
type input "cooreman"
click at [455, 223] on li "10-791767 - EVERAERT- COOREMAN NV - OVERMERE" at bounding box center [372, 219] width 319 height 21
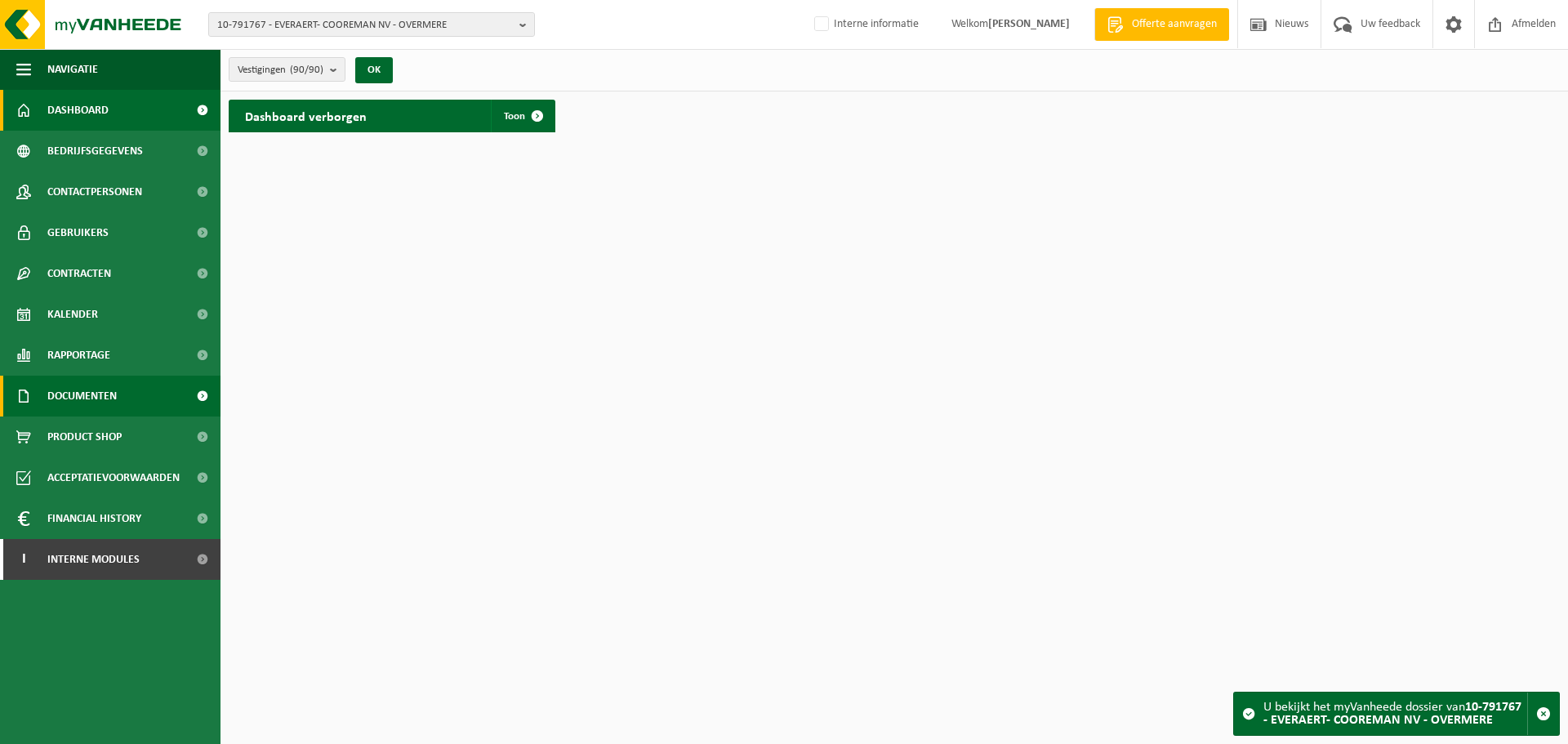
click at [112, 409] on span "Documenten" at bounding box center [82, 396] width 69 height 41
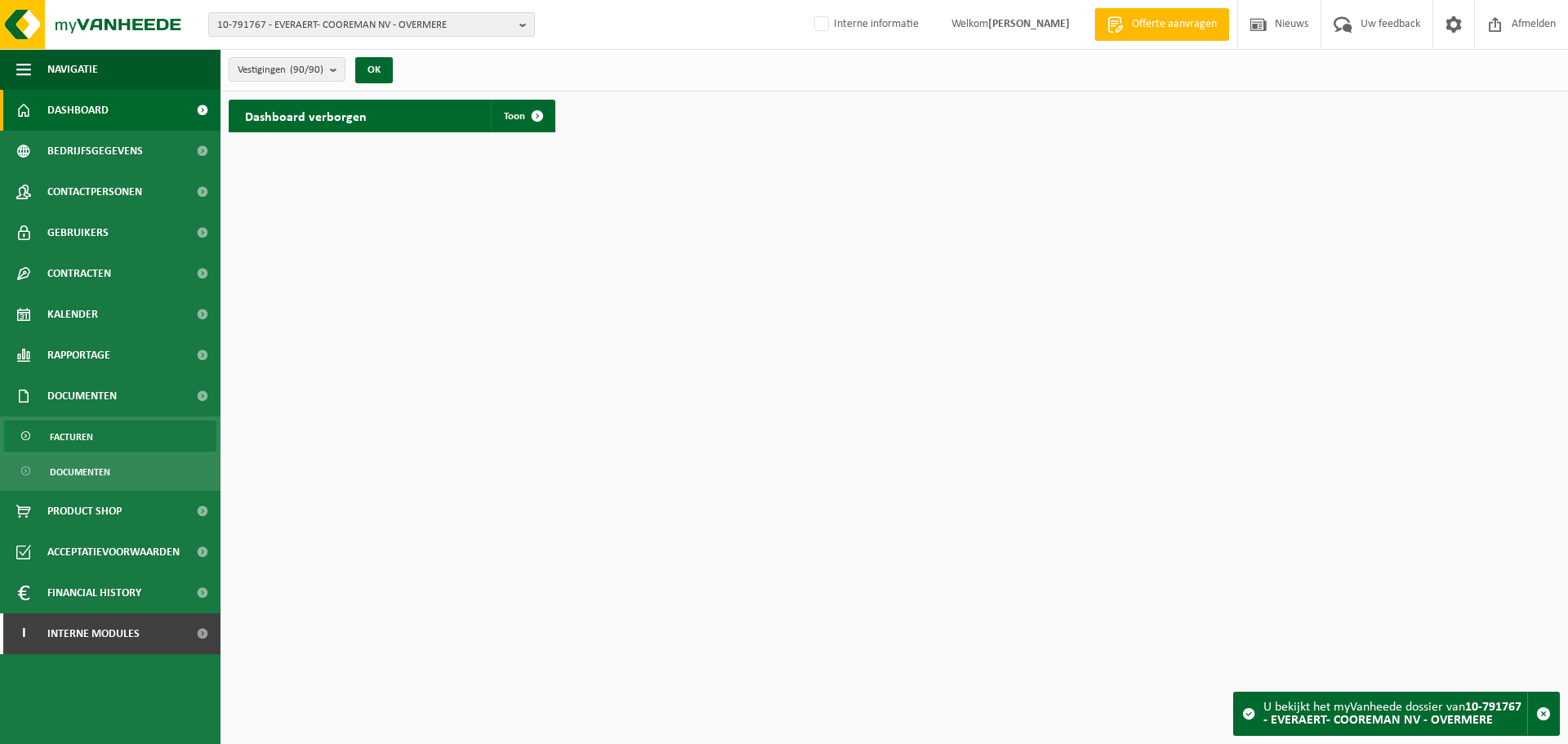
click at [90, 445] on span "Facturen" at bounding box center [72, 437] width 44 height 31
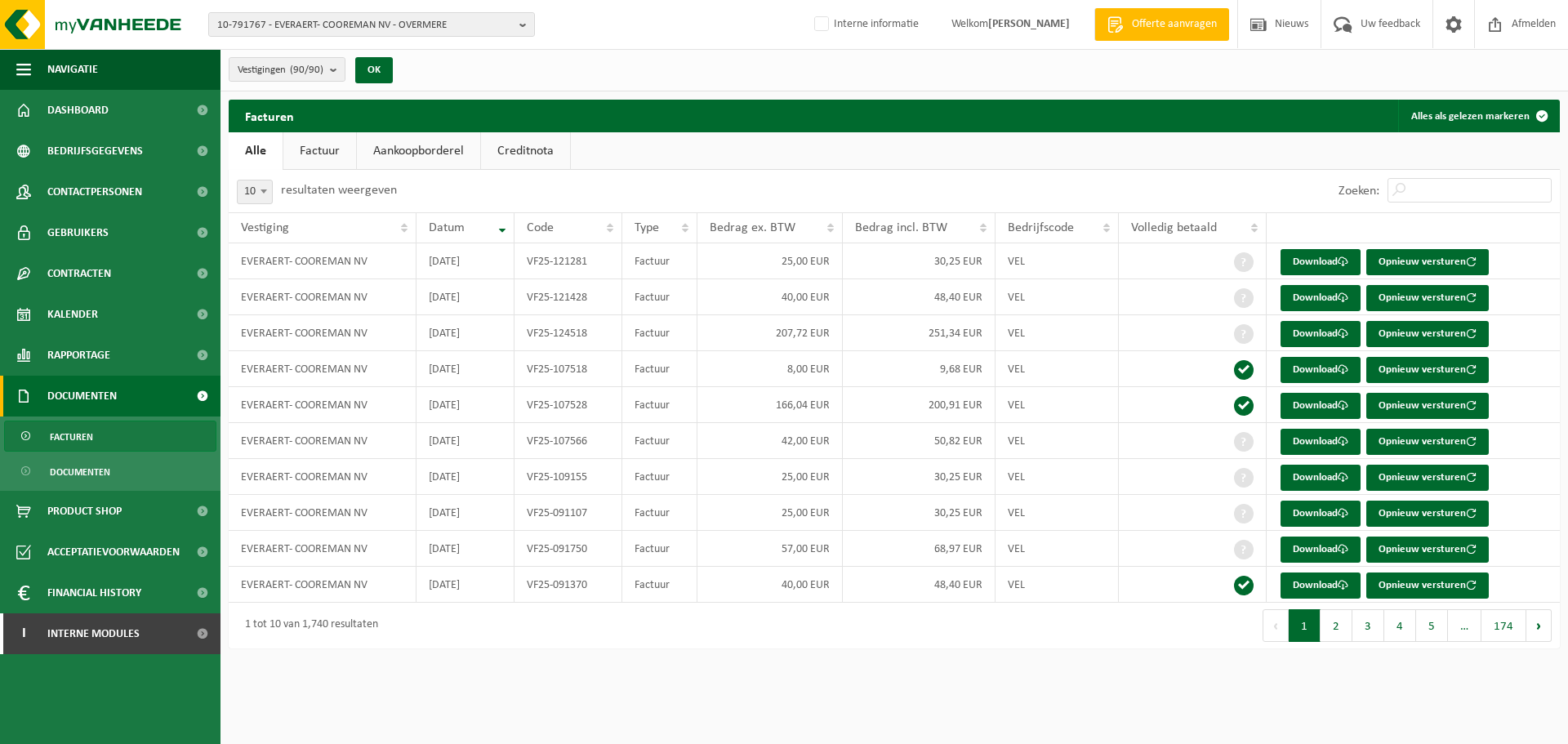
click at [532, 144] on link "Creditnota" at bounding box center [526, 151] width 89 height 38
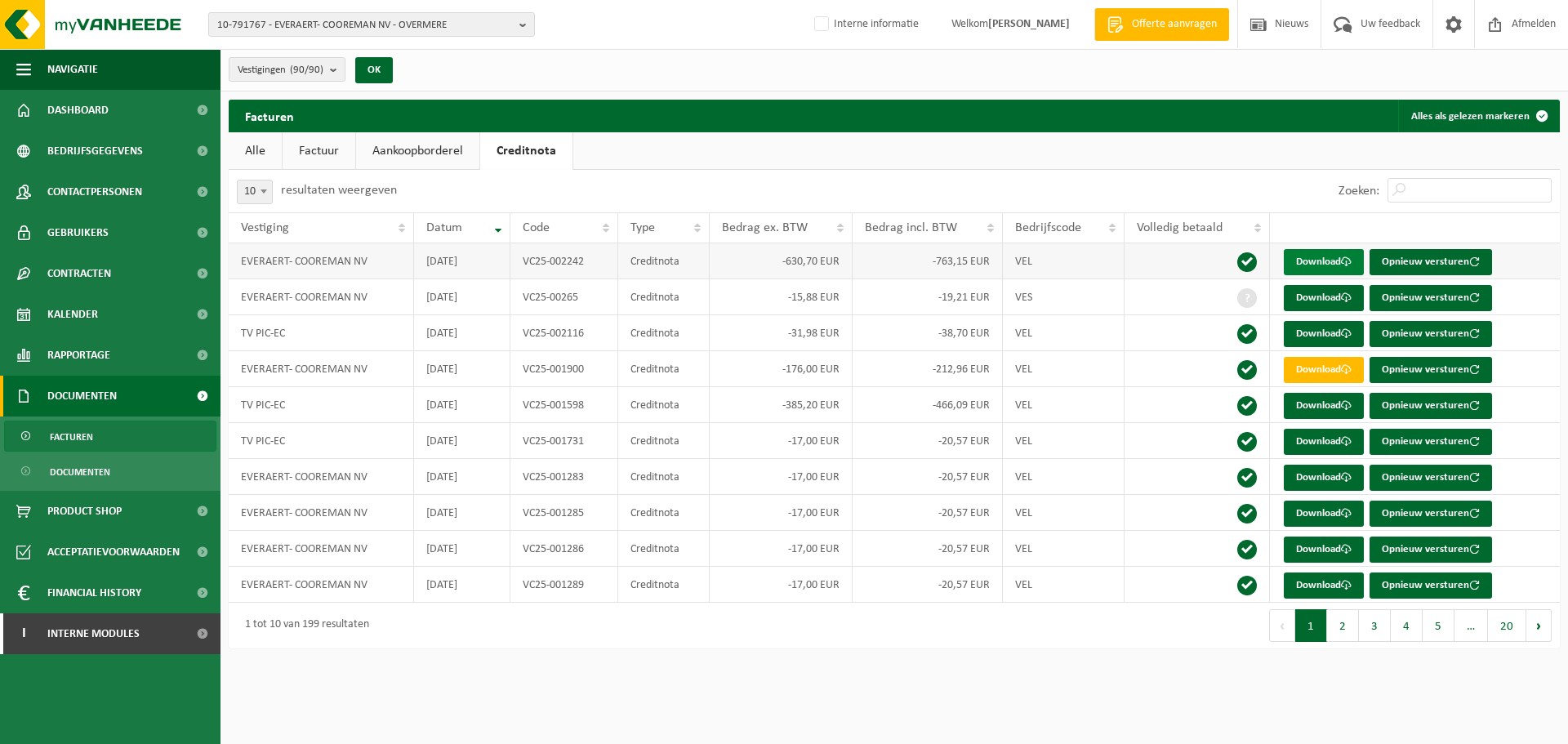
click at [1324, 268] on link "Download" at bounding box center [1323, 263] width 80 height 27
click at [333, 152] on link "Factuur" at bounding box center [319, 151] width 73 height 38
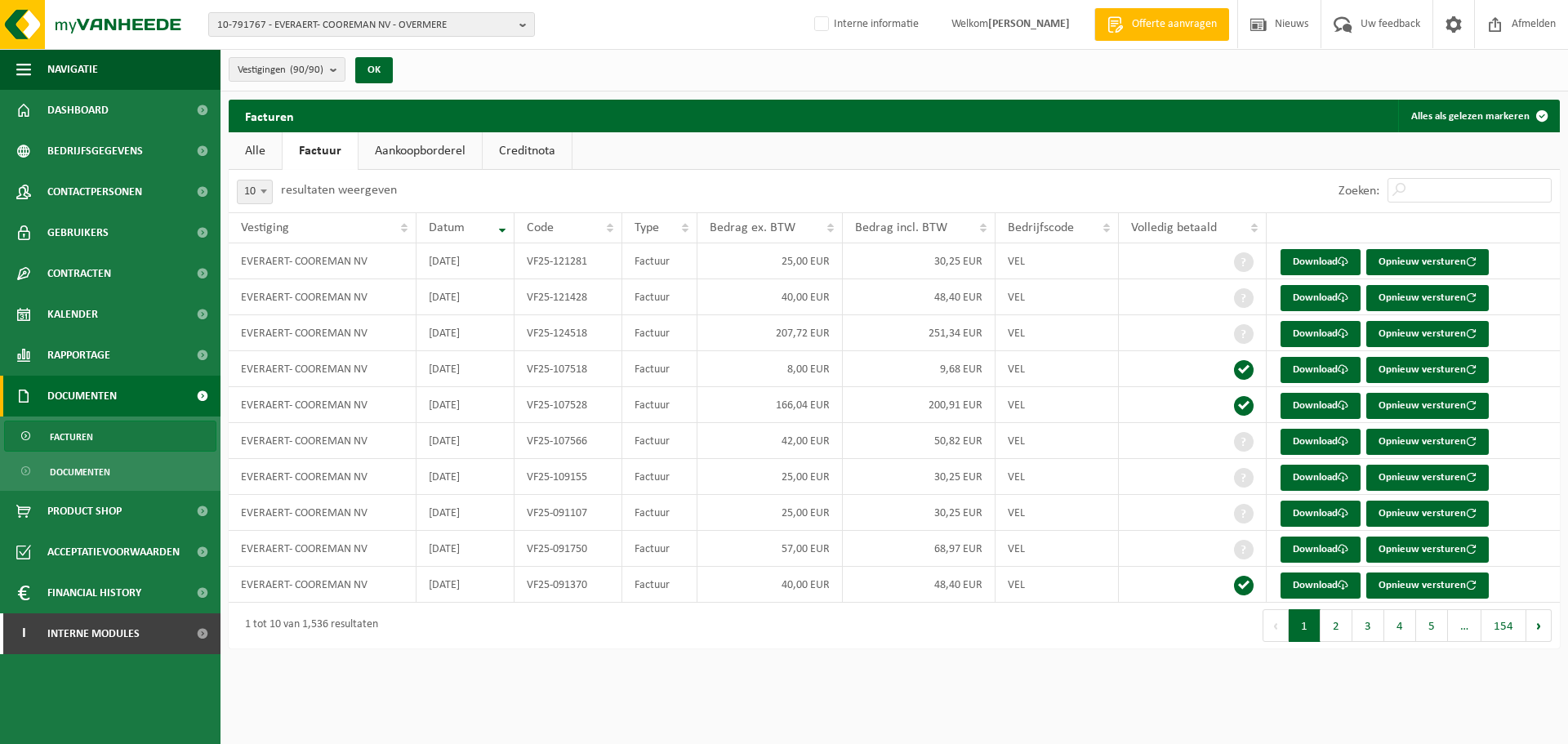
click at [813, 659] on div "Navigatie Offerte aanvragen Nieuws Uw feedback Afmelden Dashboard Bedrijfsgegev…" at bounding box center [784, 332] width 1568 height 665
click at [1294, 513] on link "Download" at bounding box center [1320, 514] width 80 height 27
click at [490, 29] on span "10-791767 - EVERAERT- COOREMAN NV - OVERMERE" at bounding box center [365, 26] width 296 height 25
paste input "01-094534"
click at [287, 56] on input "01-094534" at bounding box center [372, 51] width 319 height 21
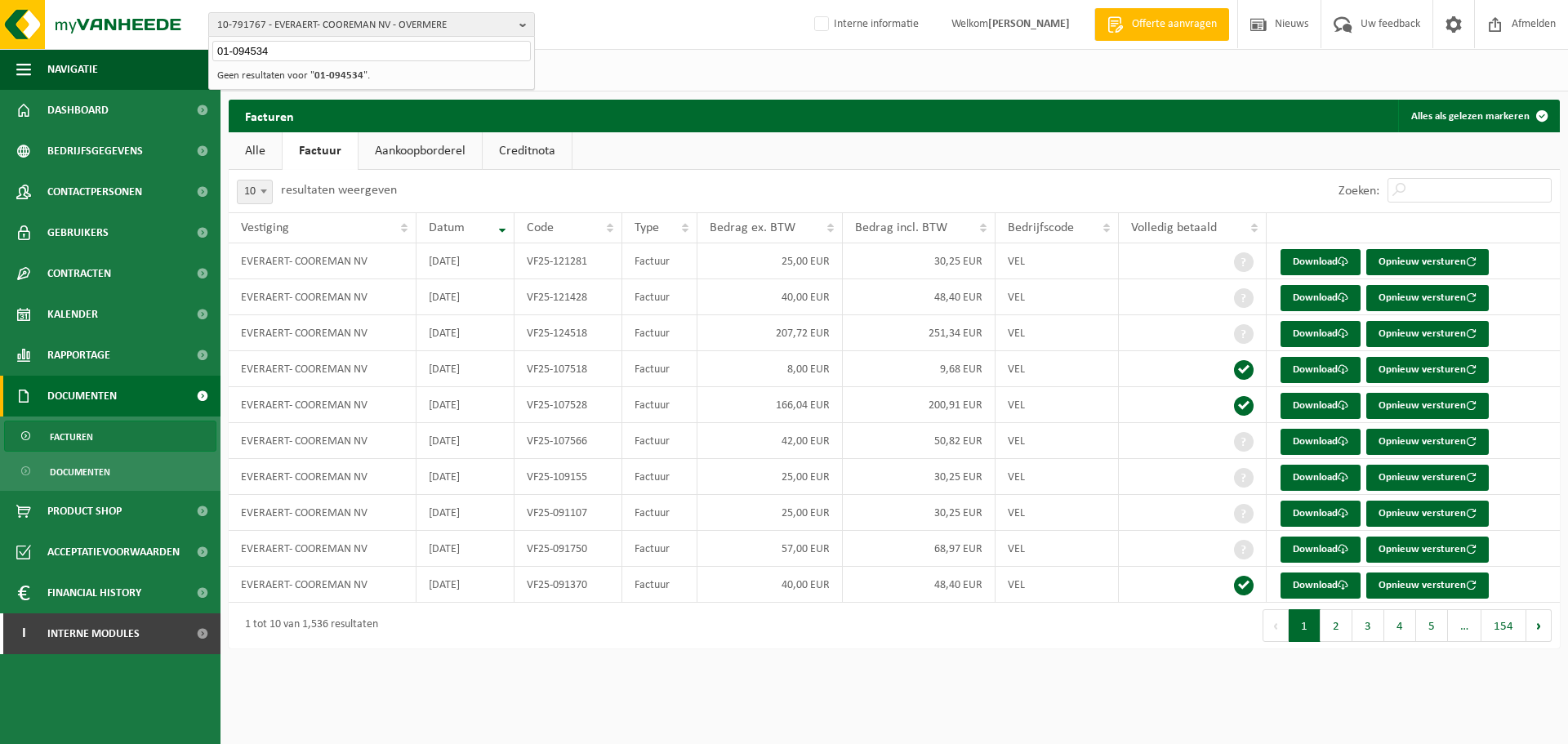
click at [307, 50] on input "01-094534" at bounding box center [372, 51] width 319 height 21
drag, startPoint x: 82, startPoint y: 34, endPoint x: -110, endPoint y: 40, distance: 192.1
click at [0, 40] on html "10-791767 - EVERAERT- COOREMAN NV - OVERMERE 01-094534 10-928888 - TM WYCOR EVE…" at bounding box center [784, 372] width 1568 height 744
paste input "20457"
type input "01-020457"
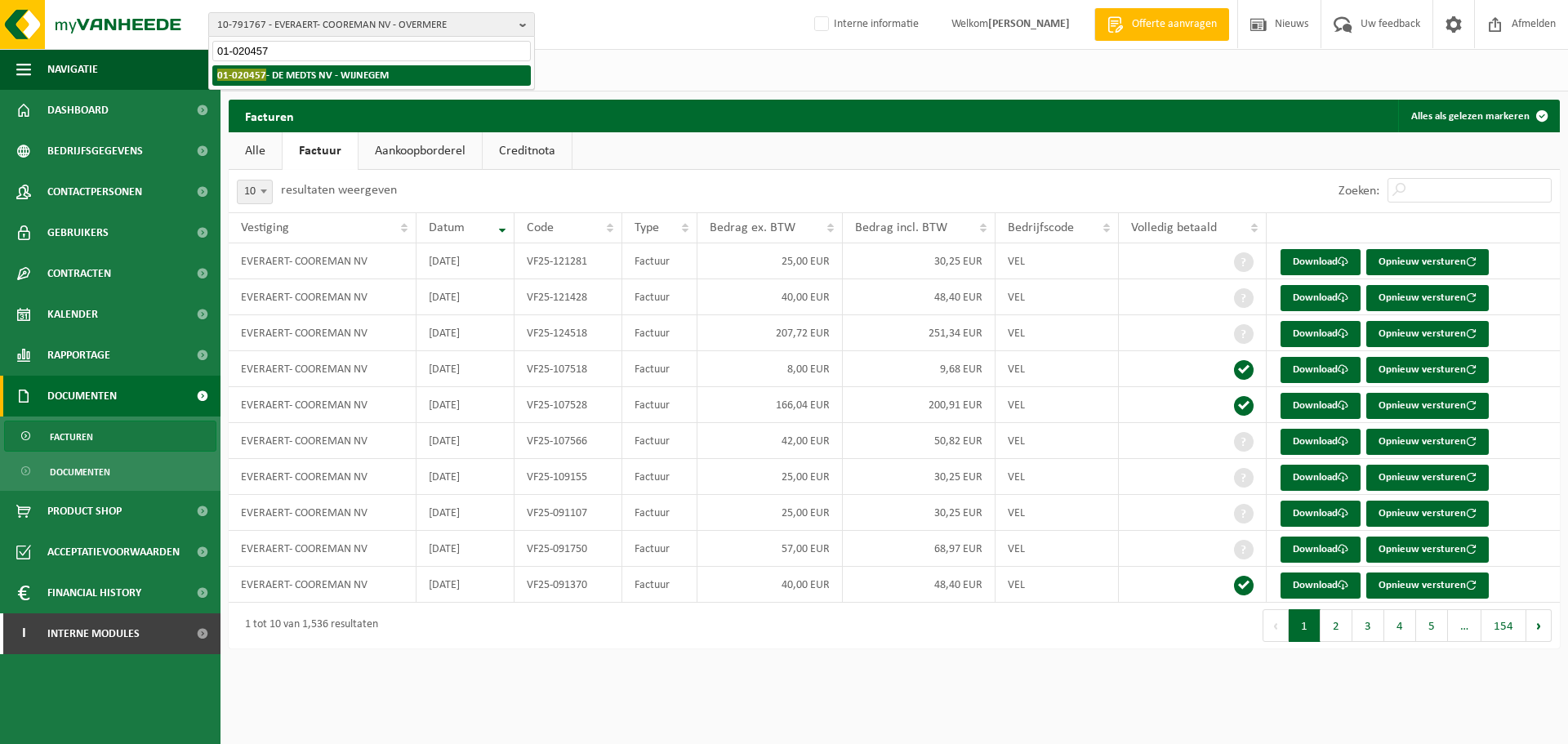
click at [345, 68] on li "01-020457 - DE MEDTS NV - WIJNEGEM" at bounding box center [372, 76] width 319 height 21
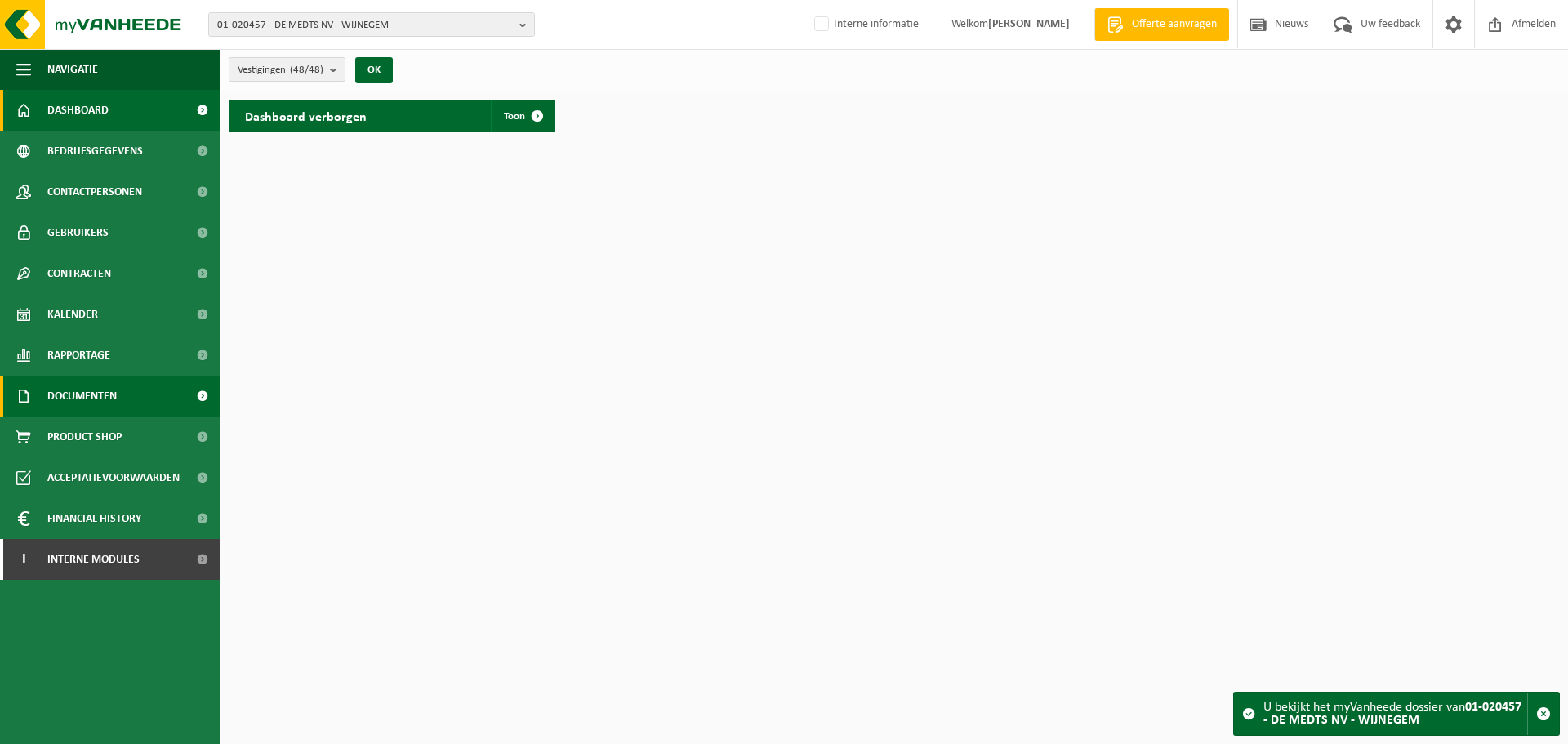
drag, startPoint x: 116, startPoint y: 384, endPoint x: 109, endPoint y: 401, distance: 18.4
click at [115, 384] on span "Documenten" at bounding box center [82, 396] width 69 height 41
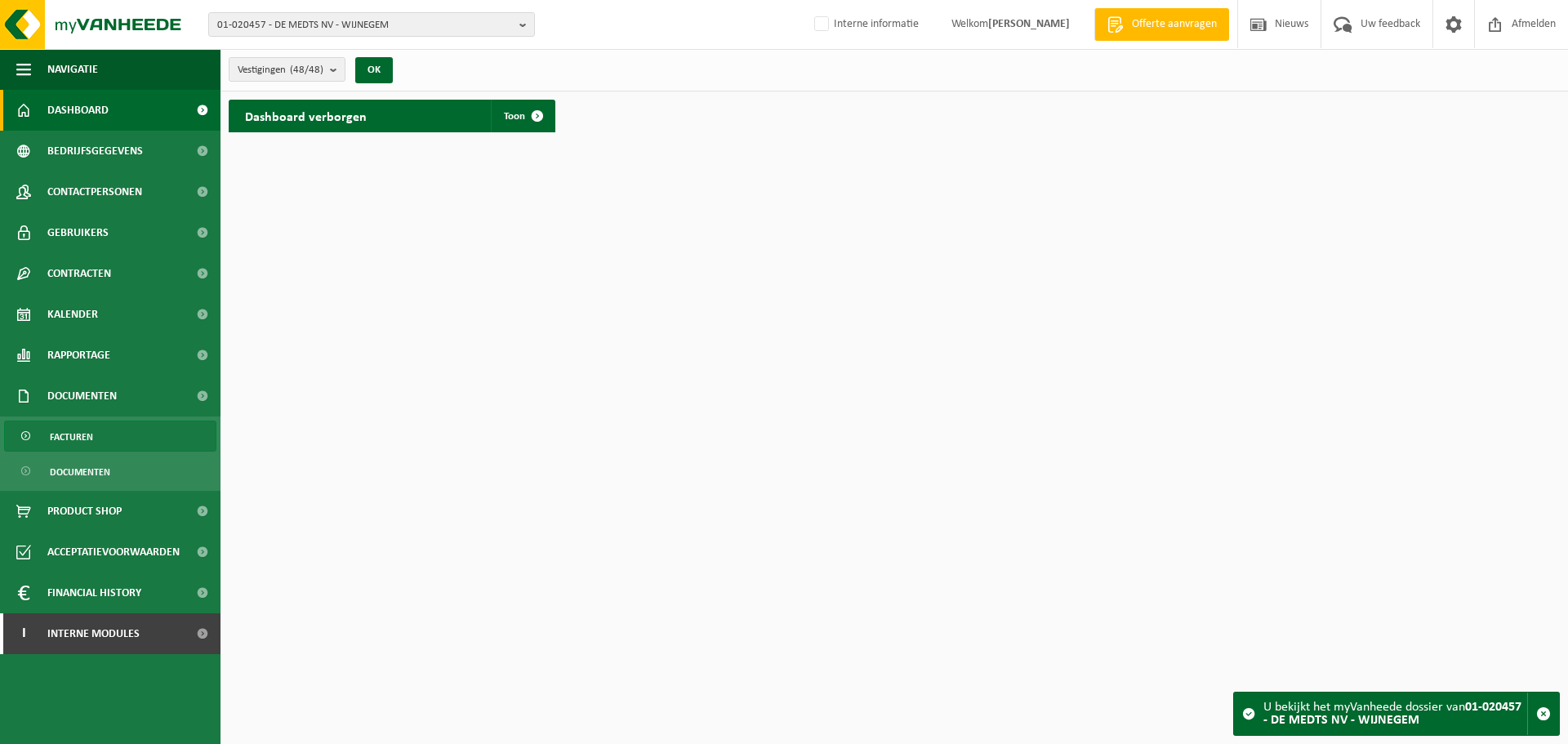
click at [81, 440] on span "Facturen" at bounding box center [72, 437] width 44 height 31
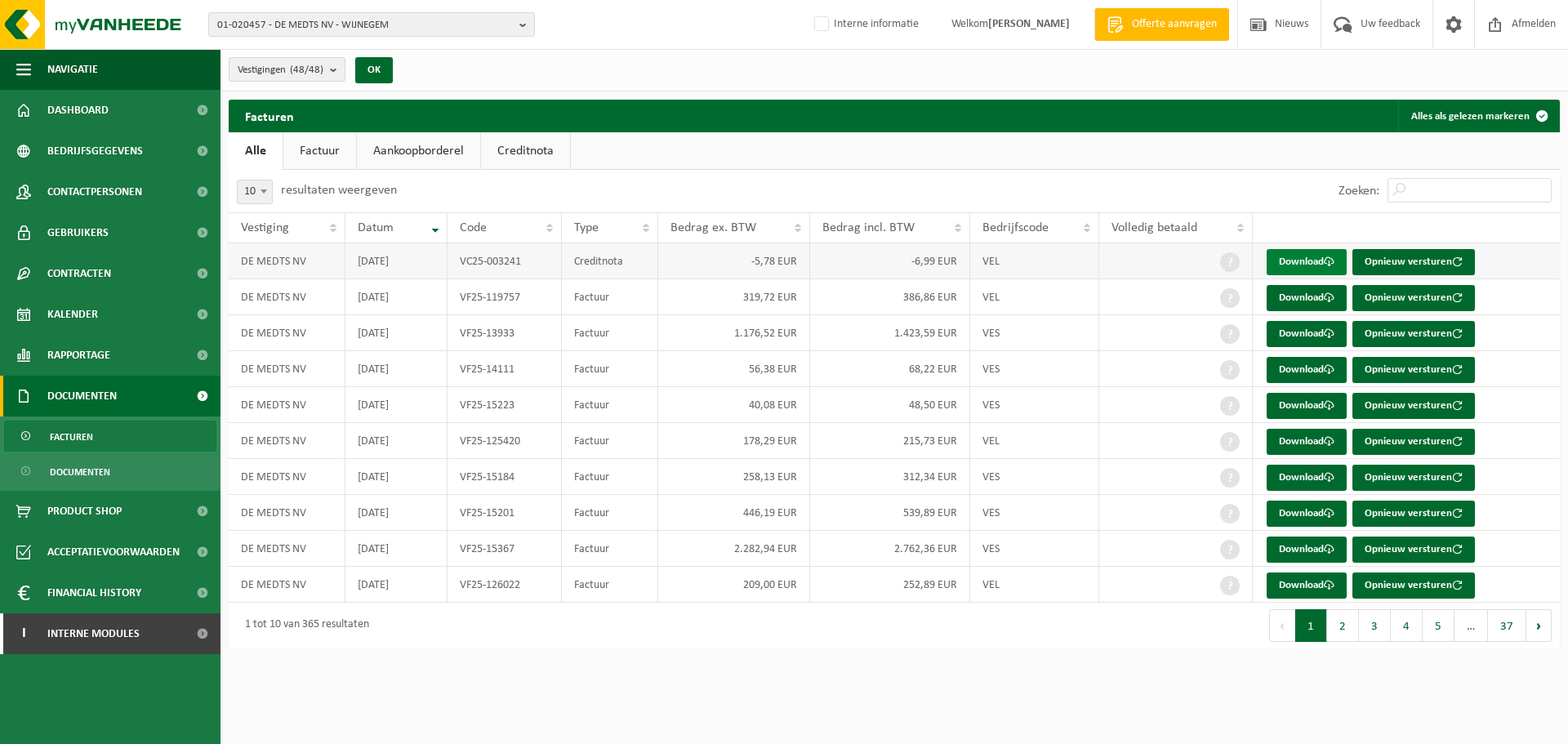
click at [1324, 267] on link "Download" at bounding box center [1306, 263] width 80 height 27
click at [299, 21] on span "01-020457 - DE MEDTS NV - WIJNEGEM" at bounding box center [365, 26] width 296 height 25
paste input "10-834879"
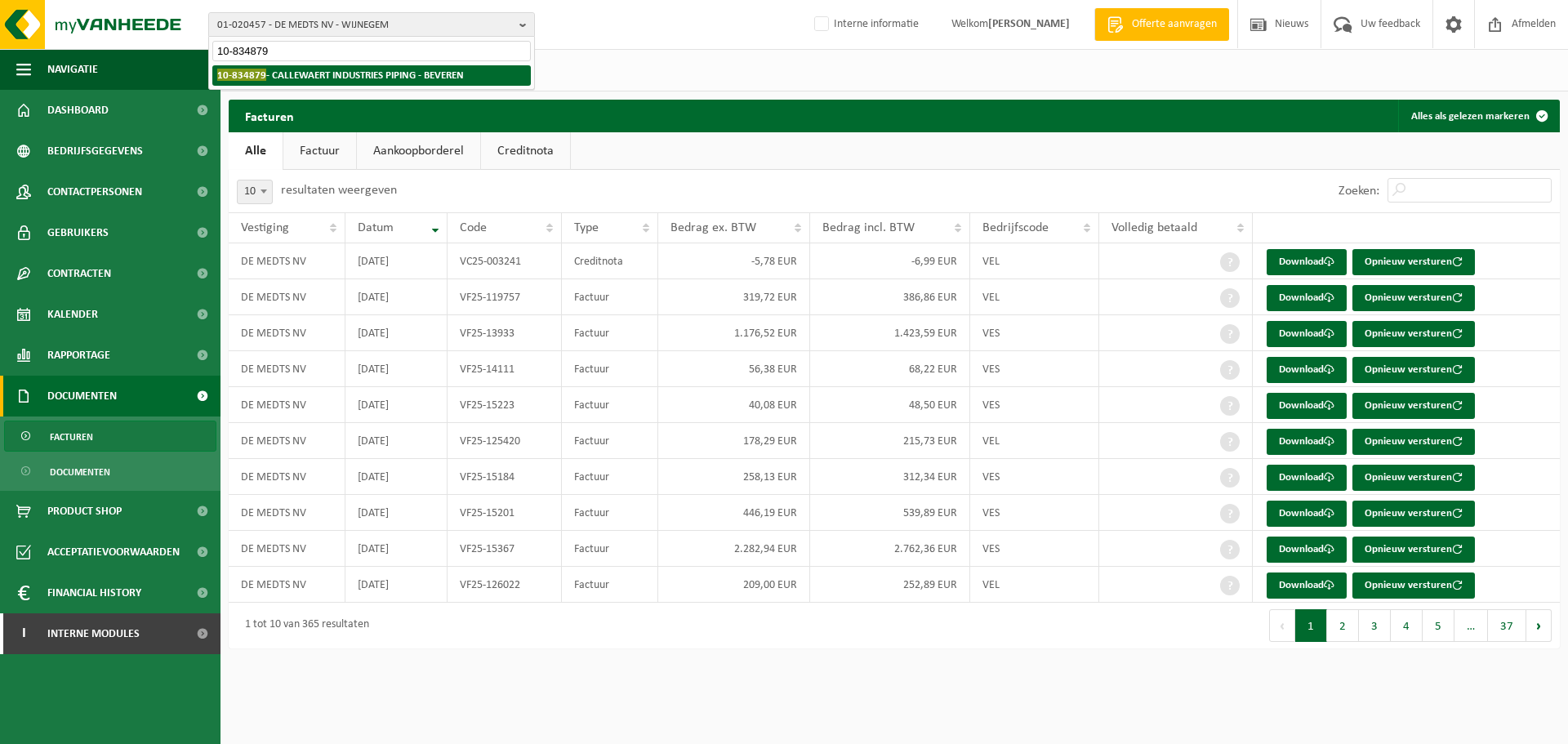
type input "10-834879"
click at [290, 75] on strong "10-834879 - CALLEWAERT INDUSTRIES PIPING - BEVEREN" at bounding box center [341, 74] width 247 height 12
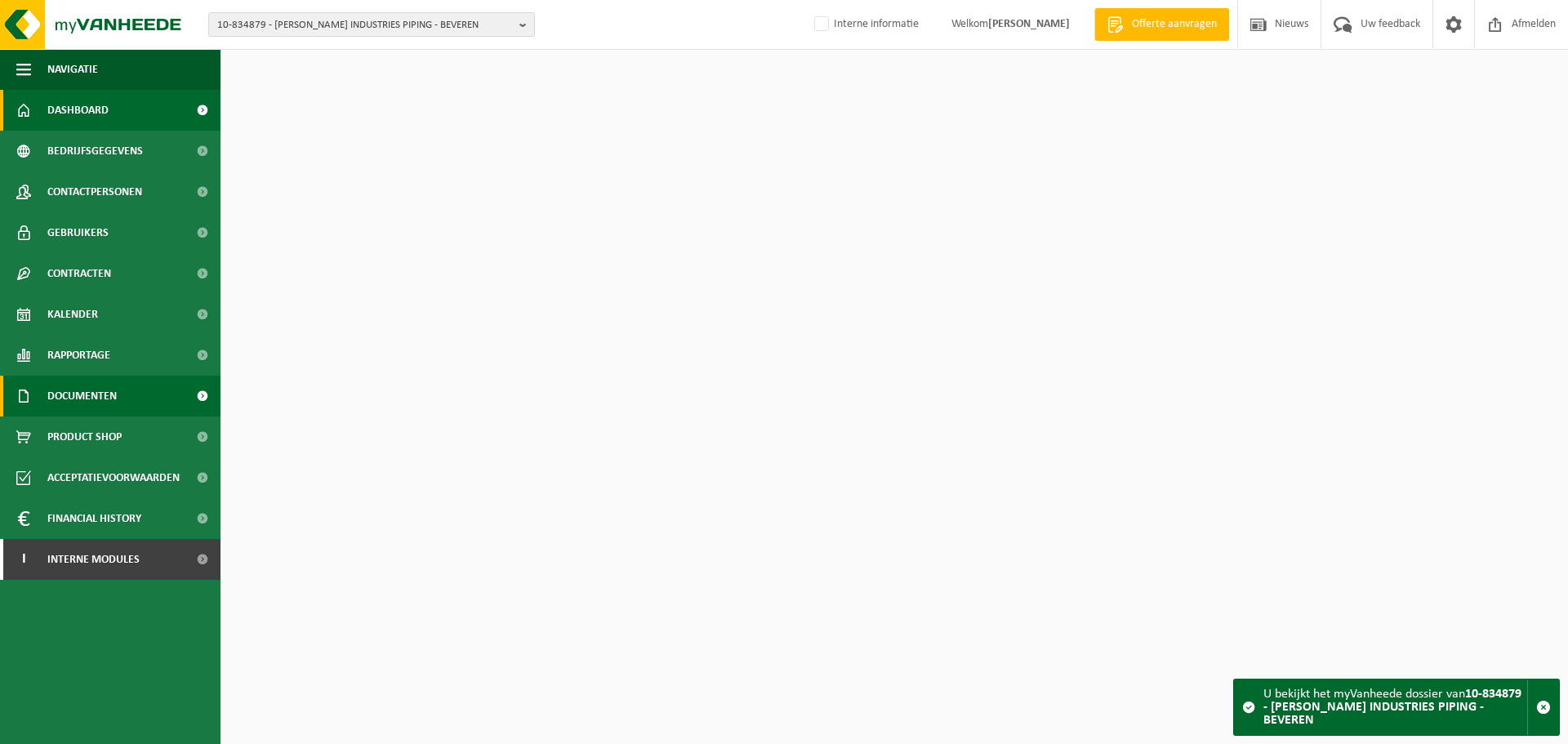
click at [79, 402] on span "Documenten" at bounding box center [82, 396] width 69 height 41
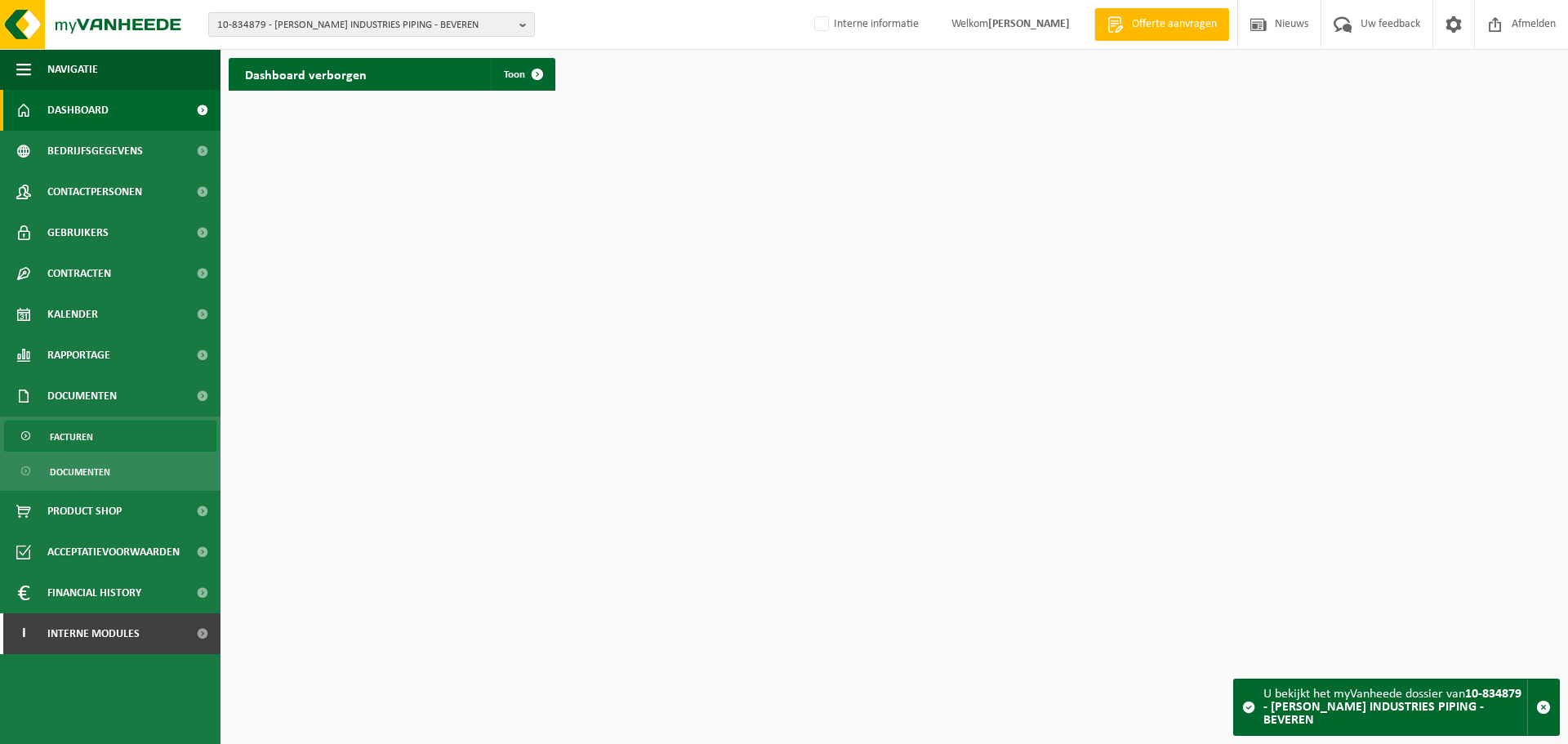
click at [80, 445] on span "Facturen" at bounding box center [72, 437] width 44 height 31
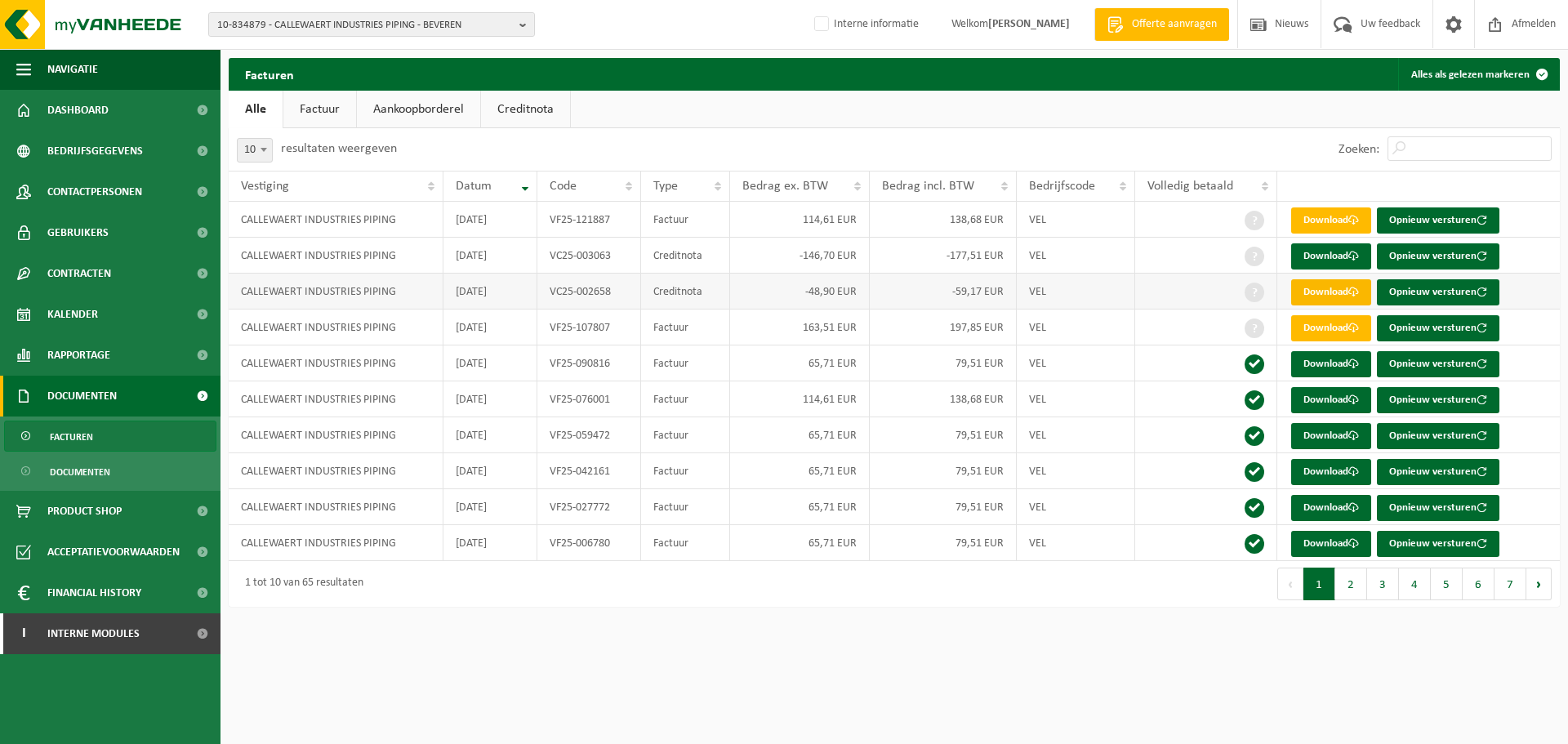
click at [1326, 300] on link "Download" at bounding box center [1331, 292] width 80 height 27
drag, startPoint x: 1020, startPoint y: 629, endPoint x: 1096, endPoint y: 493, distance: 155.8
click at [1020, 629] on html "10-834879 - CALLEWAERT INDUSTRIES PIPING - BEVEREN 10-834879 - CALLEWAERT INDUS…" at bounding box center [784, 372] width 1568 height 744
click at [1305, 257] on link "Download" at bounding box center [1331, 257] width 80 height 27
click at [309, 23] on span "10-834879 - CALLEWAERT INDUSTRIES PIPING - BEVEREN" at bounding box center [365, 26] width 296 height 25
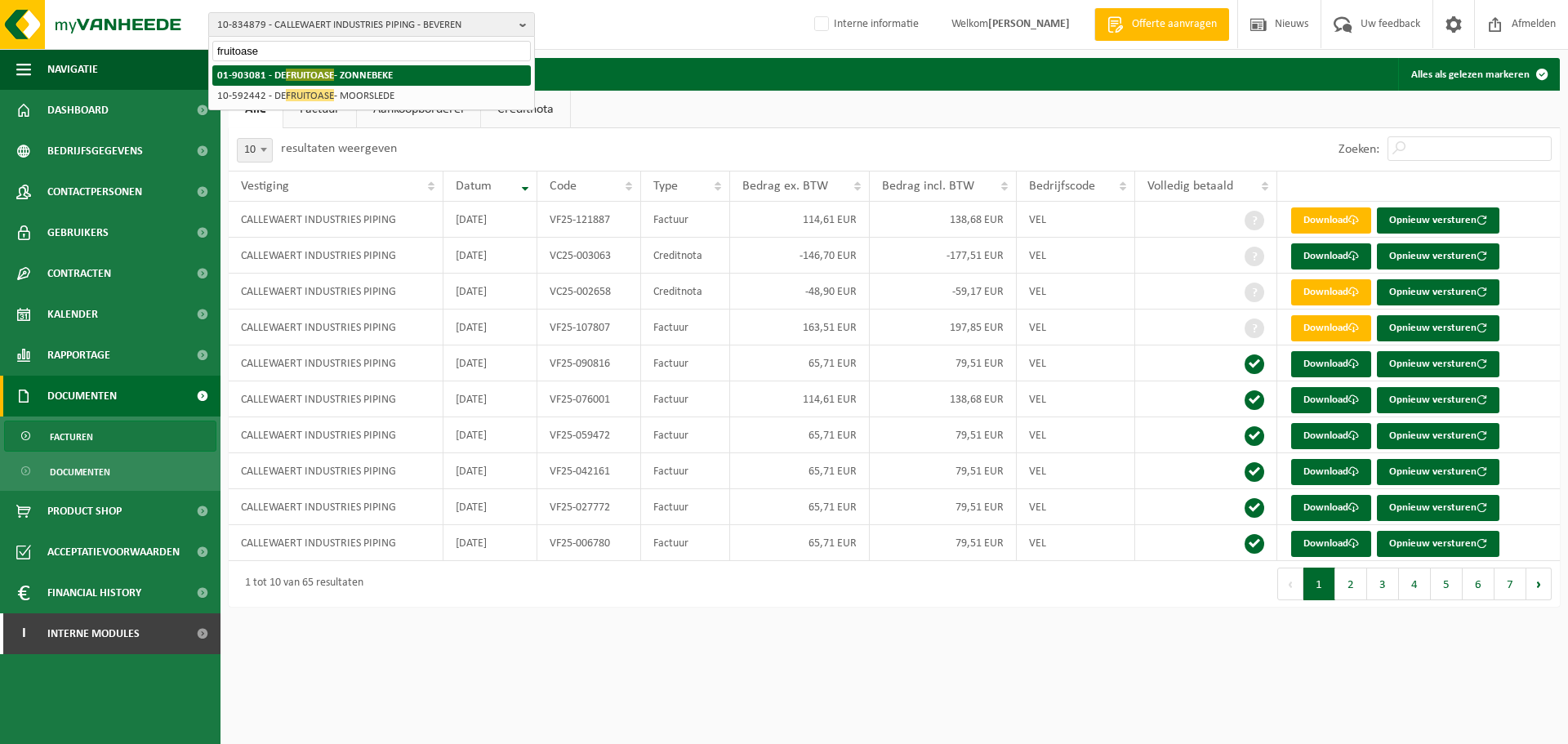
type input "fruitoase"
click at [349, 67] on li "01-903081 - DE FRUITOASE - ZONNEBEKE" at bounding box center [372, 76] width 319 height 21
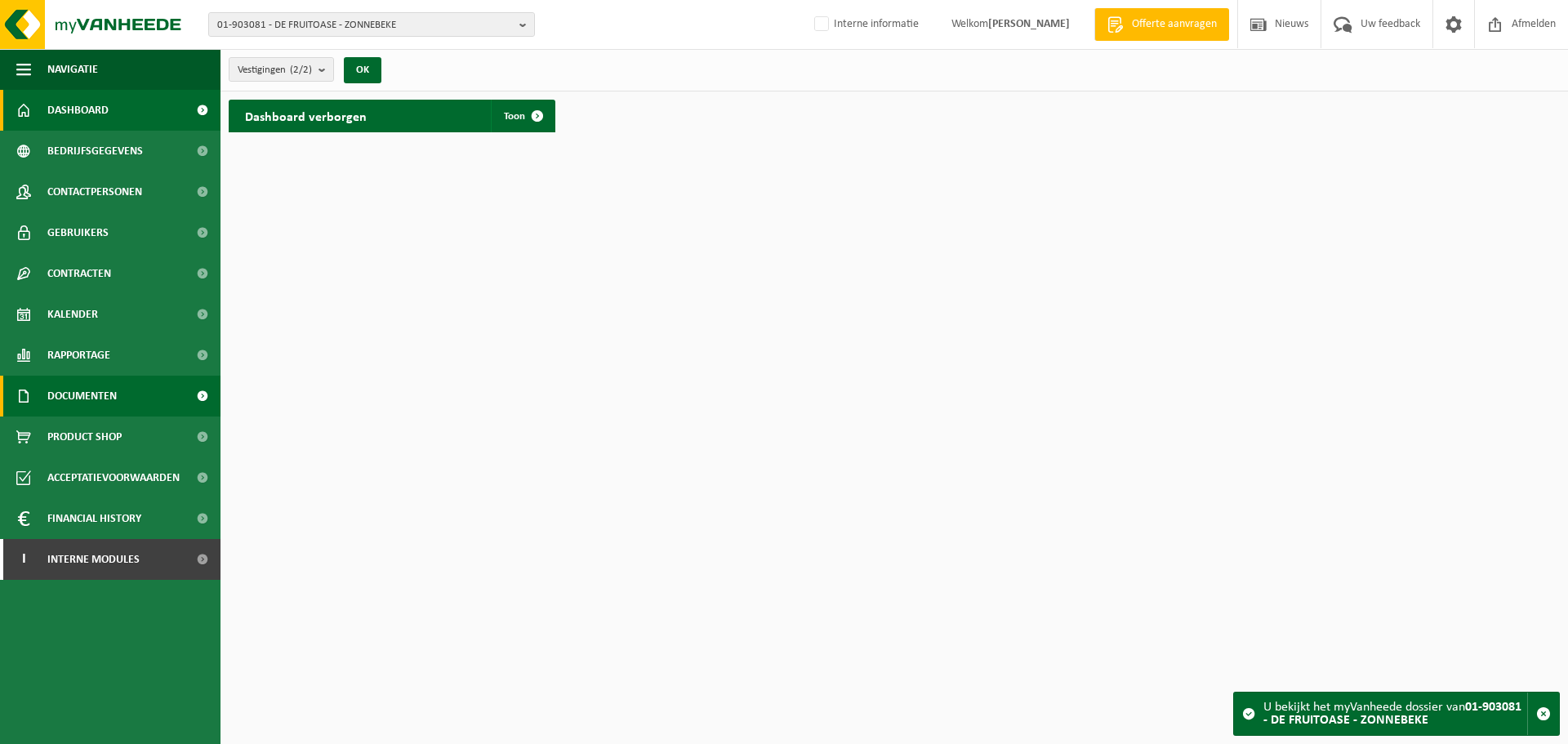
click at [136, 381] on link "Documenten" at bounding box center [110, 396] width 220 height 41
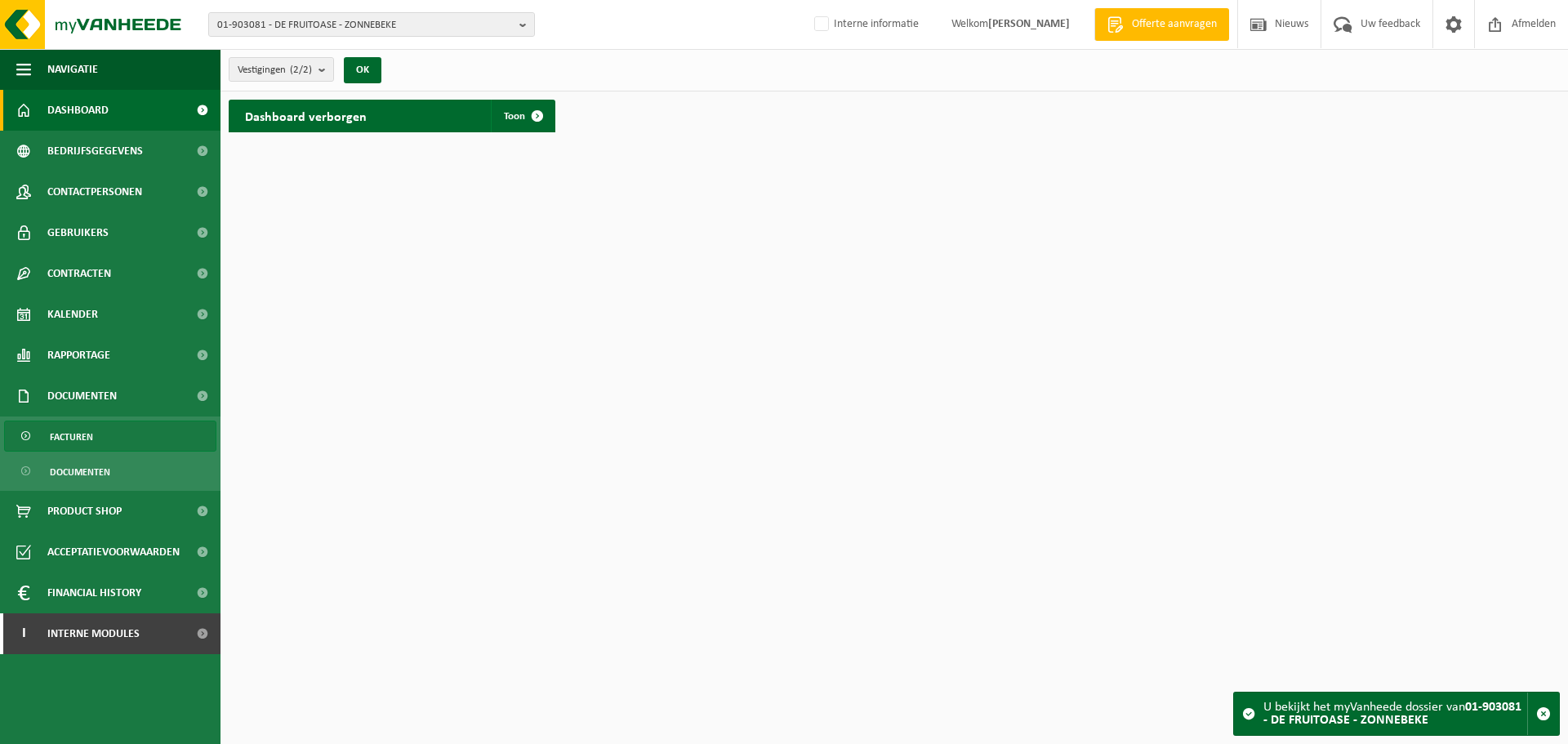
click at [101, 434] on link "Facturen" at bounding box center [110, 436] width 212 height 31
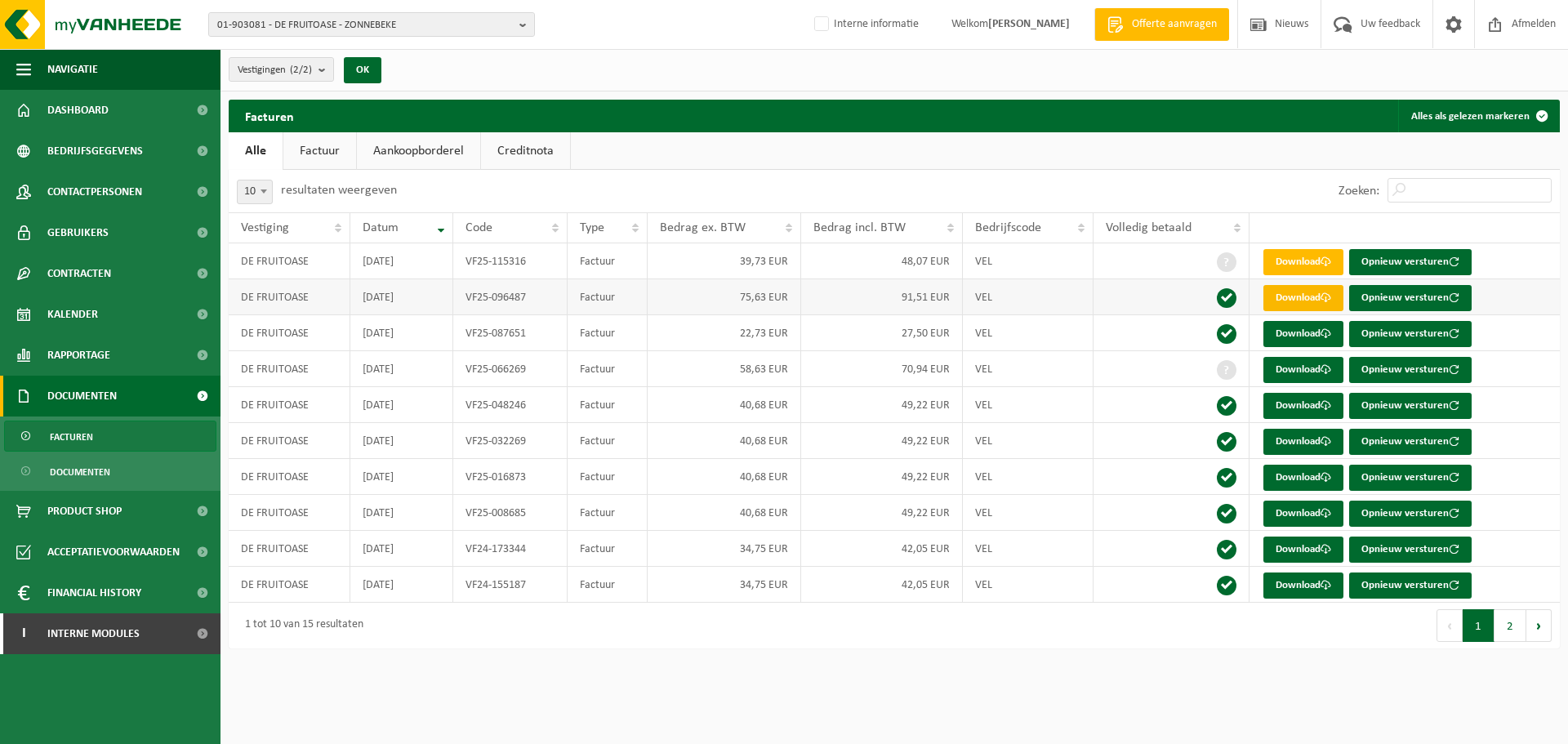
click at [1295, 291] on link "Download" at bounding box center [1303, 298] width 80 height 27
drag, startPoint x: 534, startPoint y: 299, endPoint x: 462, endPoint y: 302, distance: 72.1
click at [462, 302] on td "VF25-096487" at bounding box center [510, 297] width 115 height 36
copy td "VF25-096487"
click at [486, 20] on span "01-903081 - DE FRUITOASE - ZONNEBEKE" at bounding box center [365, 26] width 296 height 25
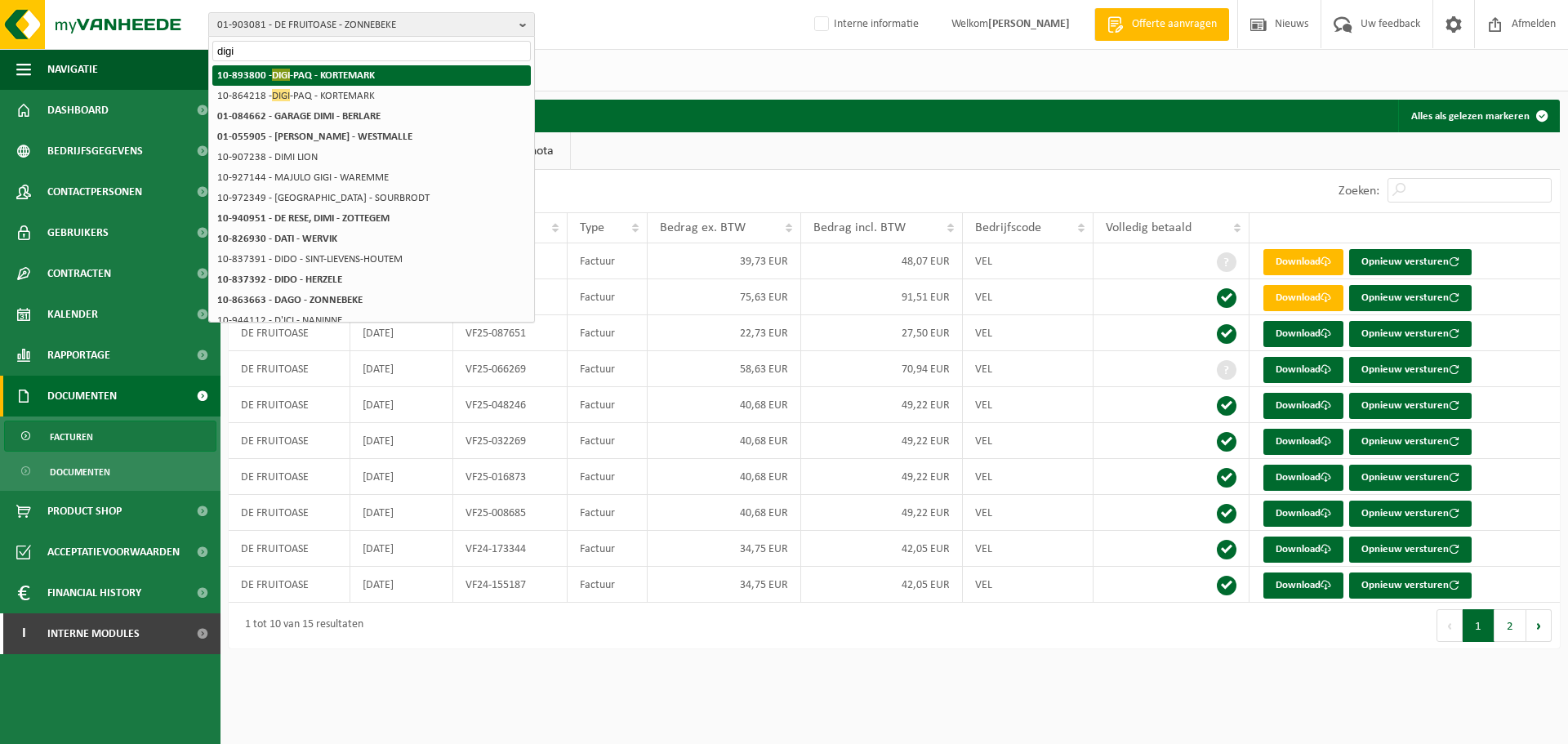
type input "digi"
click at [331, 67] on li "10-893800 - DIGI -PAQ - KORTEMARK" at bounding box center [372, 76] width 319 height 21
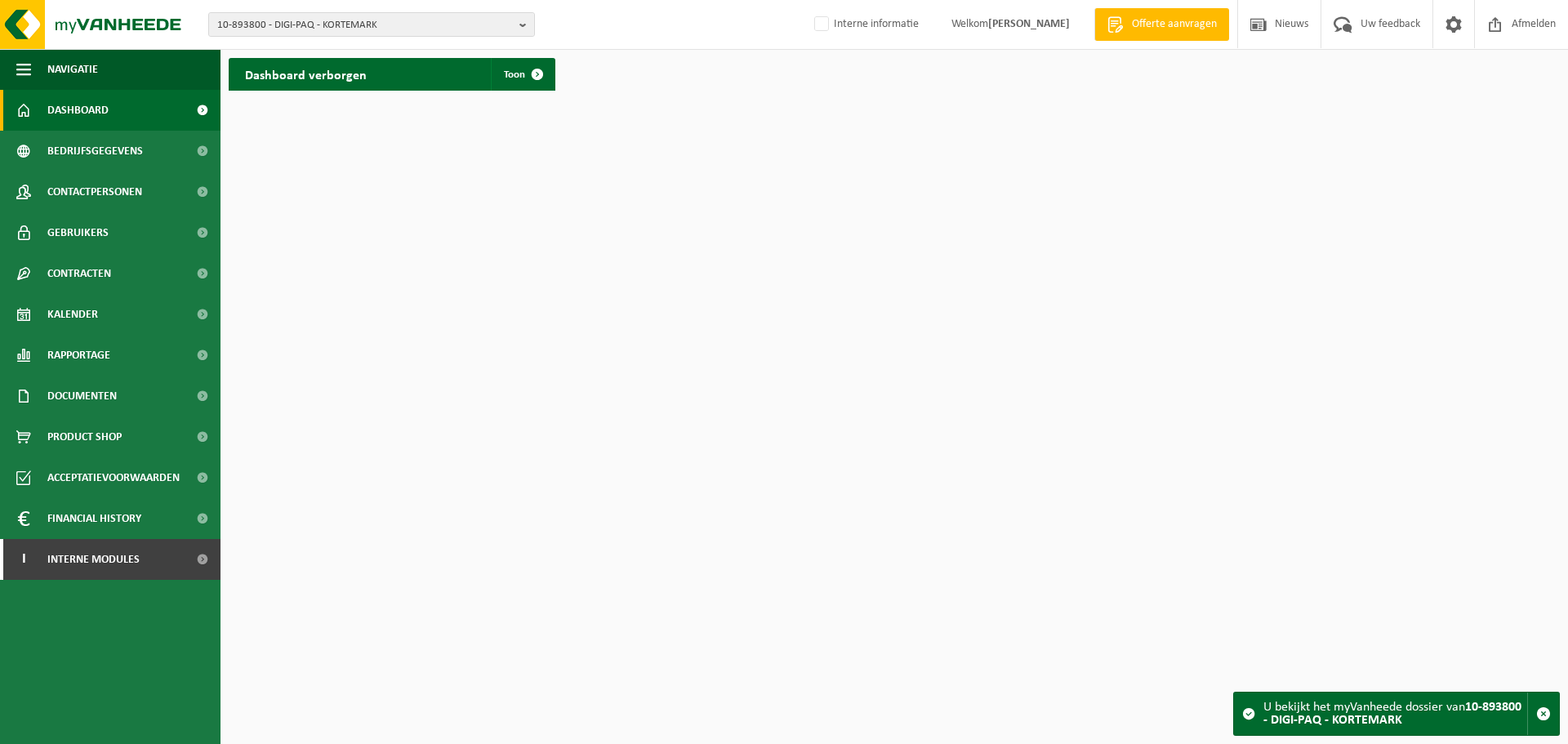
drag, startPoint x: 83, startPoint y: 397, endPoint x: 680, endPoint y: 733, distance: 685.1
click at [83, 397] on span "Documenten" at bounding box center [82, 396] width 69 height 41
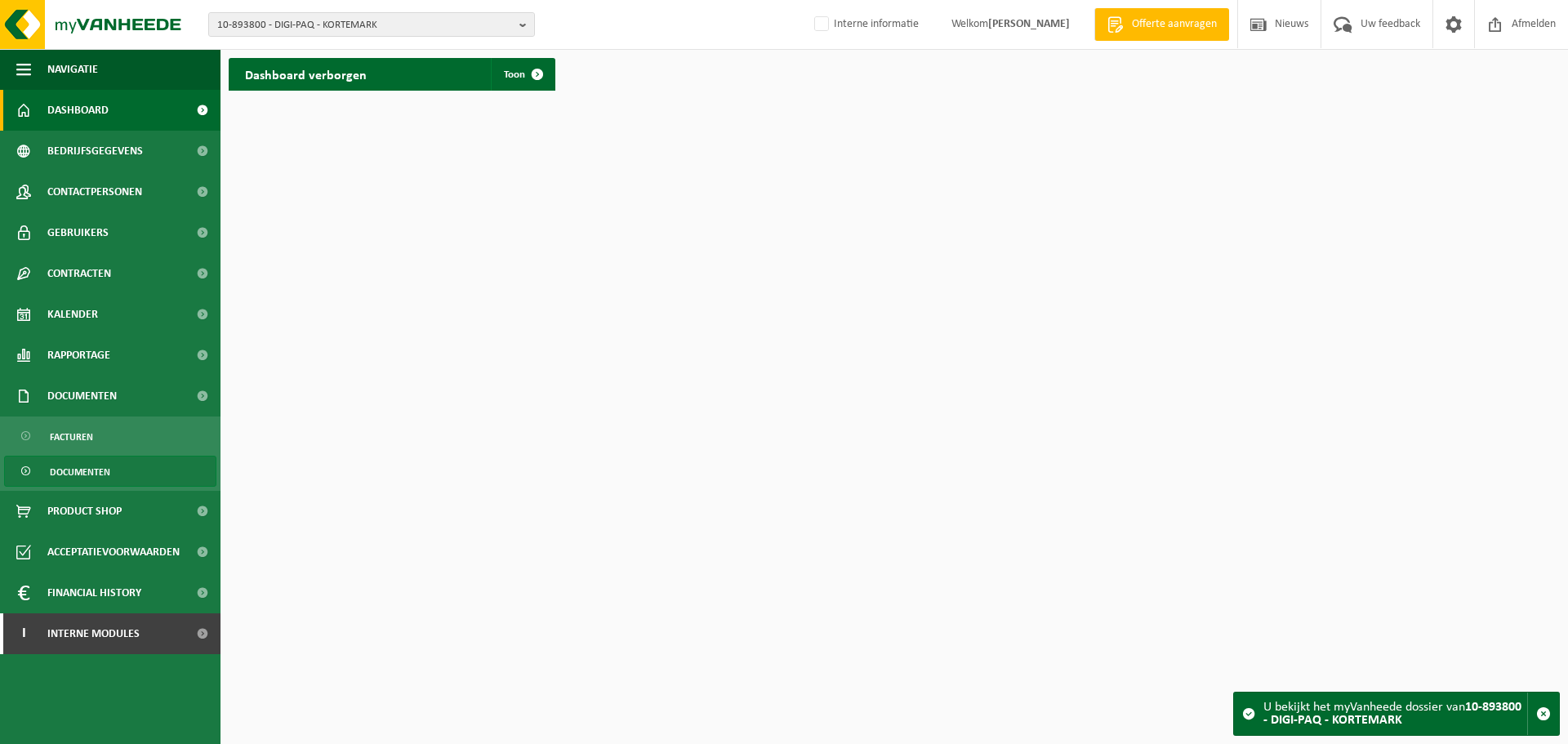
drag, startPoint x: 65, startPoint y: 444, endPoint x: 132, endPoint y: 456, distance: 68.1
click at [65, 444] on span "Facturen" at bounding box center [72, 437] width 44 height 31
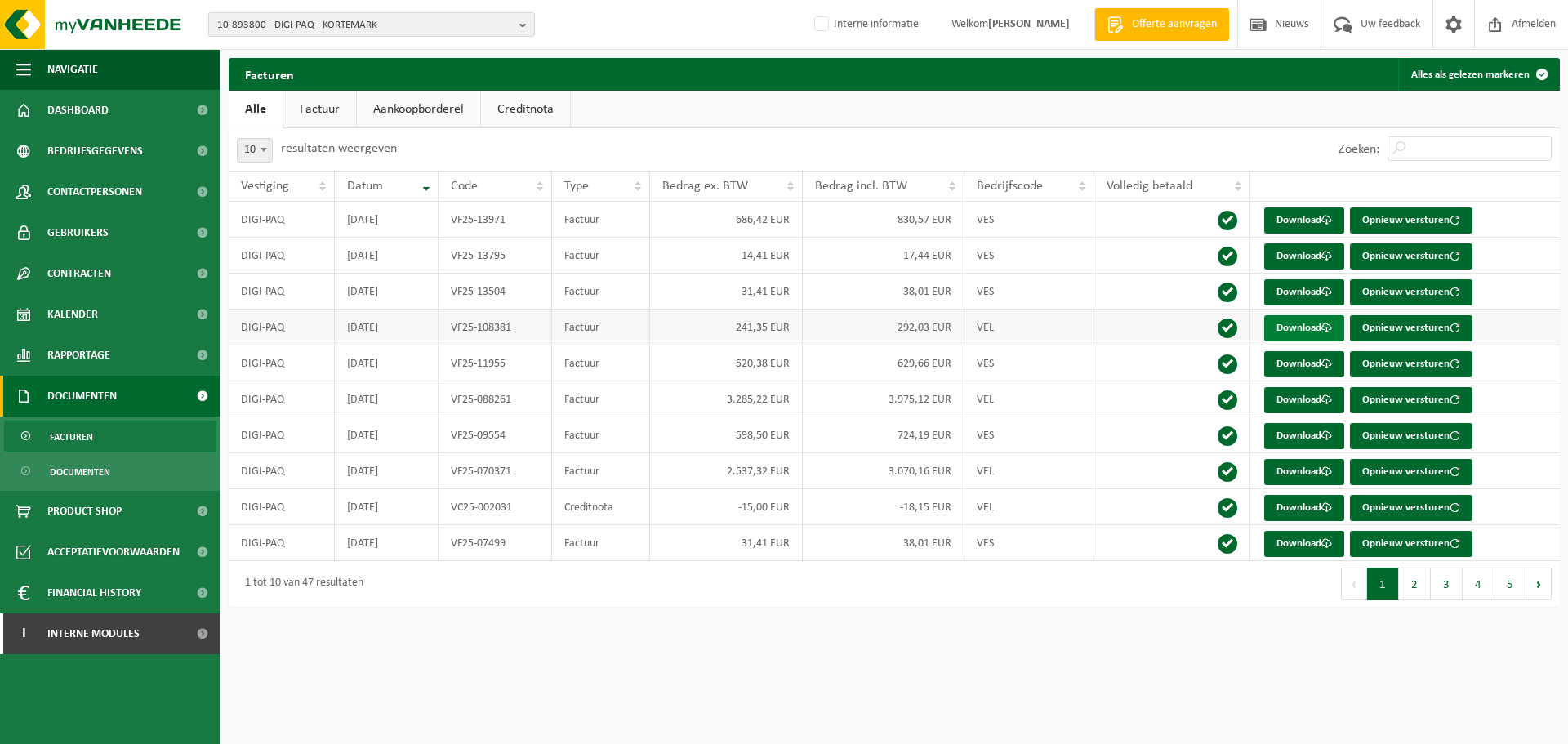
click at [1300, 326] on link "Download" at bounding box center [1304, 328] width 80 height 27
click at [409, 20] on span "10-893800 - DIGI-PAQ - KORTEMARK" at bounding box center [365, 26] width 296 height 25
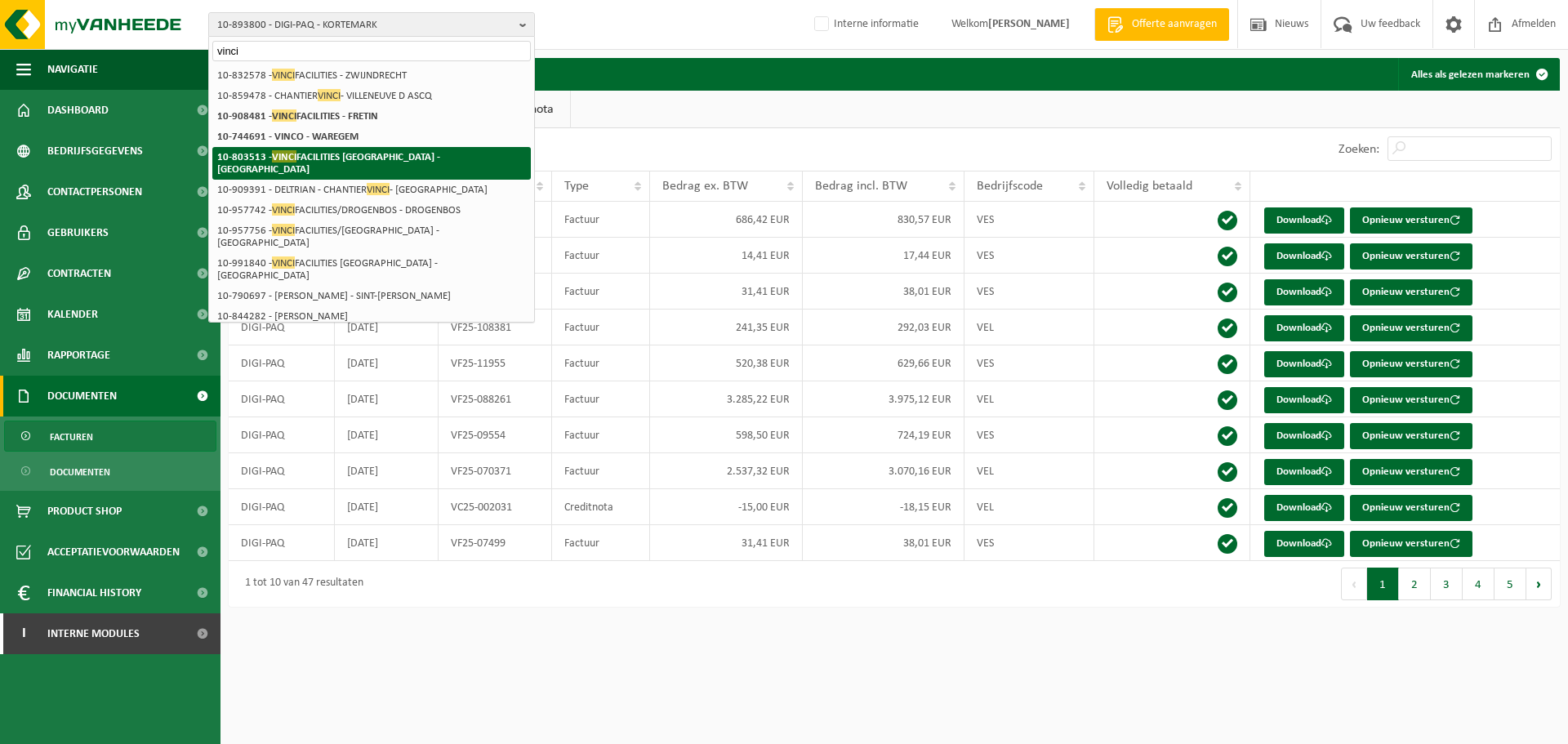
type input "vinci"
click at [351, 158] on strong "10-803513 - VINCI FACILITIES BELGIUM - BRUSSEL" at bounding box center [328, 162] width 223 height 25
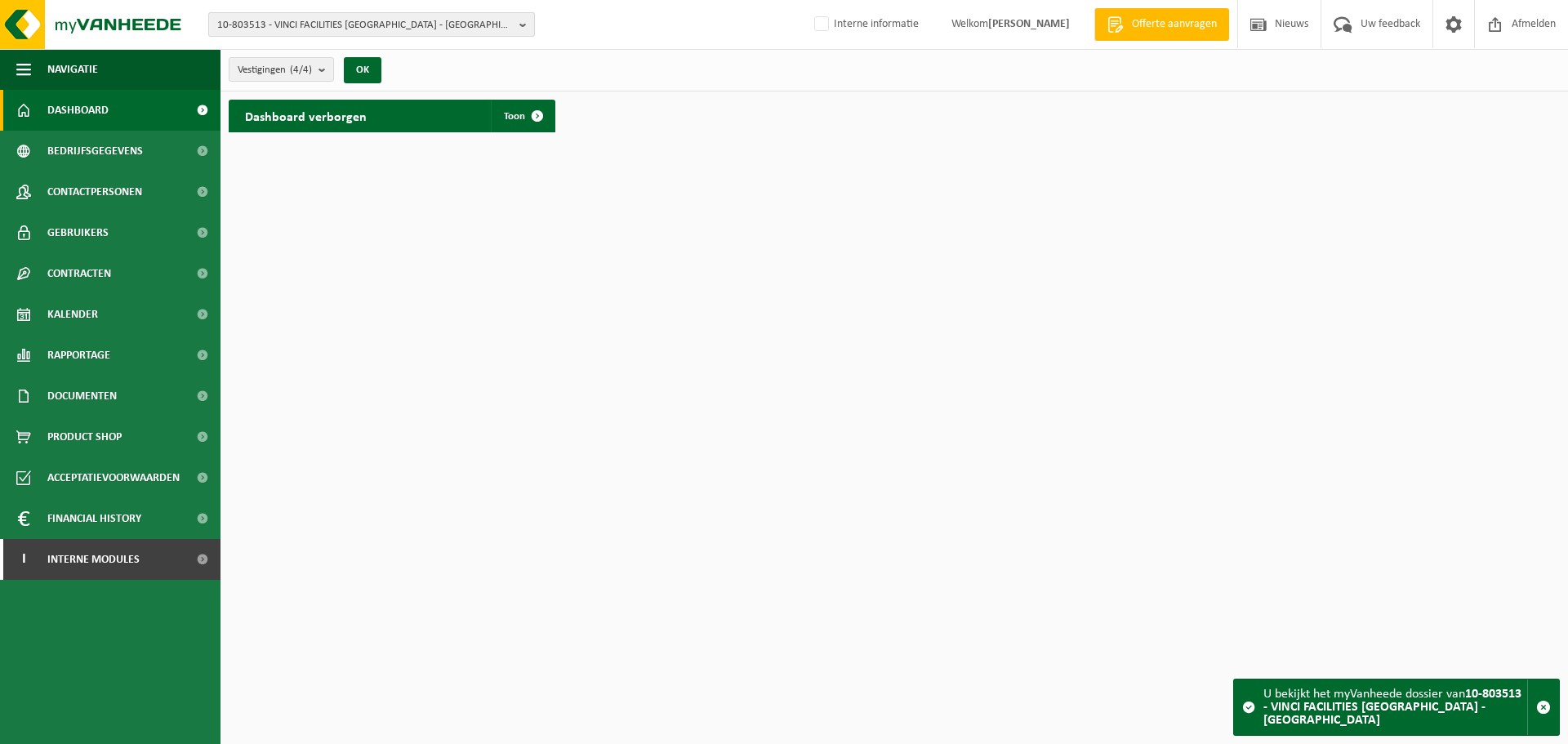
click at [440, 28] on span "10-803513 - VINCI FACILITIES [GEOGRAPHIC_DATA] - [GEOGRAPHIC_DATA]" at bounding box center [365, 26] width 296 height 25
type input "10-832961"
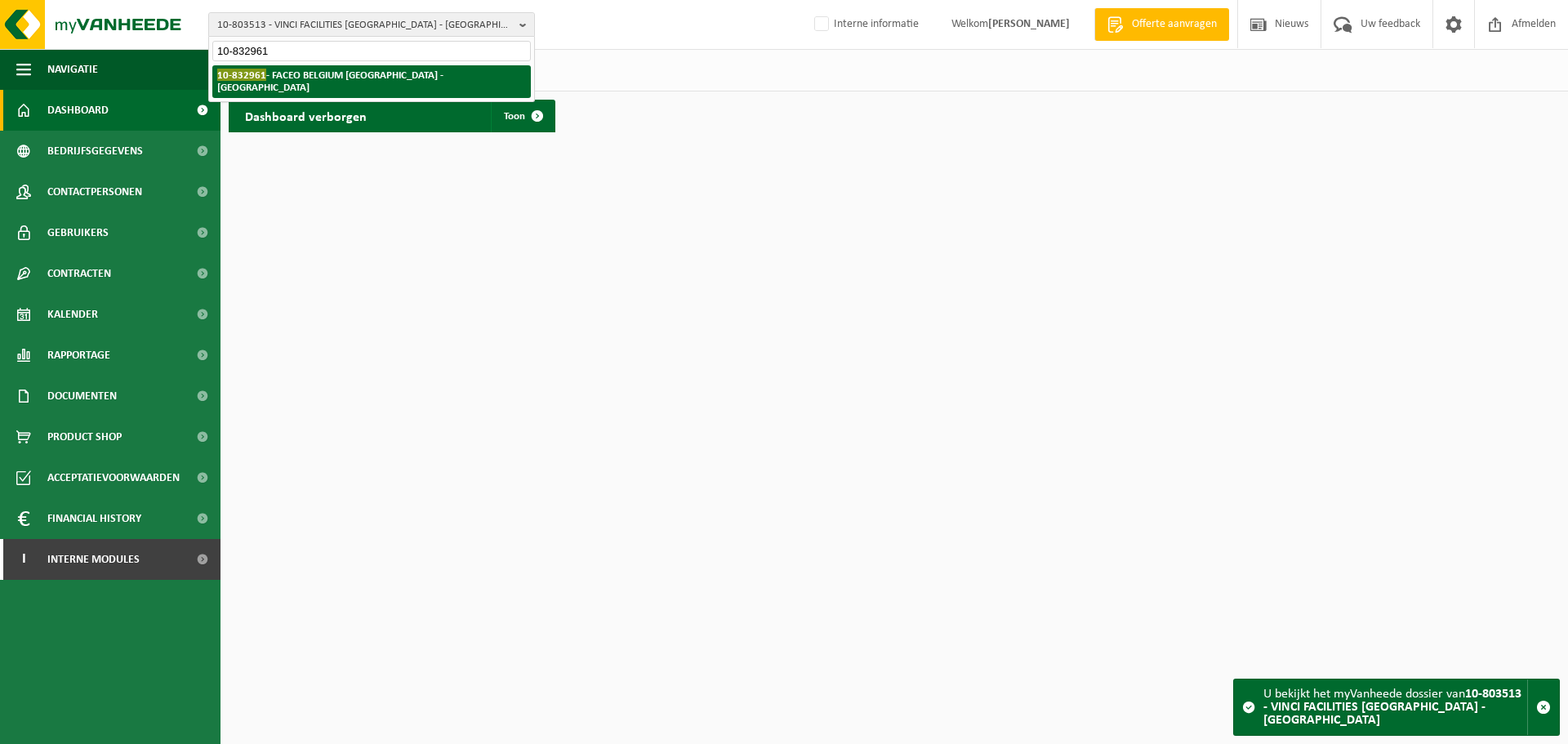
click at [421, 77] on li "10-832961 - FACEO [GEOGRAPHIC_DATA] [GEOGRAPHIC_DATA] - [GEOGRAPHIC_DATA]" at bounding box center [372, 82] width 319 height 32
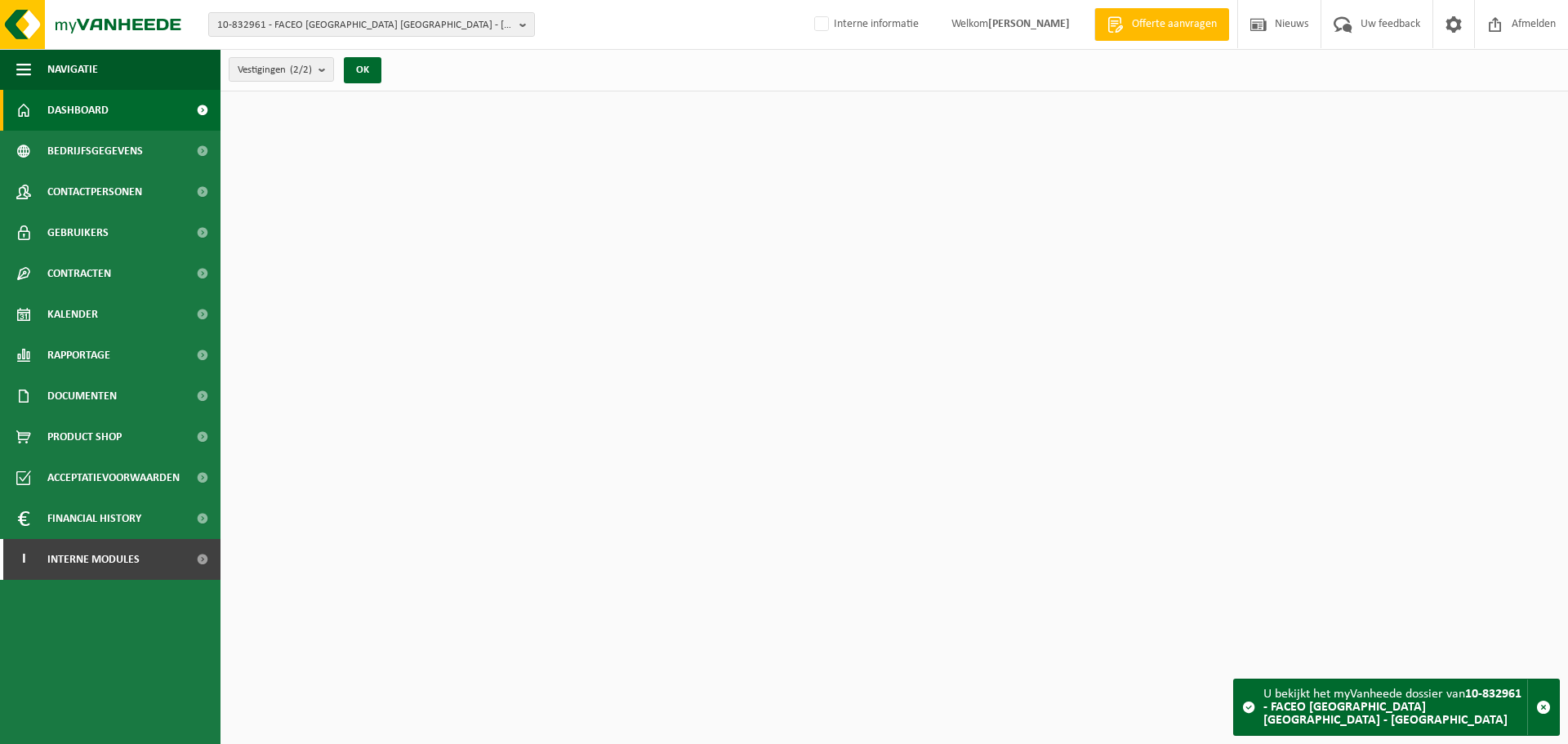
click at [902, 550] on html "10-832961 - FACEO [GEOGRAPHIC_DATA] [GEOGRAPHIC_DATA] - [GEOGRAPHIC_DATA] 10-83…" at bounding box center [784, 372] width 1568 height 744
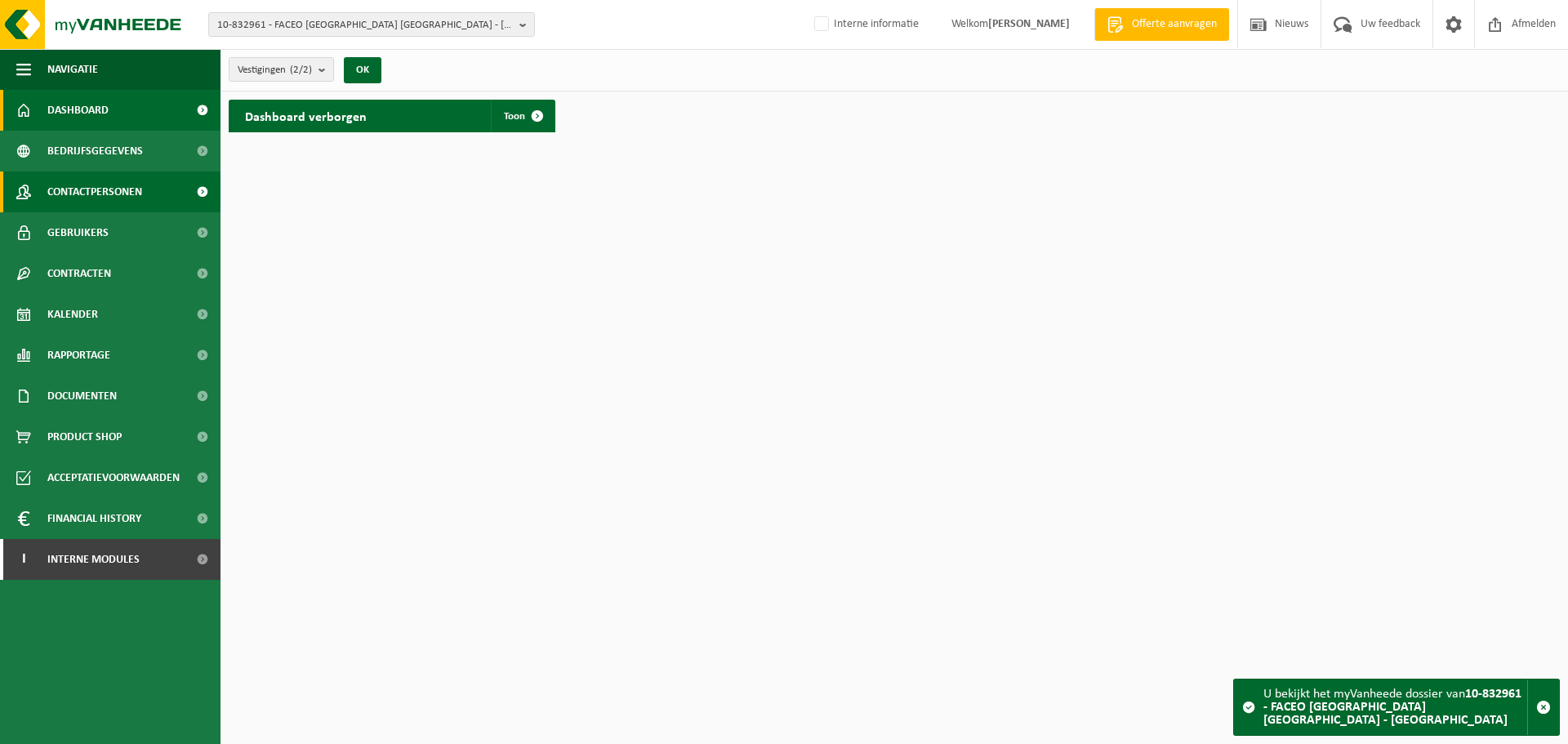
click at [121, 199] on span "Contactpersonen" at bounding box center [95, 192] width 95 height 41
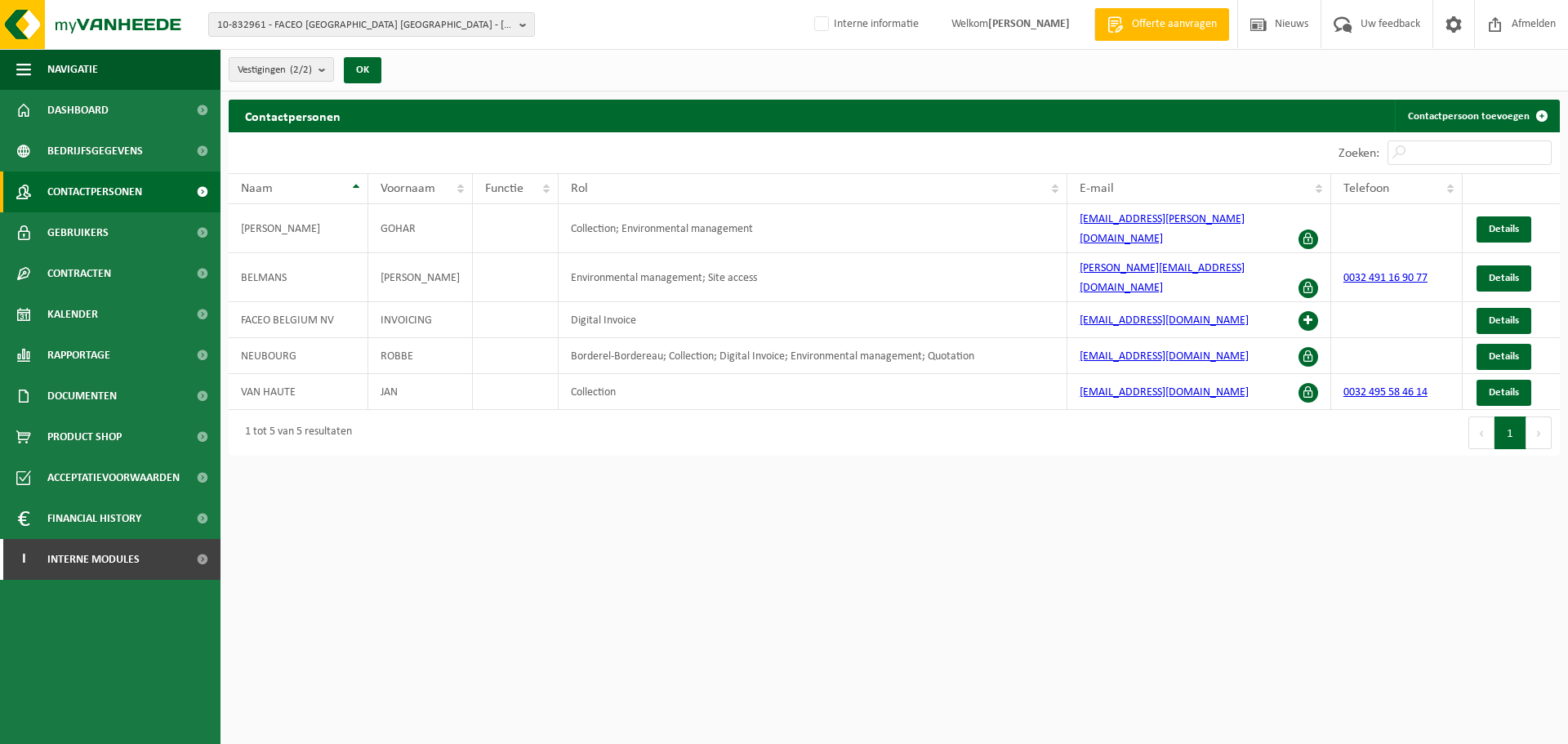
click at [1060, 433] on div "Contactpersonen Contactpersoon toevoegen Even geduld. Door de grote hoeveelheid…" at bounding box center [894, 282] width 1347 height 364
click at [887, 544] on html "10-832961 - FACEO BELGIUM NV - BRUSSEL 10-832961 - FACEO BELGIUM NV - BRUSSEL 1…" at bounding box center [784, 372] width 1568 height 744
click at [1045, 496] on html "10-832961 - FACEO BELGIUM NV - BRUSSEL 10-832961 - FACEO BELGIUM NV - BRUSSEL 1…" at bounding box center [784, 372] width 1568 height 744
click at [359, 24] on span "10-832961 - FACEO [GEOGRAPHIC_DATA] [GEOGRAPHIC_DATA] - [GEOGRAPHIC_DATA]" at bounding box center [365, 26] width 296 height 25
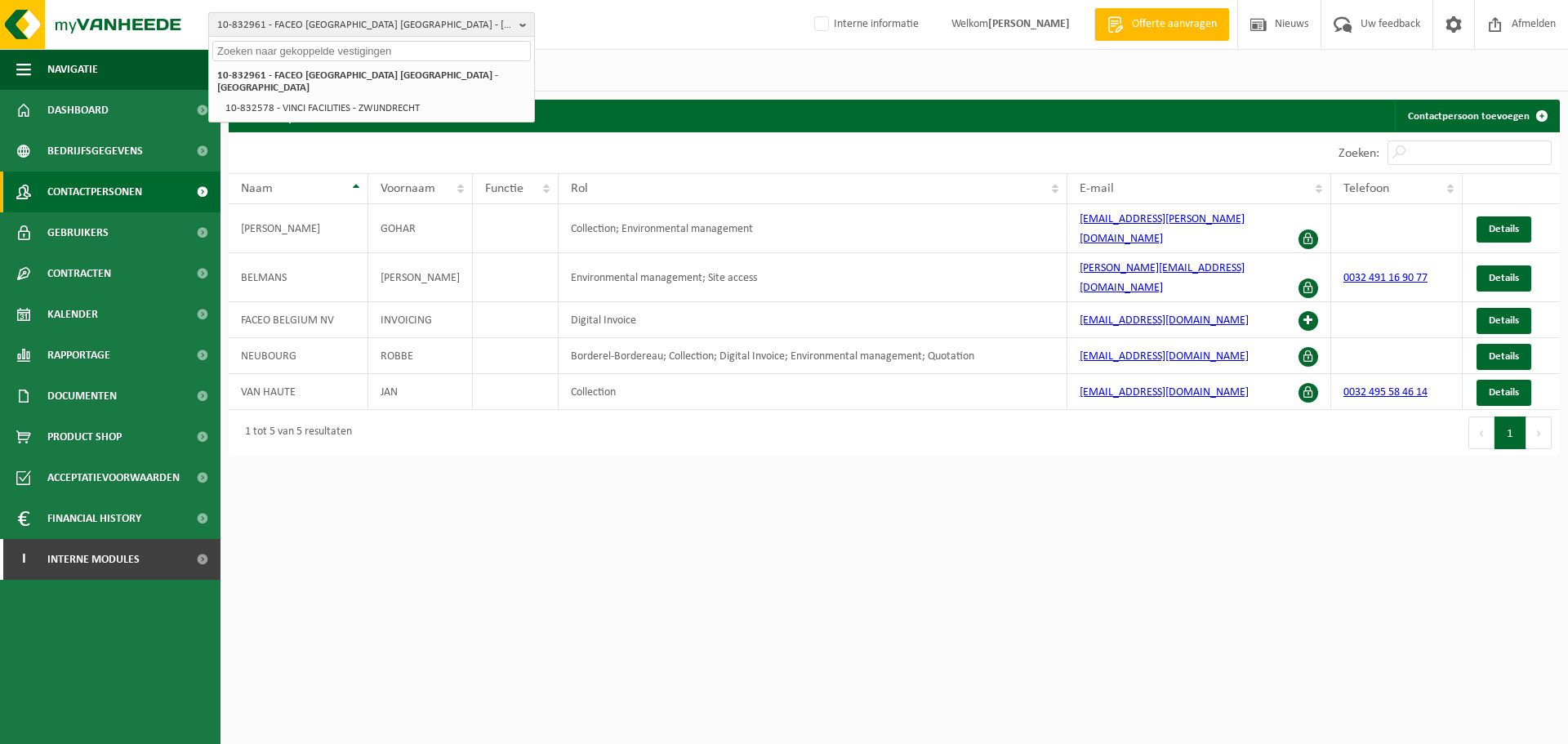
paste input "10-337787"
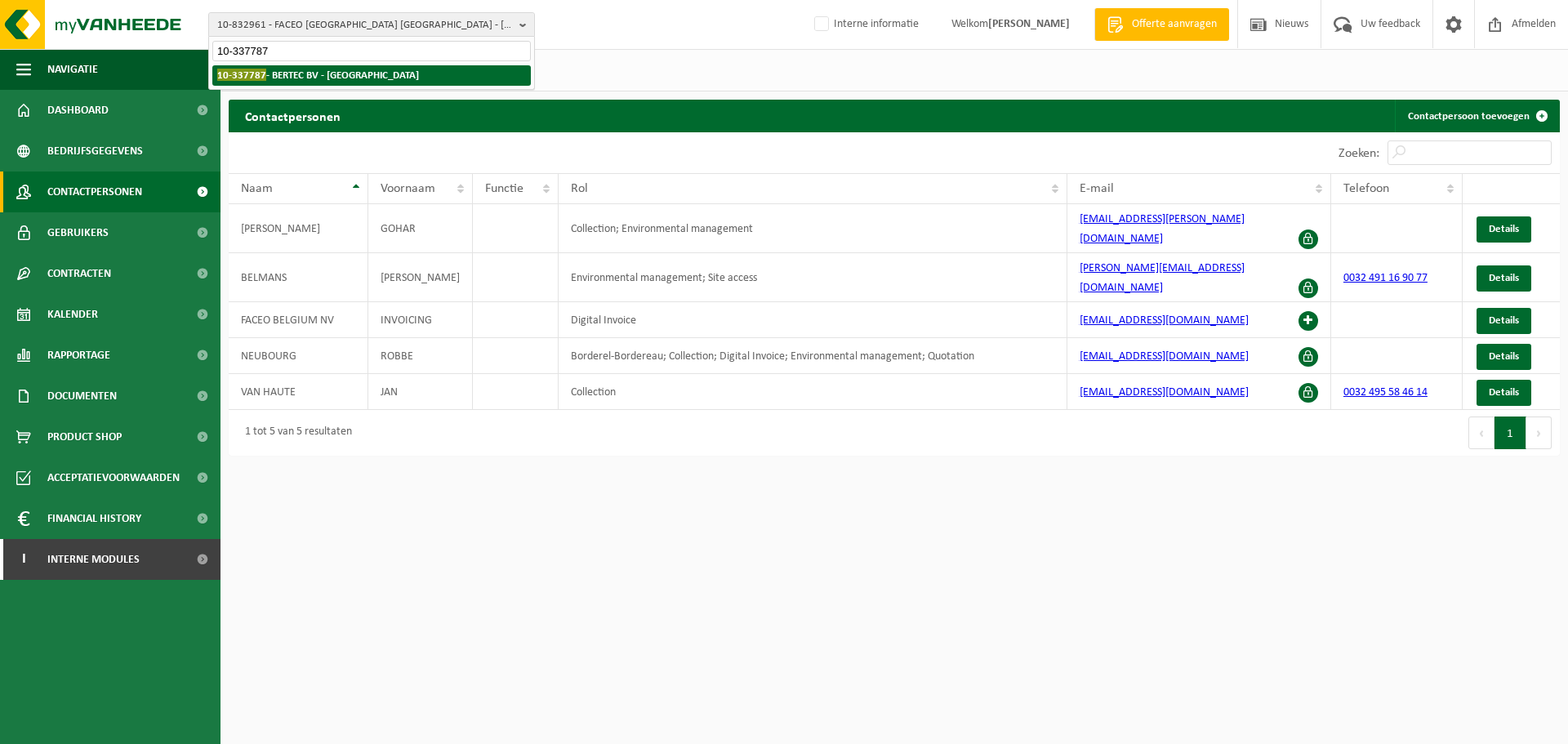
type input "10-337787"
click at [273, 85] on li "10-337787 - BERTEC BV - NAZARETH" at bounding box center [372, 76] width 319 height 21
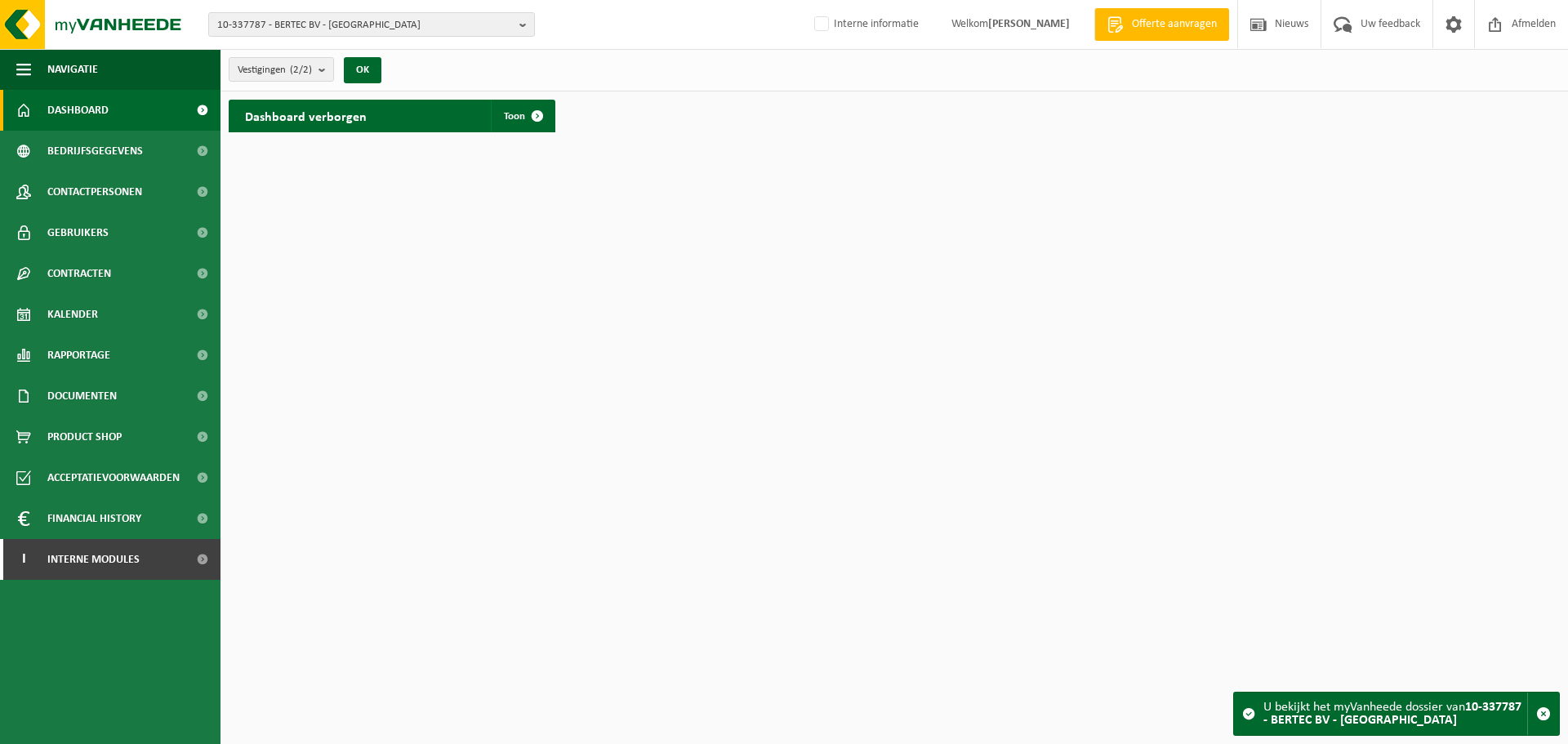
click at [1024, 585] on html "10-337787 - BERTEC BV - NAZARETH 10-337787 - BERTEC BV - NAZARETH 10-750573 - B…" at bounding box center [784, 372] width 1568 height 744
click at [417, 496] on html "10-337787 - BERTEC BV - NAZARETH 10-337787 - BERTEC BV - NAZARETH 10-750573 - B…" at bounding box center [784, 372] width 1568 height 744
click at [161, 681] on ul "Navigatie Offerte aanvragen Nieuws Uw feedback Afmelden Dashboard Bedrijfsgegev…" at bounding box center [110, 397] width 220 height 696
click at [415, 23] on span "10-337787 - BERTEC BV - [GEOGRAPHIC_DATA]" at bounding box center [365, 26] width 296 height 25
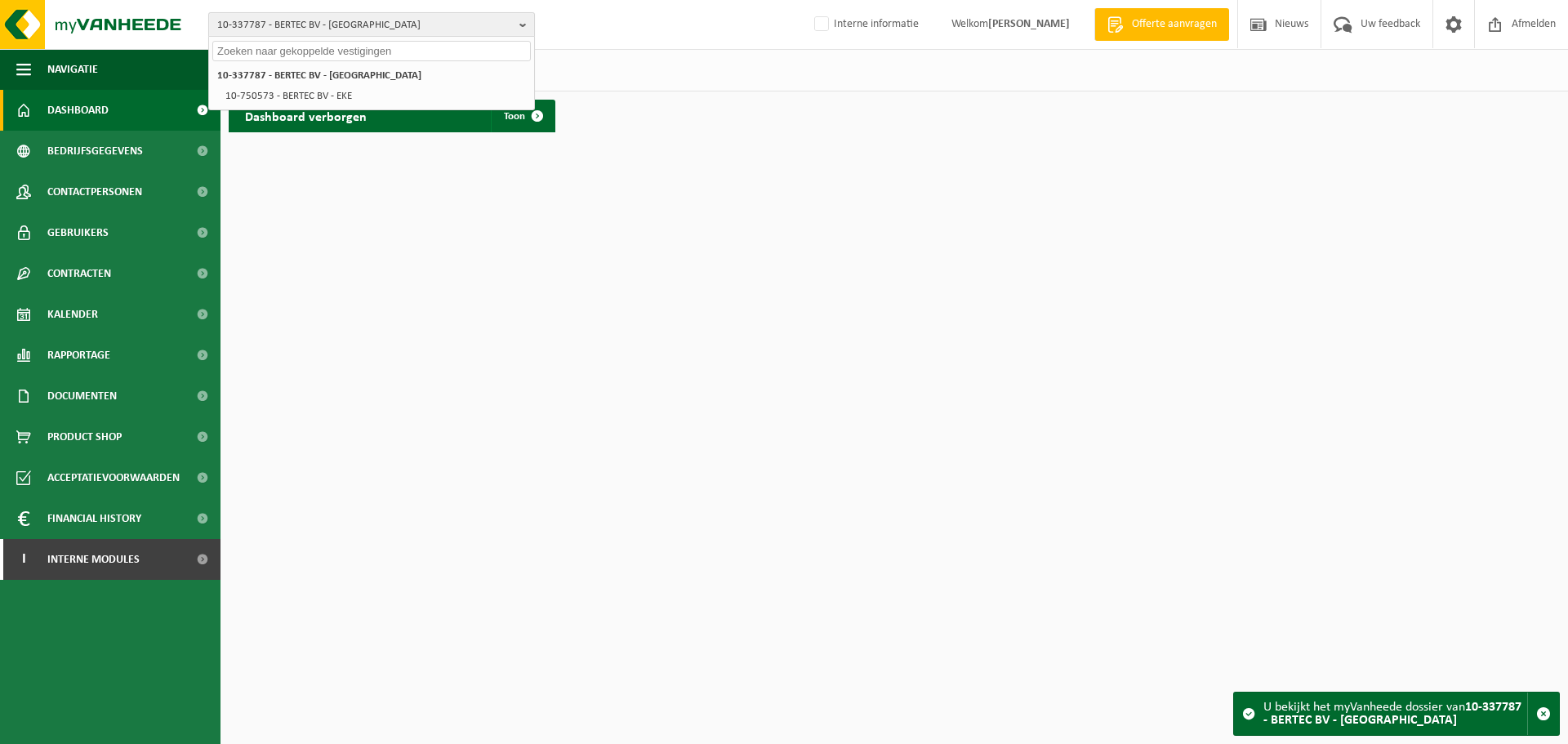
paste input "10-337787"
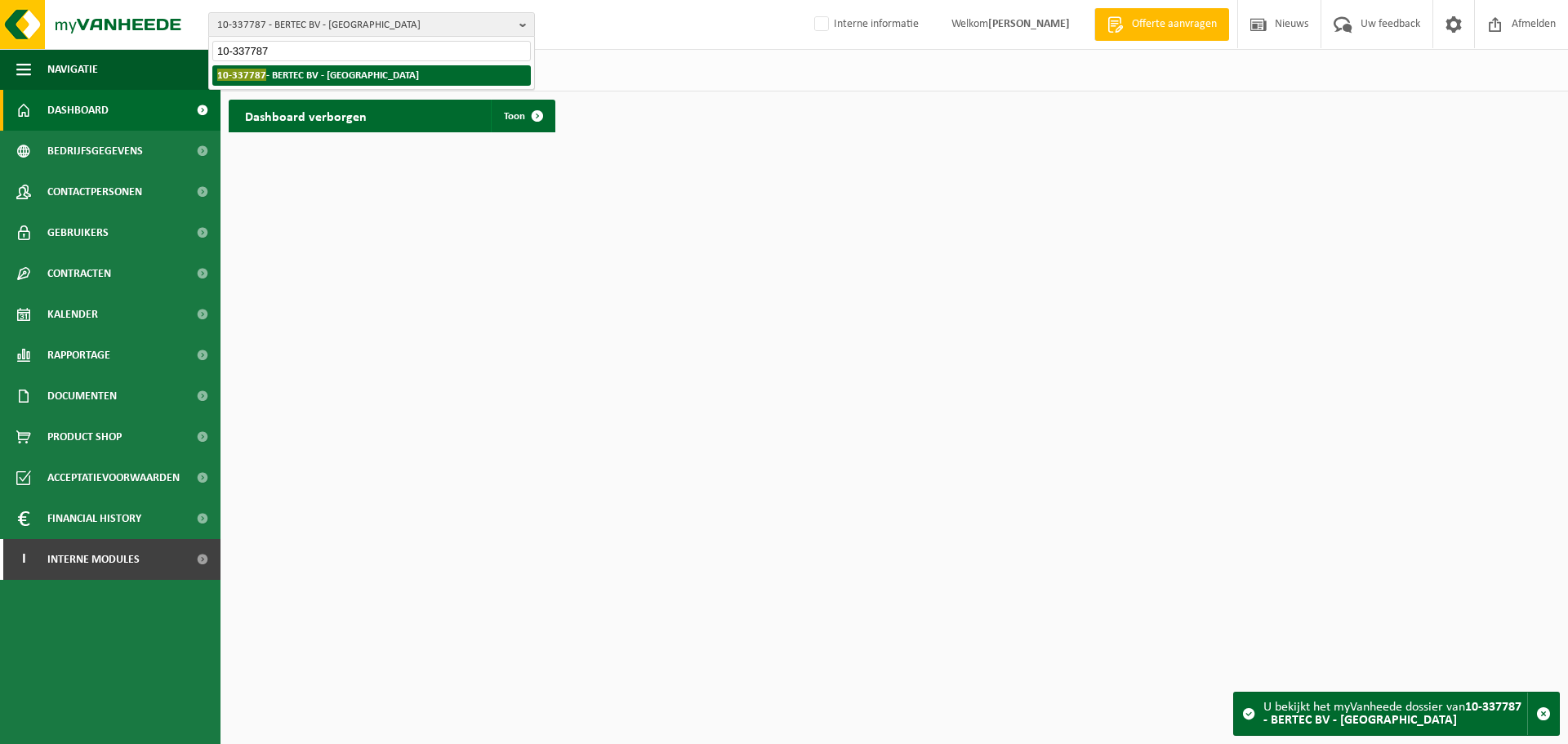
type input "10-337787"
click at [325, 74] on strong "10-337787 - BERTEC BV - NAZARETH" at bounding box center [318, 74] width 202 height 12
click at [1024, 499] on html "10-337787 - BERTEC BV - NAZARETH 10-337787 10-337787 - BERTEC BV - NAZARETH 10-…" at bounding box center [784, 372] width 1568 height 744
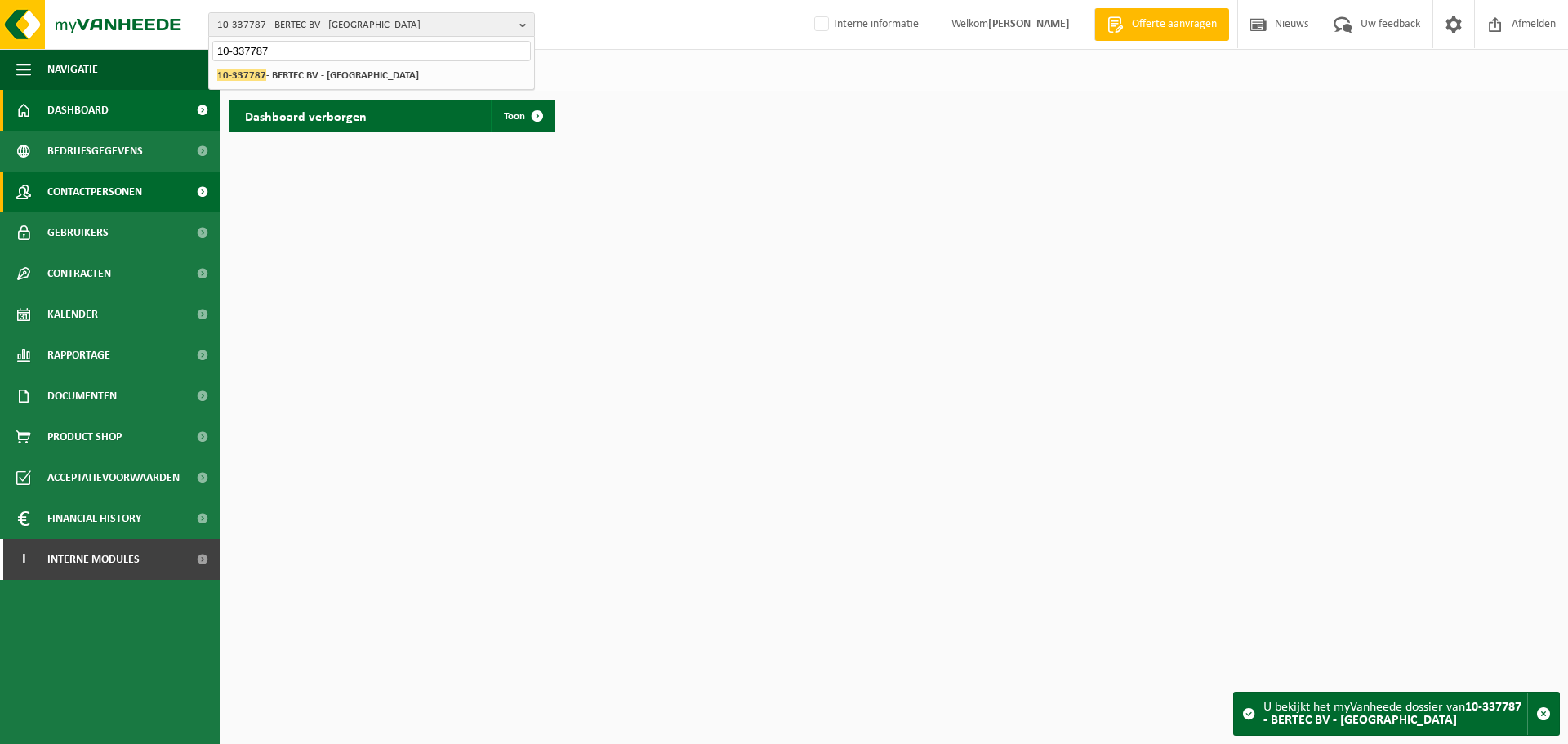
click at [108, 188] on span "Contactpersonen" at bounding box center [95, 192] width 95 height 41
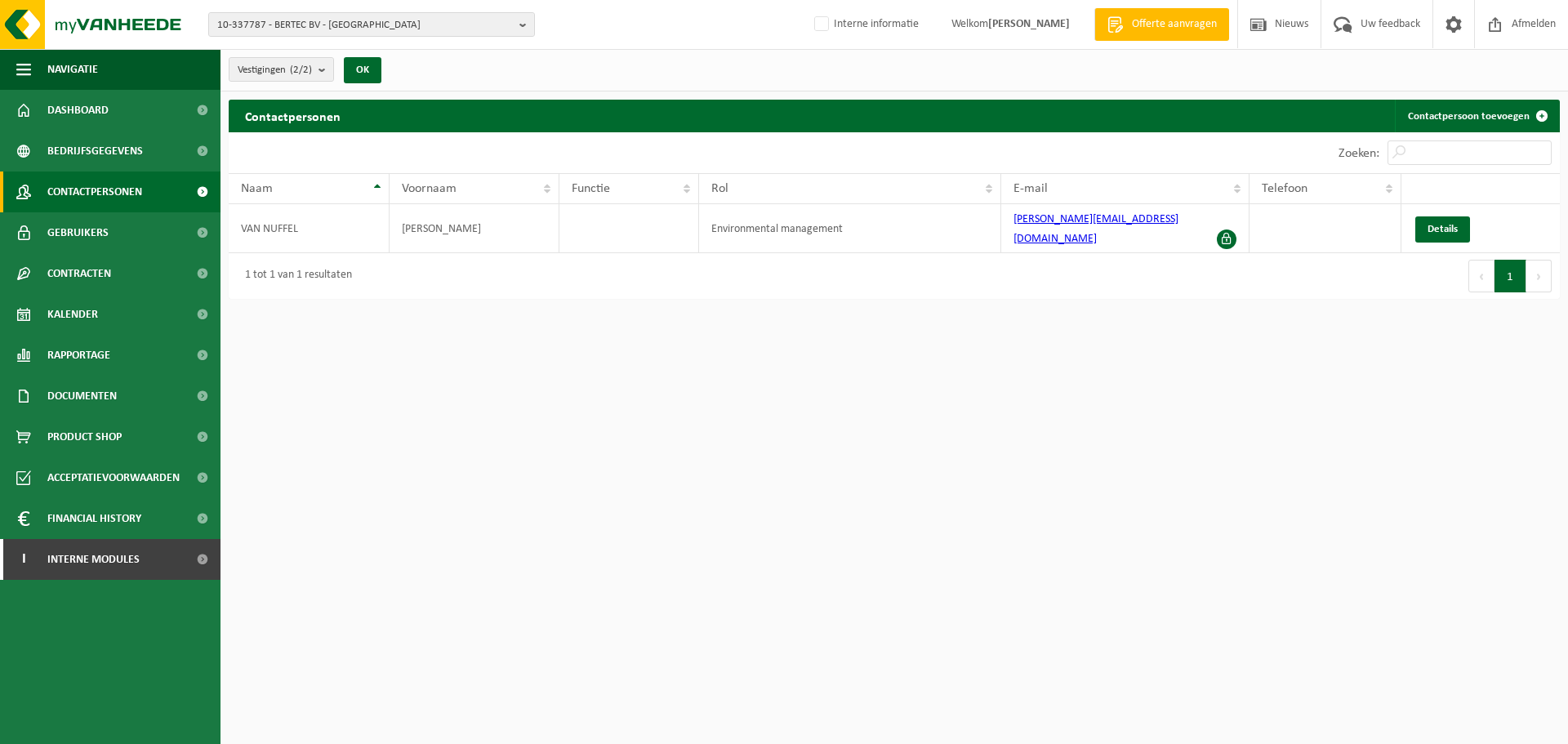
click at [1338, 531] on html "10-337787 - BERTEC BV - NAZARETH 10-337787 - BERTEC BV - NAZARETH 10-750573 - B…" at bounding box center [784, 372] width 1568 height 744
click at [582, 552] on html "10-337787 - BERTEC BV - NAZARETH 10-337787 - BERTEC BV - NAZARETH 10-750573 - B…" at bounding box center [784, 372] width 1568 height 744
drag, startPoint x: 1130, startPoint y: 216, endPoint x: 975, endPoint y: 225, distance: 155.3
click at [975, 225] on tr "VAN NUFFEL PETER Environmental management [PERSON_NAME][EMAIL_ADDRESS][DOMAIN_N…" at bounding box center [894, 229] width 1331 height 49
click at [1145, 232] on td "peter@bertec.be" at bounding box center [1124, 229] width 248 height 49
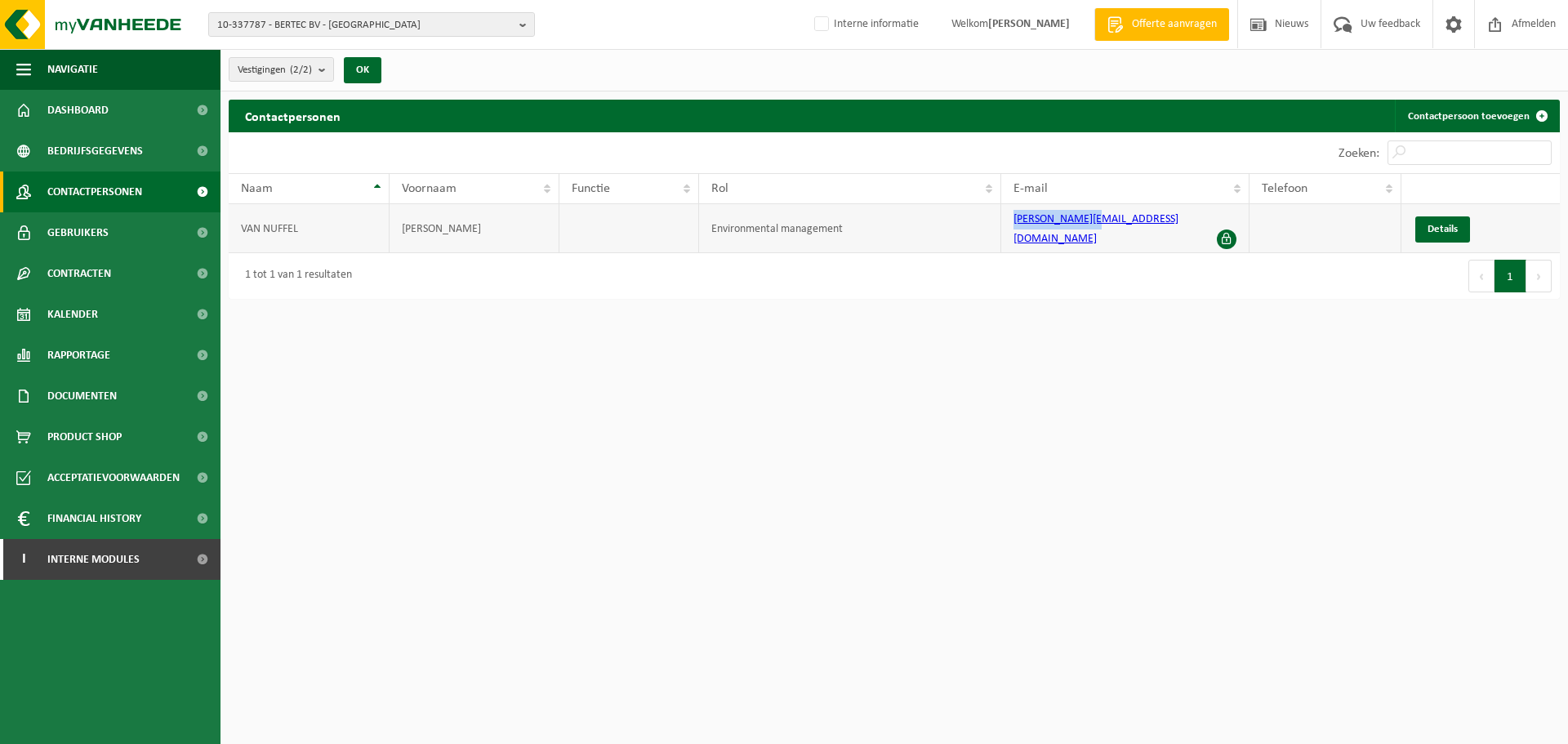
drag, startPoint x: 1115, startPoint y: 230, endPoint x: 988, endPoint y: 223, distance: 127.2
click at [988, 223] on tr "VAN NUFFEL PETER Environmental management peter@bertec.be Details" at bounding box center [894, 229] width 1331 height 49
copy tr "peter@bertec.be"
click at [910, 481] on html "10-337787 - BERTEC BV - NAZARETH 10-337787 - BERTEC BV - NAZARETH 10-750573 - B…" at bounding box center [784, 372] width 1568 height 744
click at [467, 14] on div "10-337787 - BERTEC BV - NAZARETH 10-337787 - BERTEC BV - NAZARETH 10-750573 - B…" at bounding box center [784, 25] width 1568 height 50
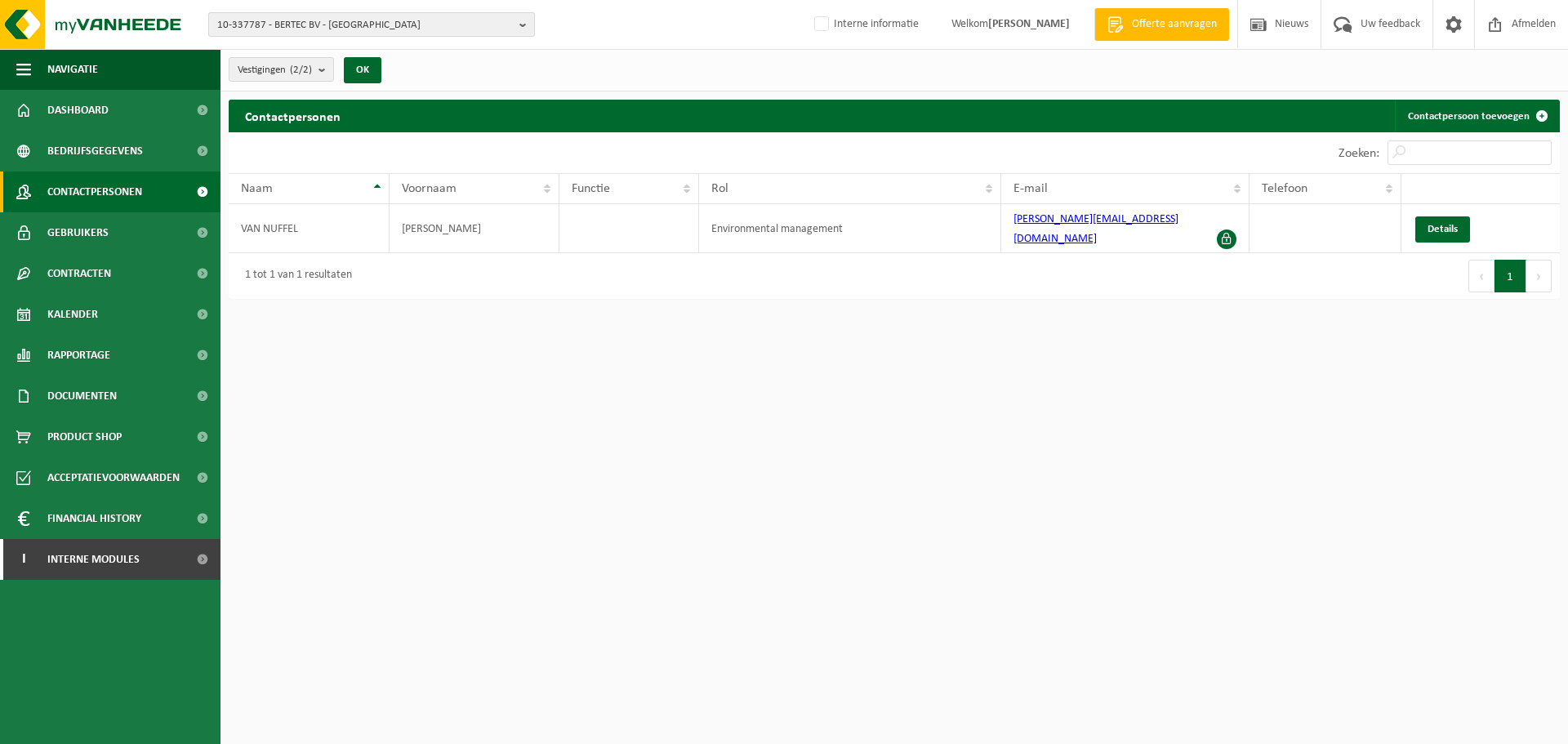
drag, startPoint x: 463, startPoint y: 28, endPoint x: 454, endPoint y: 19, distance: 12.7
click at [457, 29] on span "10-337787 - BERTEC BV - NAZARETH" at bounding box center [365, 26] width 296 height 25
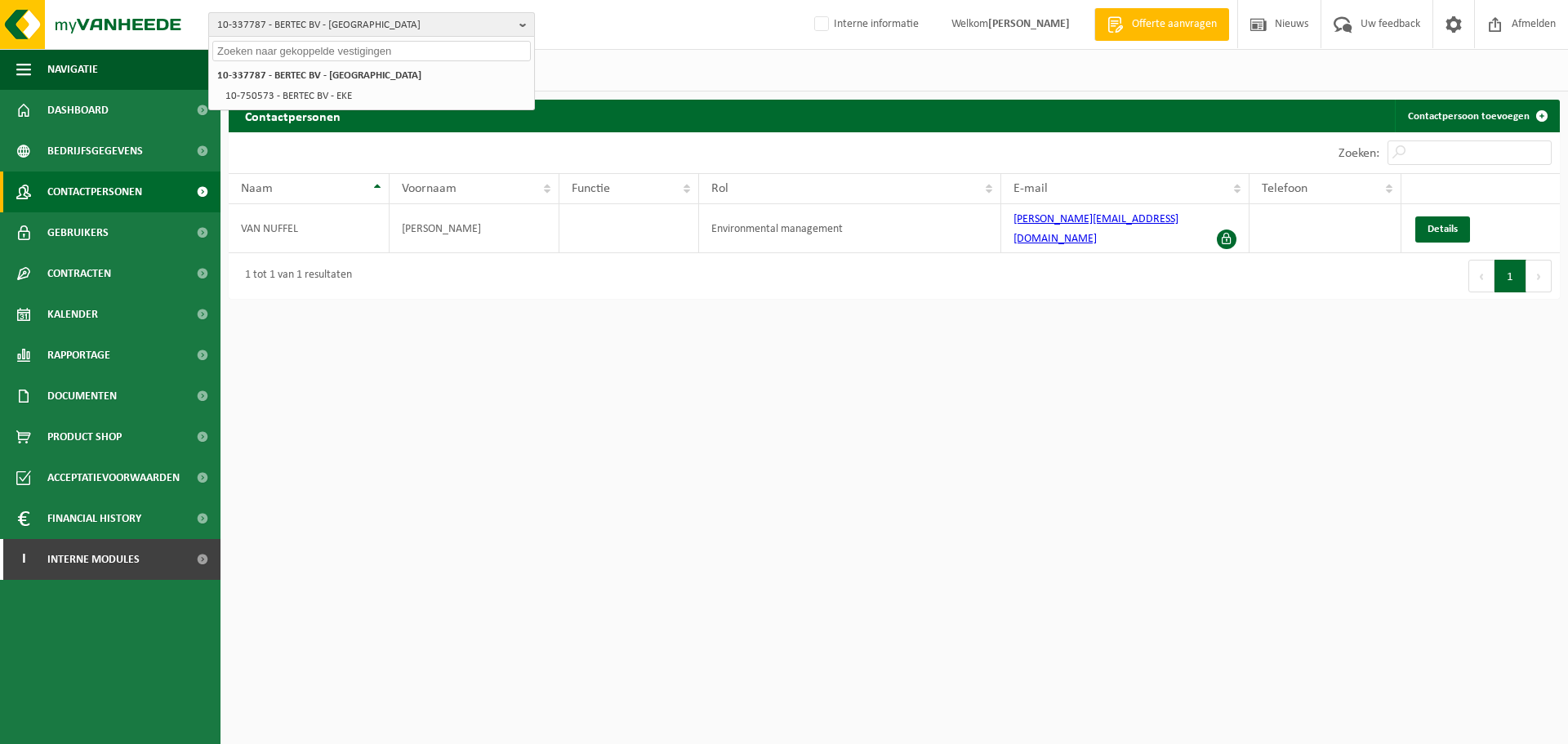
paste input "10-763604"
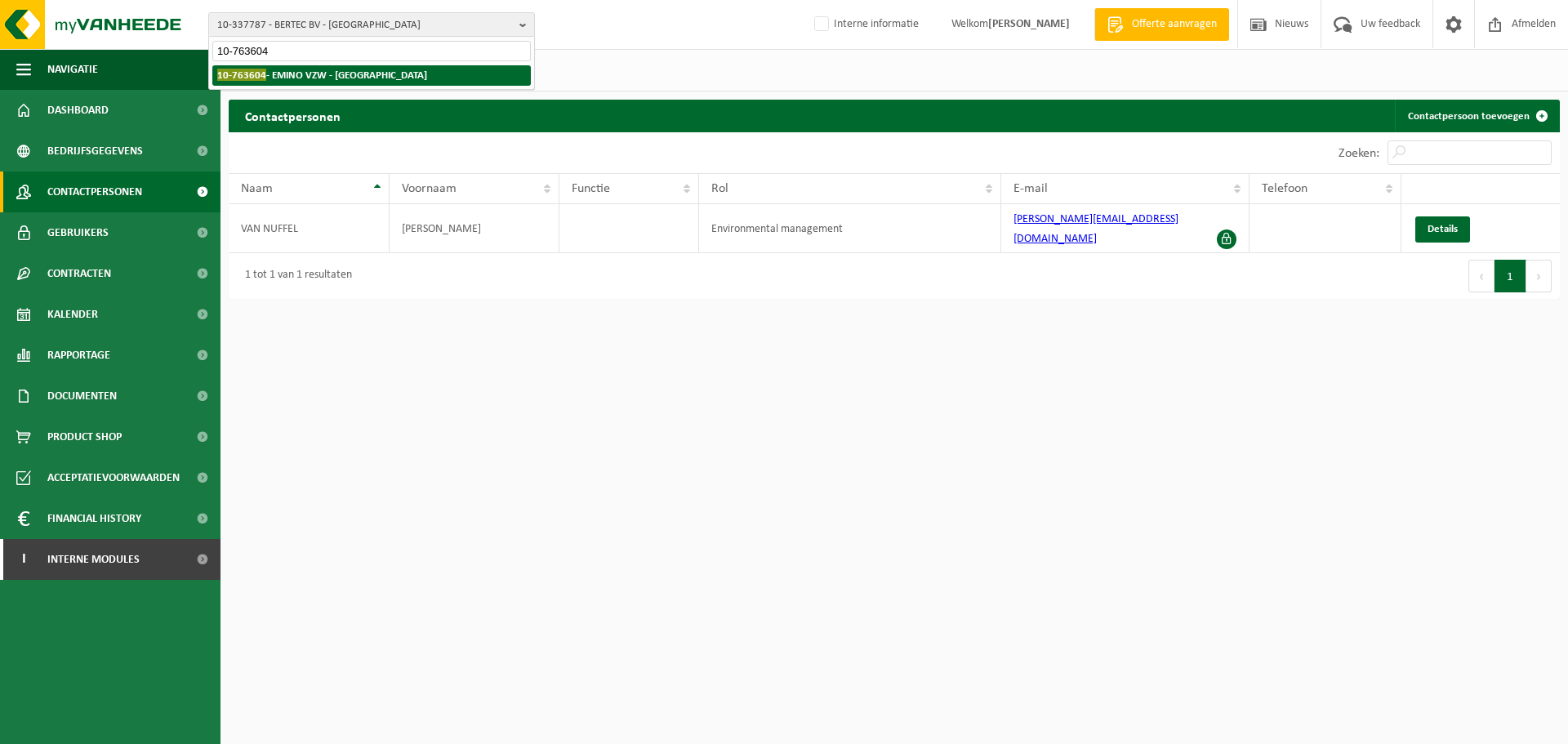
type input "10-763604"
click at [286, 80] on strong "10-763604 - EMINO VZW - ANTWERPEN" at bounding box center [322, 74] width 210 height 12
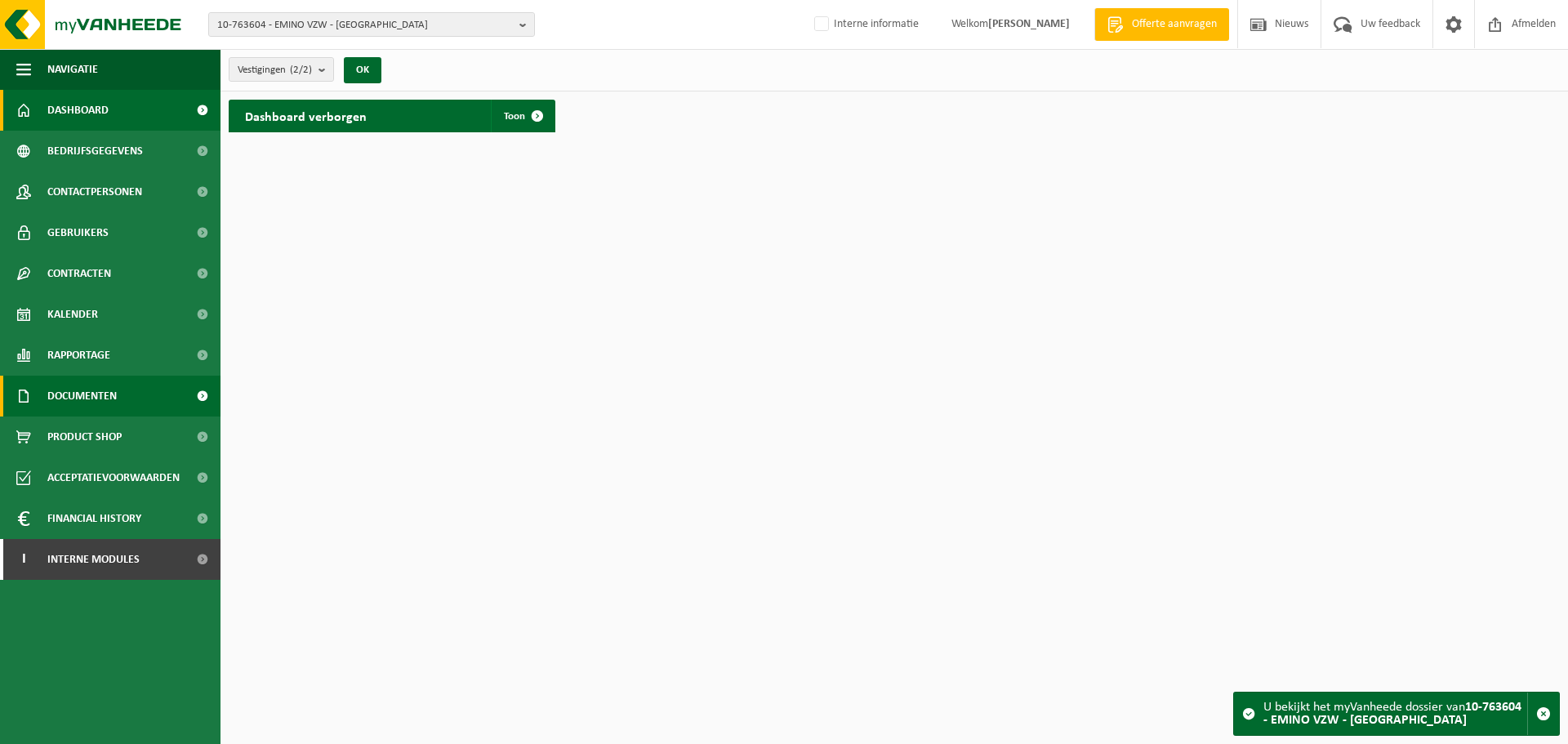
click at [78, 384] on span "Documenten" at bounding box center [82, 396] width 69 height 41
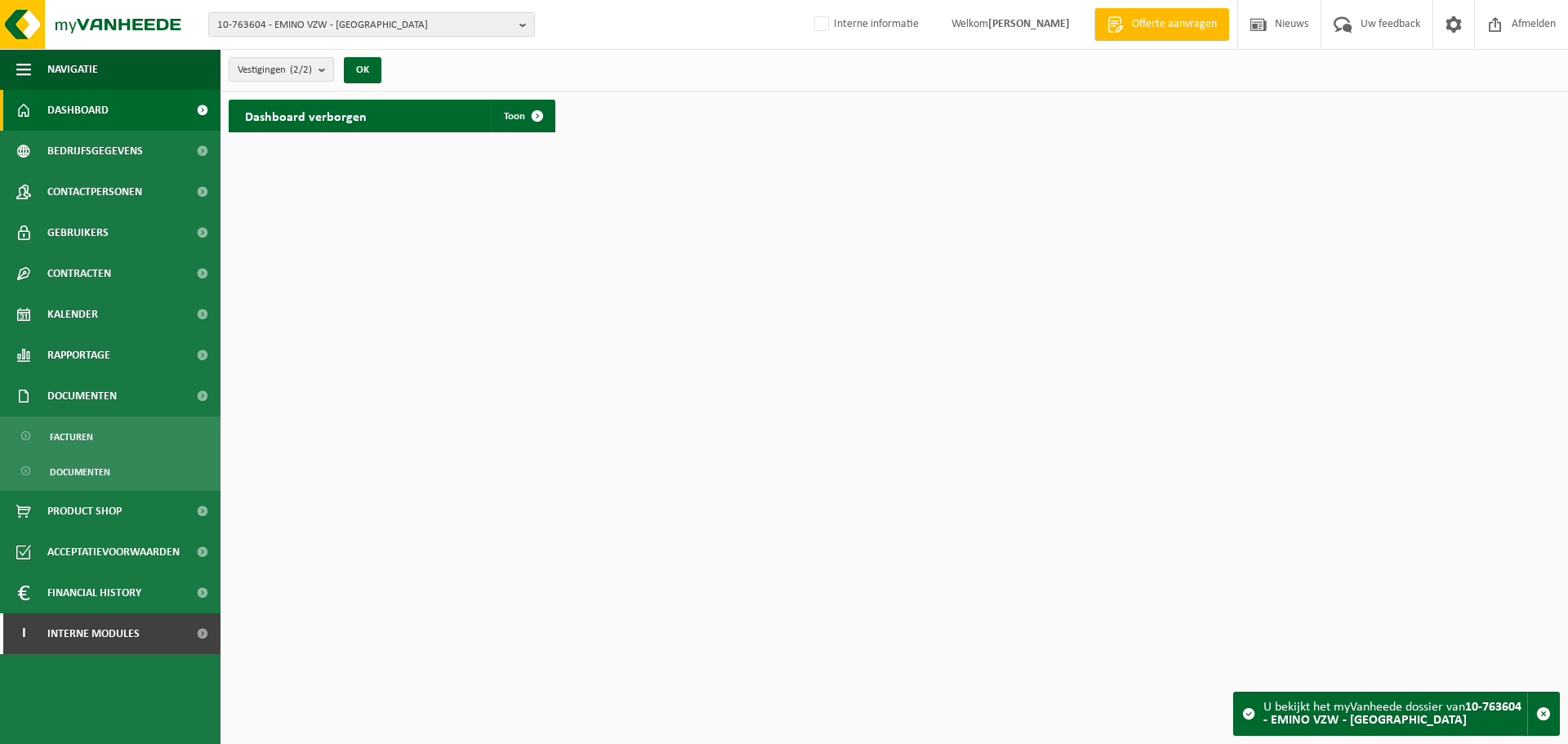
click at [758, 292] on html "10-763604 - EMINO VZW - [GEOGRAPHIC_DATA] 10-763604 - EMINO VZW - [GEOGRAPHIC_D…" at bounding box center [784, 372] width 1568 height 744
click at [1395, 19] on span "Uw feedback" at bounding box center [1390, 24] width 67 height 48
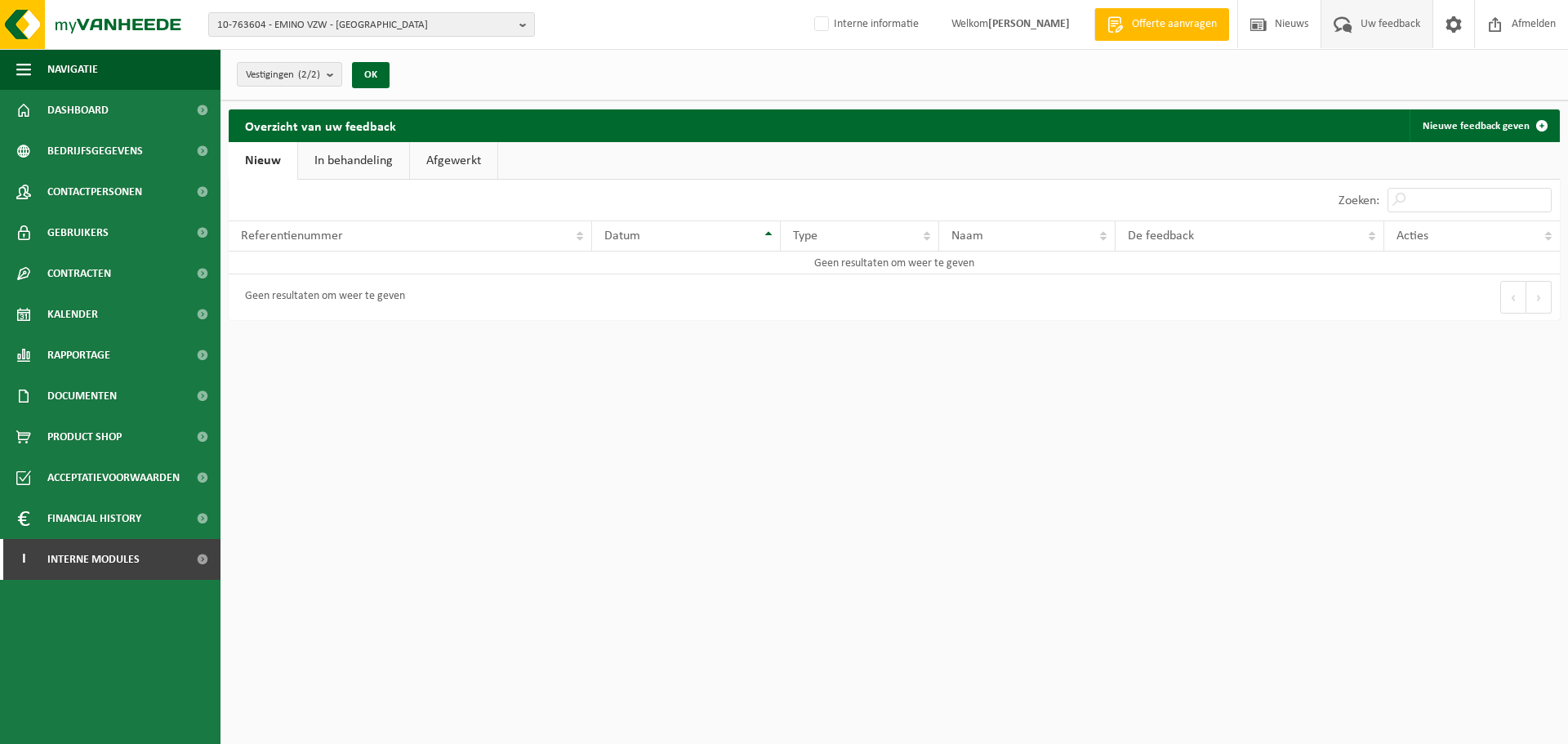
click at [514, 507] on html "10-763604 - EMINO VZW - [GEOGRAPHIC_DATA] 10-763604 - EMINO VZW - [GEOGRAPHIC_D…" at bounding box center [784, 372] width 1568 height 744
click at [476, 151] on link "Afgewerkt" at bounding box center [453, 161] width 87 height 38
click at [337, 165] on link "In behandeling" at bounding box center [351, 161] width 111 height 38
click at [255, 156] on link "Nieuw" at bounding box center [262, 161] width 66 height 38
click at [429, 27] on span "10-763604 - EMINO VZW - ANTWERPEN" at bounding box center [365, 26] width 296 height 25
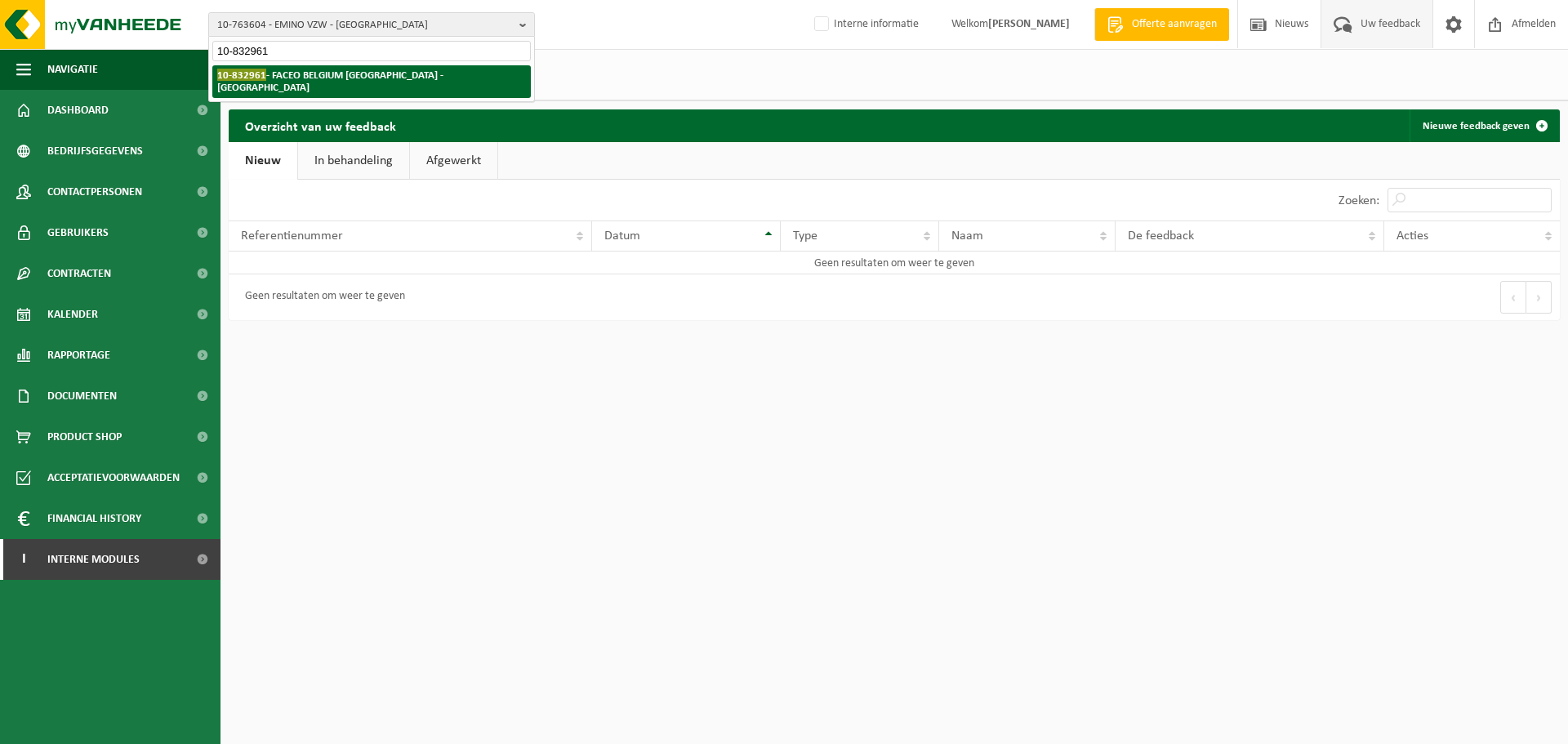
type input "10-832961"
click at [401, 71] on strong "10-832961 - FACEO BELGIUM NV - BRUSSEL" at bounding box center [330, 81] width 226 height 25
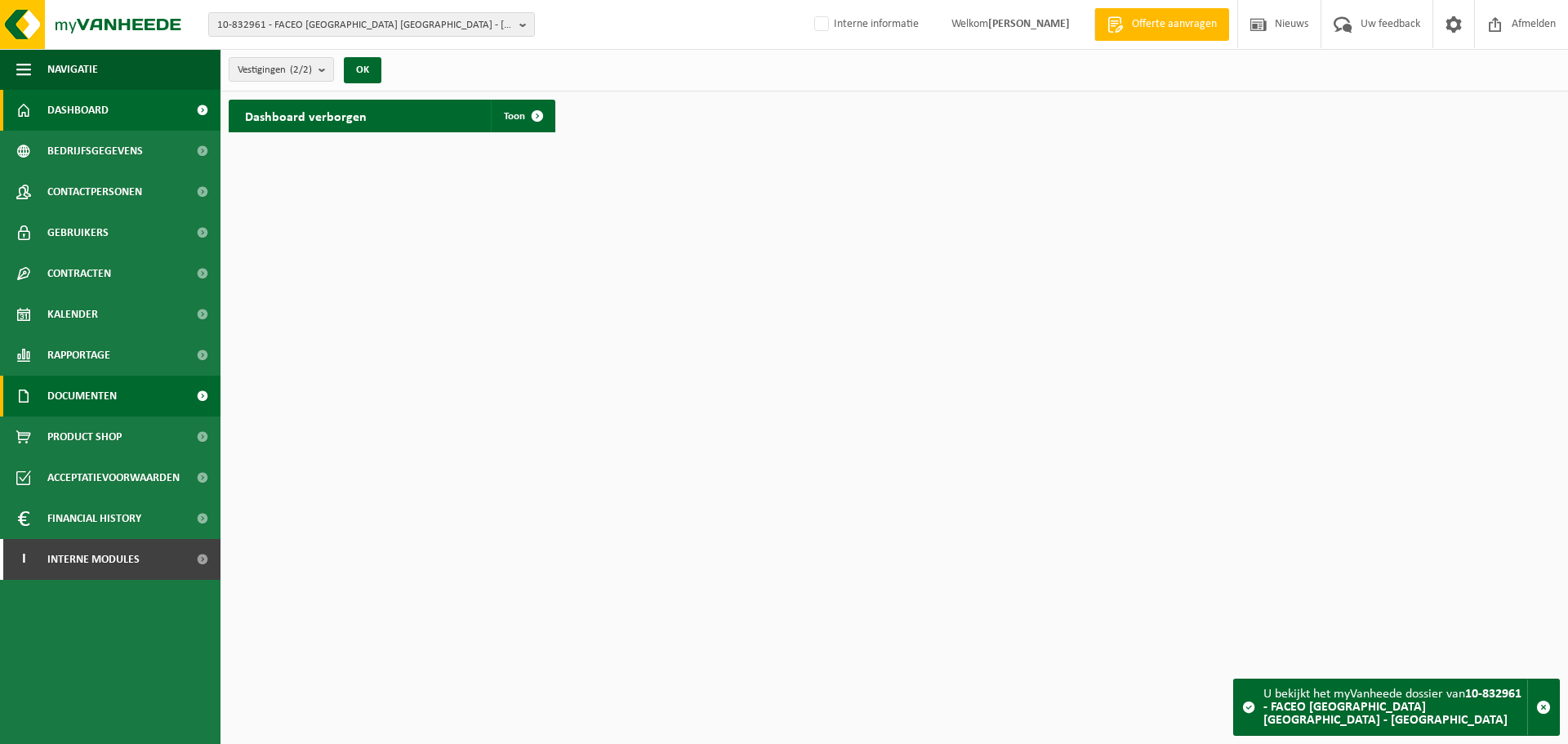
click at [39, 410] on link "Documenten" at bounding box center [110, 396] width 220 height 41
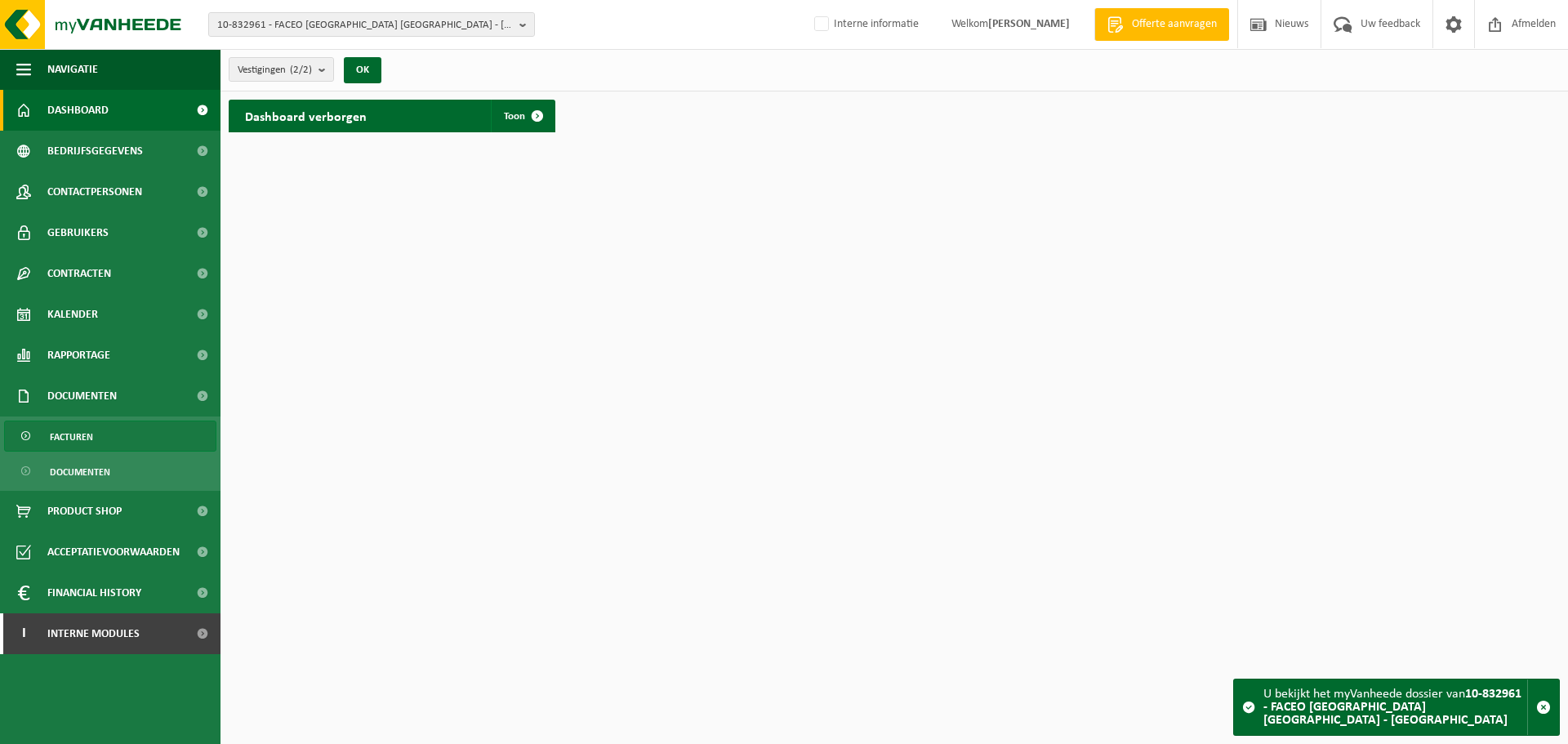
click at [120, 437] on link "Facturen" at bounding box center [110, 436] width 212 height 31
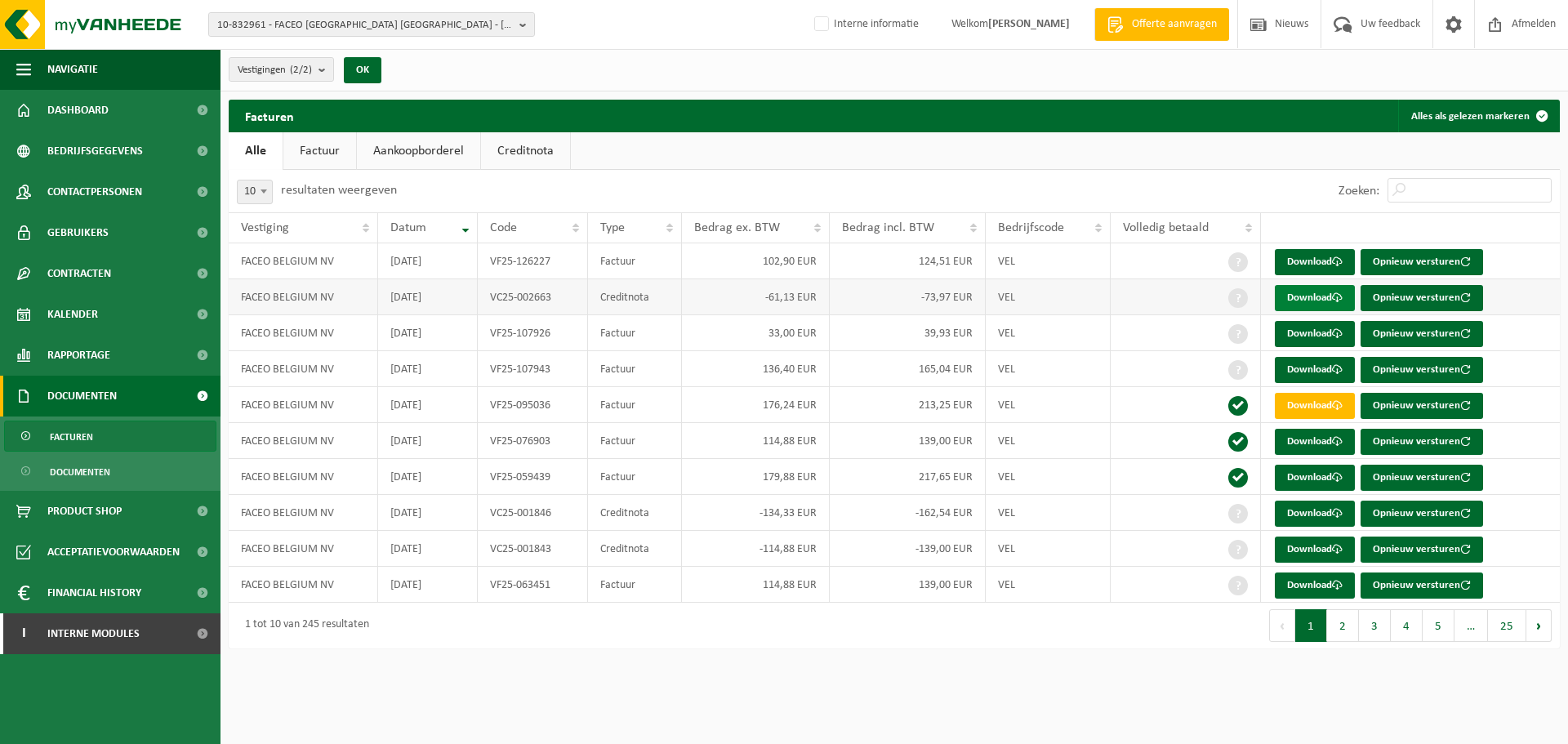
click at [1317, 301] on link "Download" at bounding box center [1315, 298] width 80 height 27
click at [1313, 329] on link "Download" at bounding box center [1315, 334] width 80 height 27
click at [1313, 411] on link "Download" at bounding box center [1315, 406] width 80 height 27
